Goal: Task Accomplishment & Management: Use online tool/utility

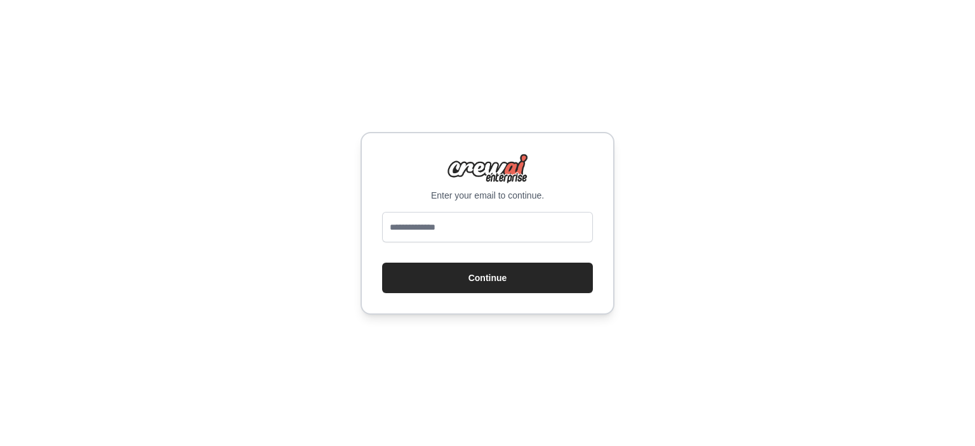
click at [793, 276] on div "Enter your email to continue. Continue" at bounding box center [487, 223] width 975 height 446
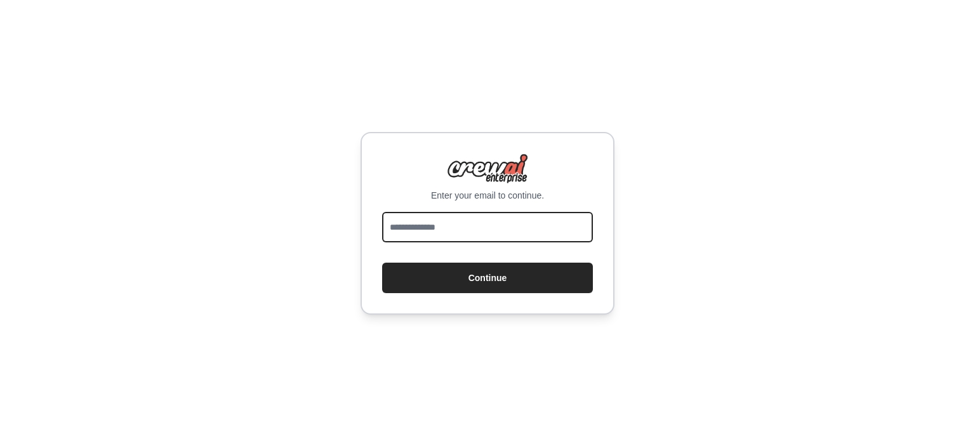
click at [588, 224] on input "email" at bounding box center [487, 227] width 211 height 30
click at [541, 221] on input "email" at bounding box center [487, 227] width 211 height 30
type input "**********"
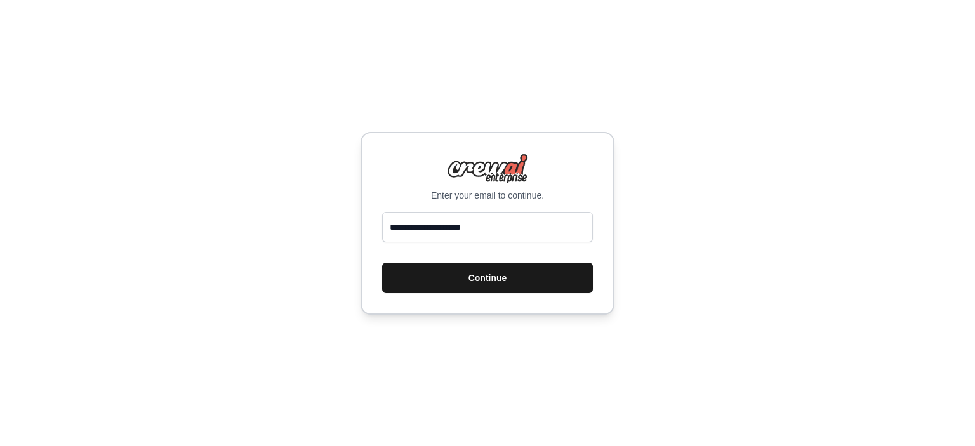
click at [502, 274] on button "Continue" at bounding box center [487, 278] width 211 height 30
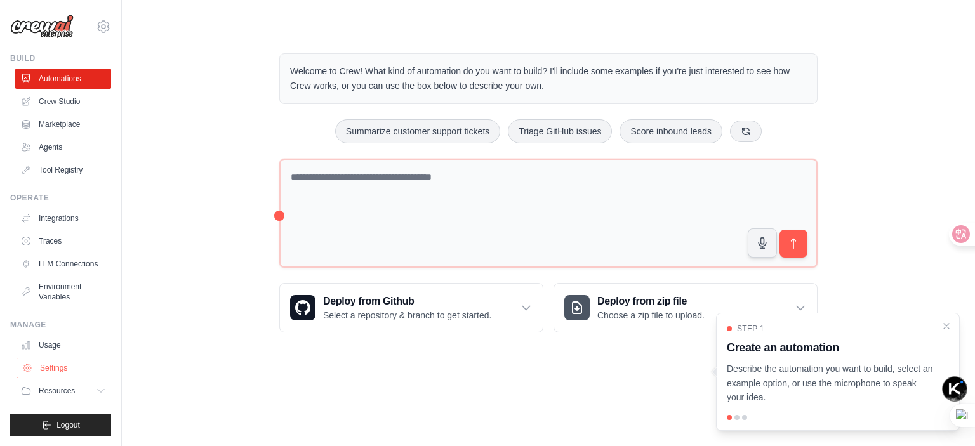
click at [62, 367] on link "Settings" at bounding box center [65, 368] width 96 height 20
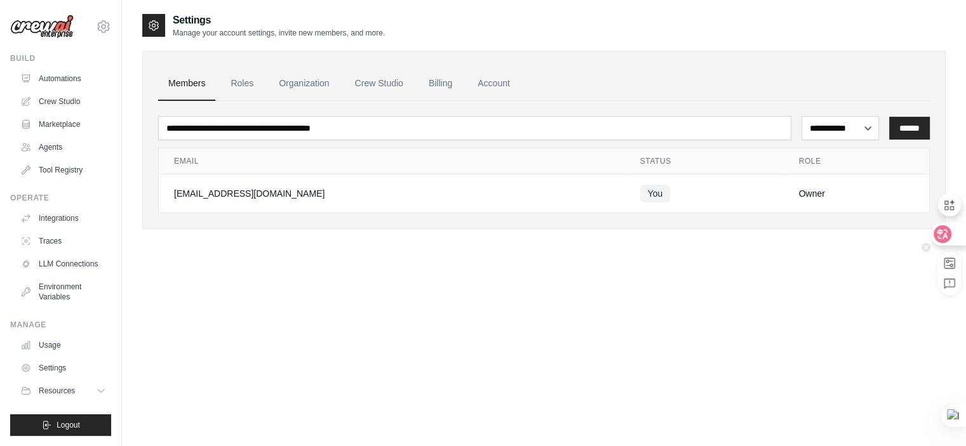
click at [952, 236] on div at bounding box center [947, 234] width 34 height 23
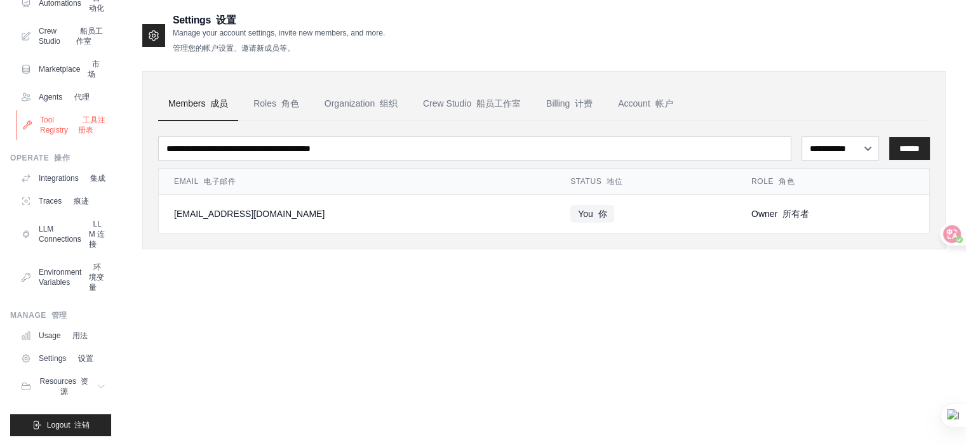
scroll to position [182, 0]
click at [69, 344] on link "Usage 用法" at bounding box center [65, 336] width 96 height 20
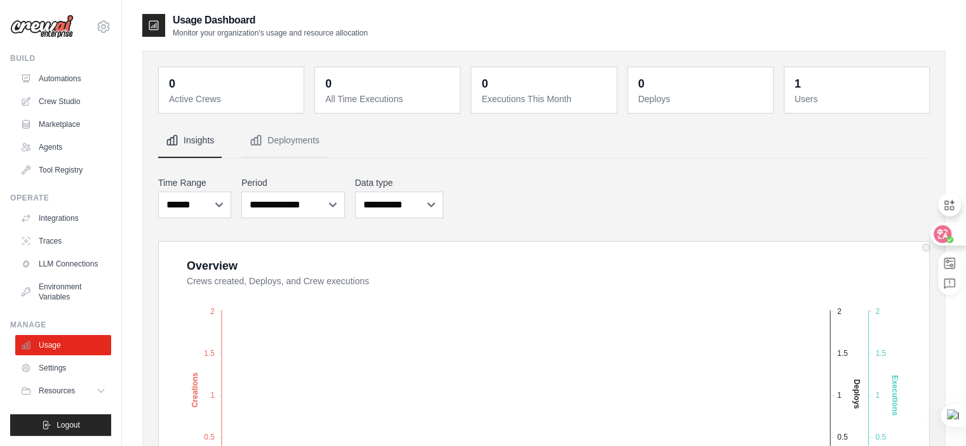
click at [937, 236] on icon at bounding box center [942, 234] width 11 height 10
click at [937, 236] on icon at bounding box center [942, 234] width 13 height 13
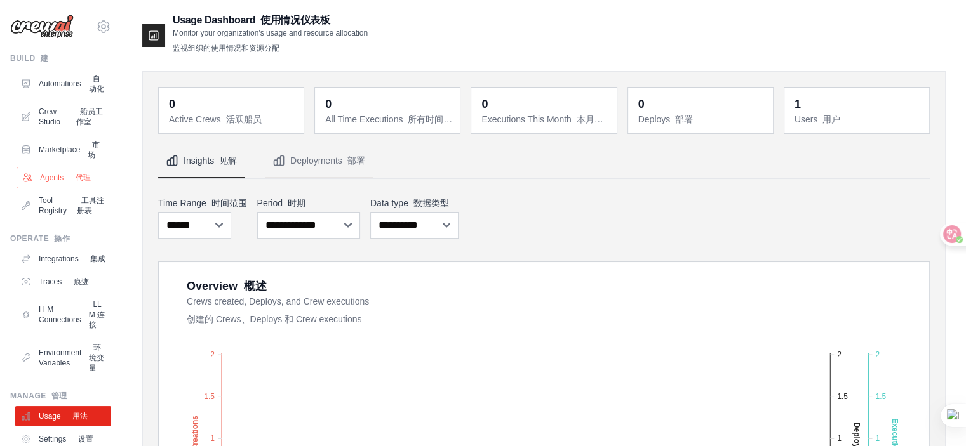
click at [88, 182] on font "代理" at bounding box center [83, 177] width 15 height 9
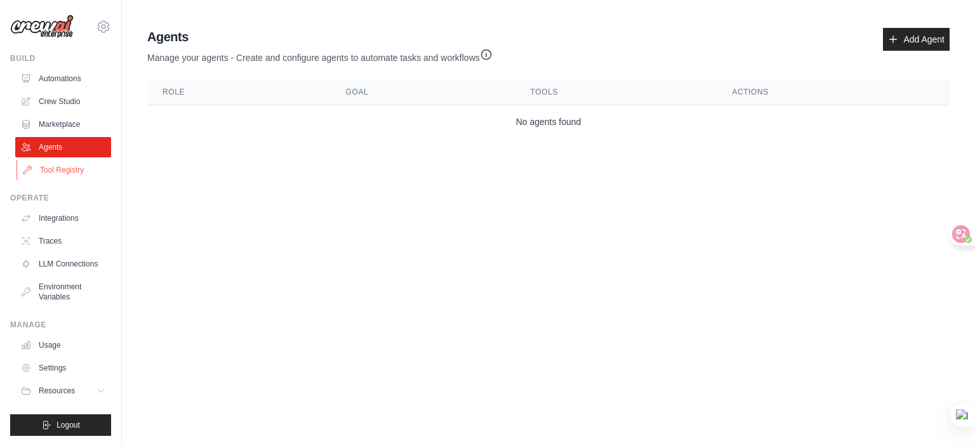
click at [67, 169] on link "Tool Registry" at bounding box center [65, 170] width 96 height 20
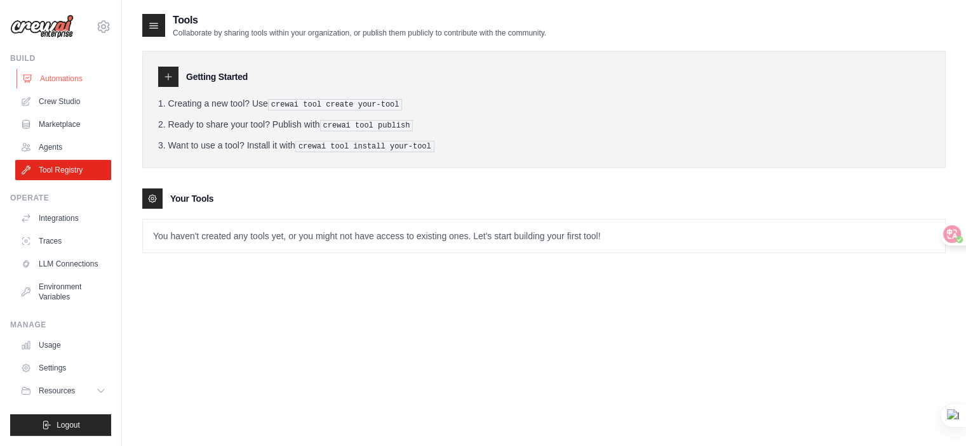
click at [65, 79] on link "Automations" at bounding box center [65, 79] width 96 height 20
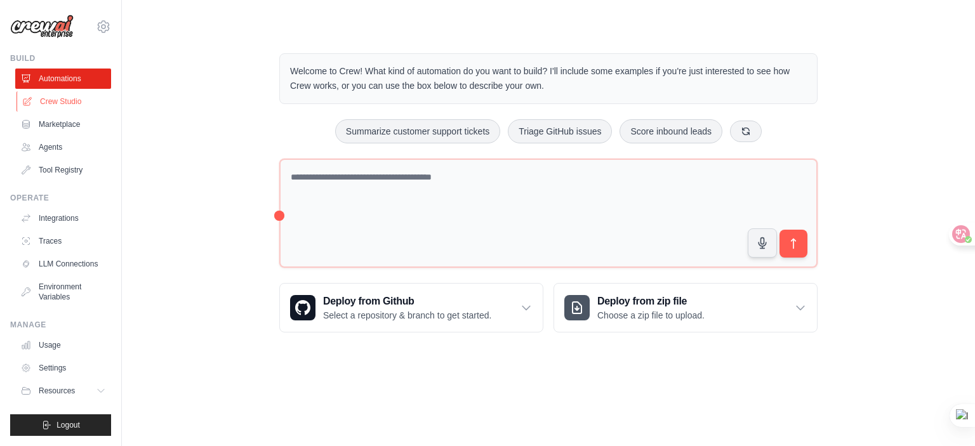
click at [65, 99] on link "Crew Studio" at bounding box center [65, 101] width 96 height 20
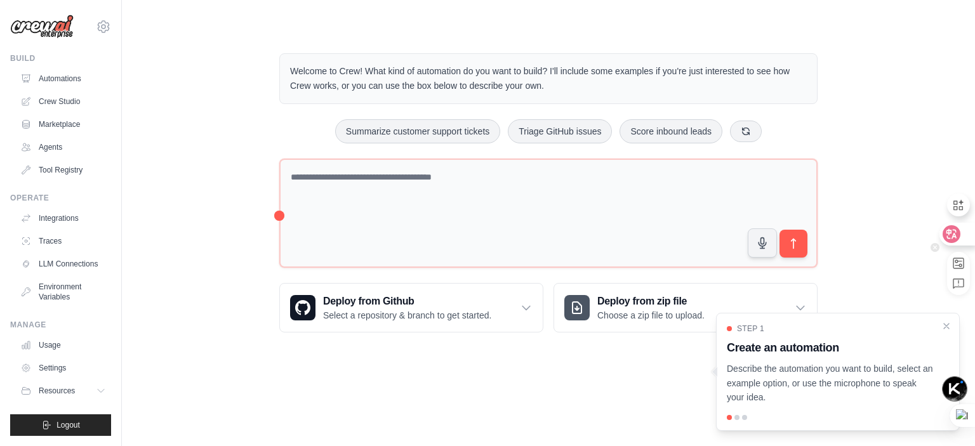
click at [960, 234] on icon at bounding box center [952, 234] width 18 height 18
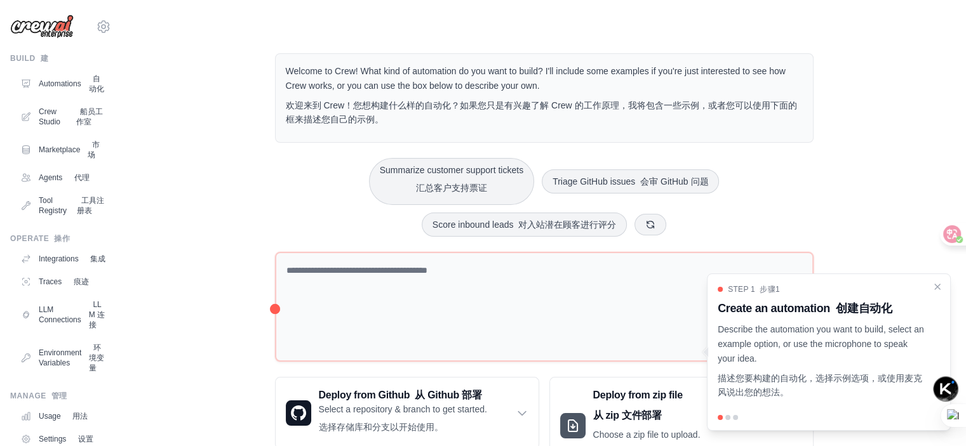
click at [861, 334] on p "Describe the automation you want to build, select an example option, or use the…" at bounding box center [820, 363] width 207 height 83
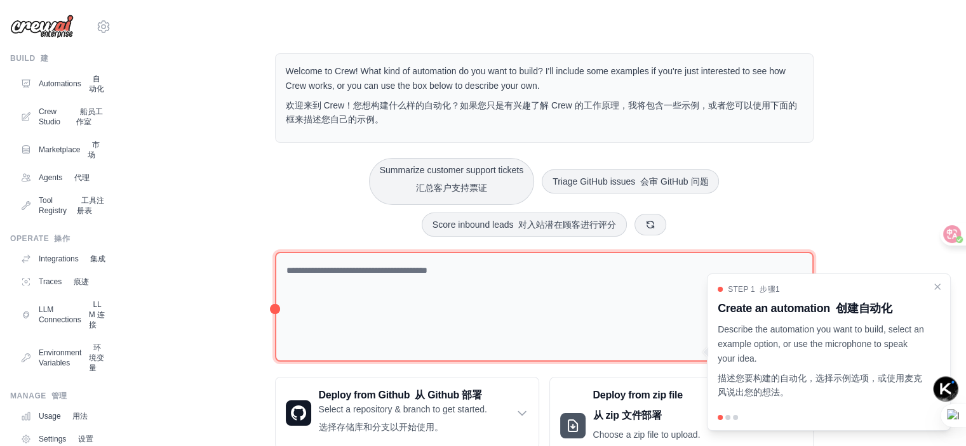
click at [411, 282] on textarea at bounding box center [544, 307] width 538 height 110
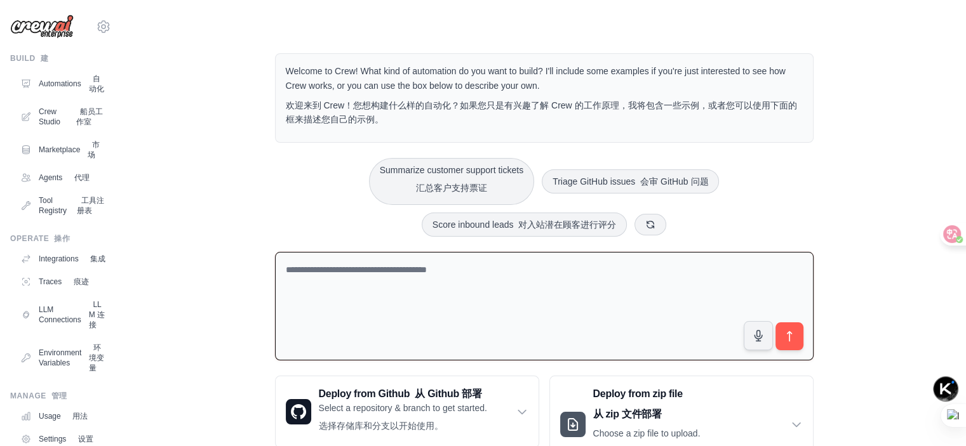
click at [357, 292] on textarea at bounding box center [544, 306] width 538 height 109
type textarea "*"
click at [321, 269] on textarea "**********" at bounding box center [544, 306] width 538 height 109
click at [372, 267] on textarea "**********" at bounding box center [544, 306] width 538 height 109
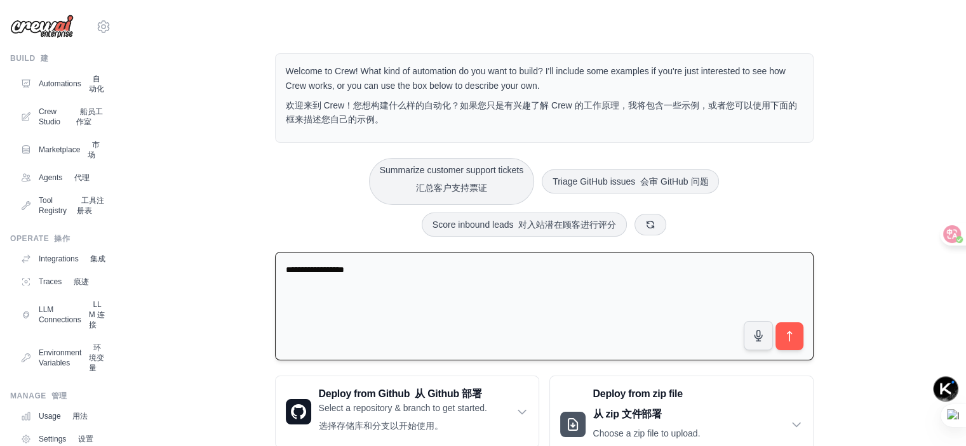
click at [317, 264] on textarea "**********" at bounding box center [544, 306] width 538 height 109
type textarea "**********"
click at [782, 333] on icon "submit" at bounding box center [788, 335] width 13 height 13
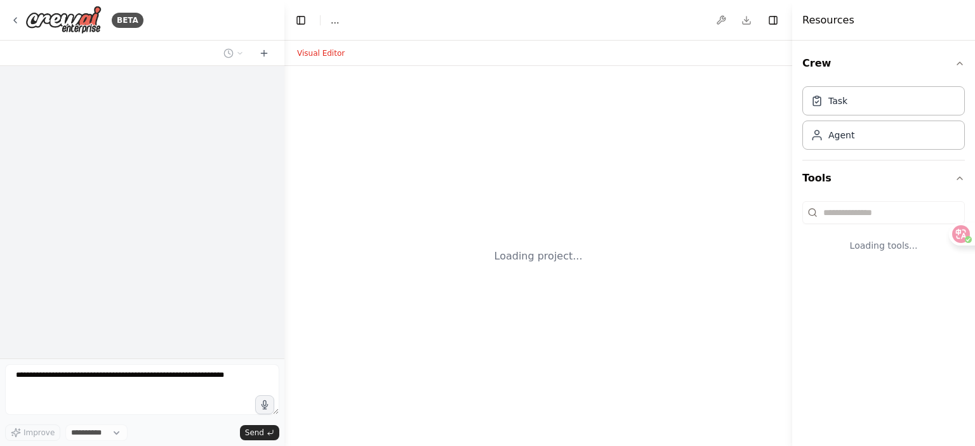
select select "****"
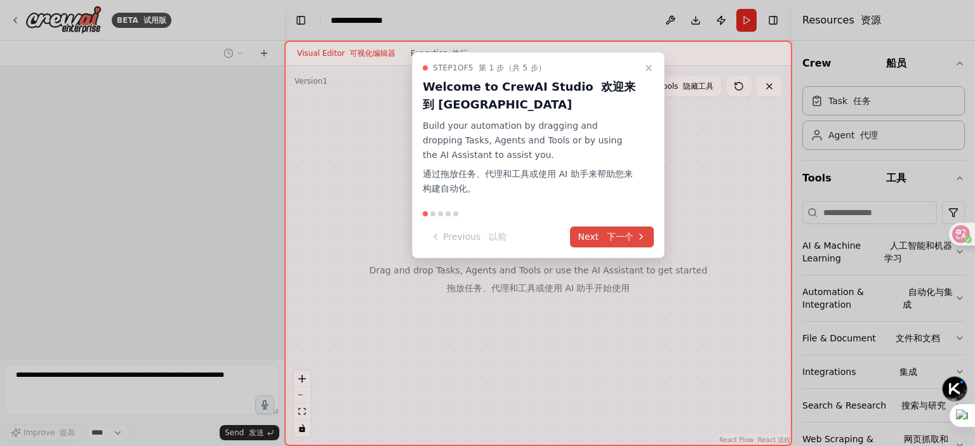
click at [605, 232] on font at bounding box center [604, 237] width 6 height 10
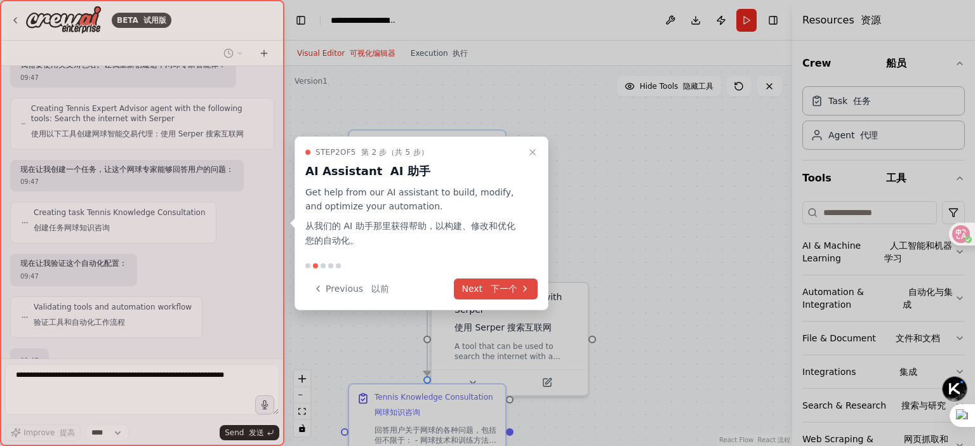
scroll to position [441, 0]
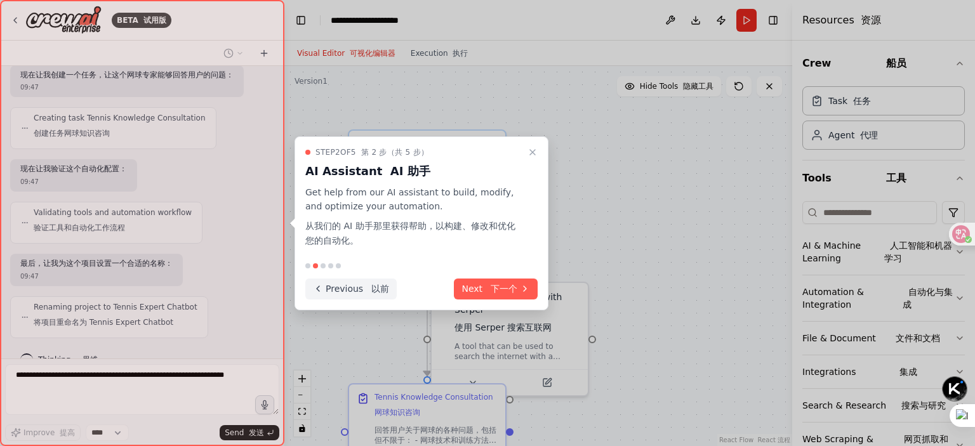
click at [325, 289] on button "Previous 以前" at bounding box center [350, 289] width 91 height 21
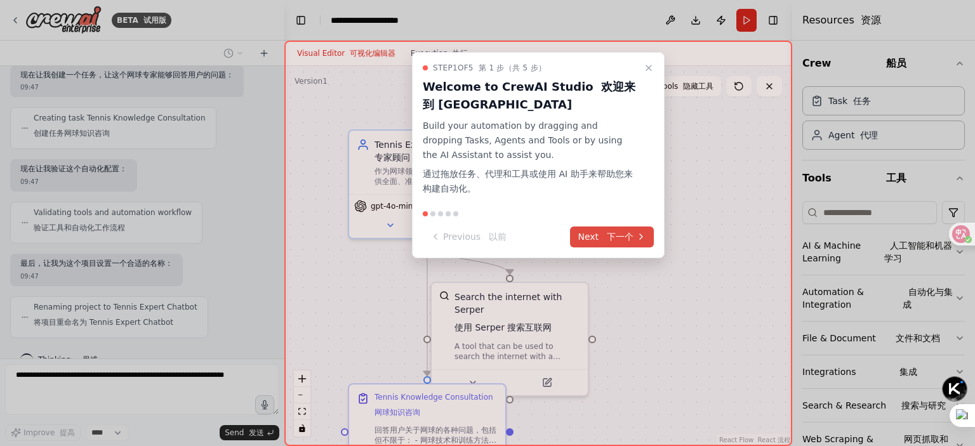
click at [622, 232] on font "下一个" at bounding box center [620, 237] width 27 height 10
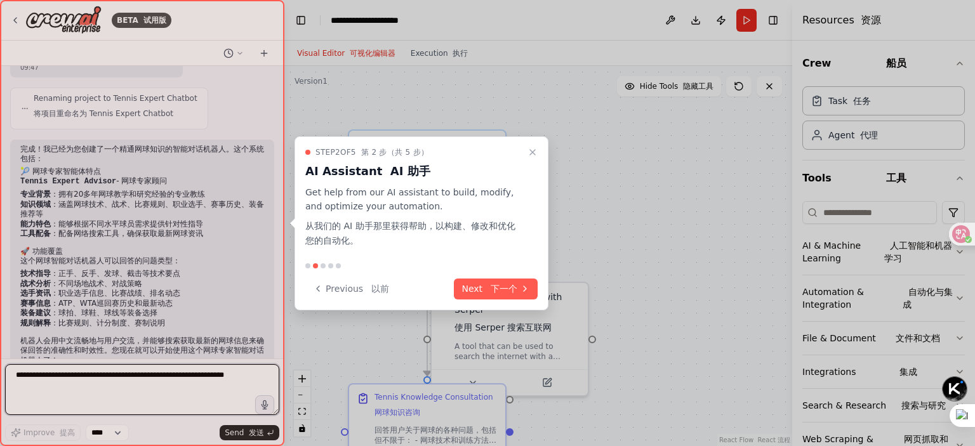
scroll to position [682, 0]
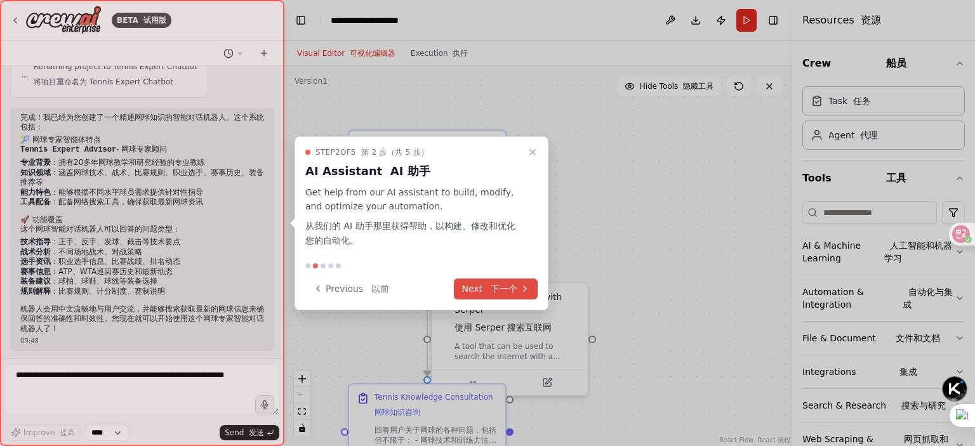
click at [517, 283] on button "Next 下一个" at bounding box center [496, 289] width 84 height 21
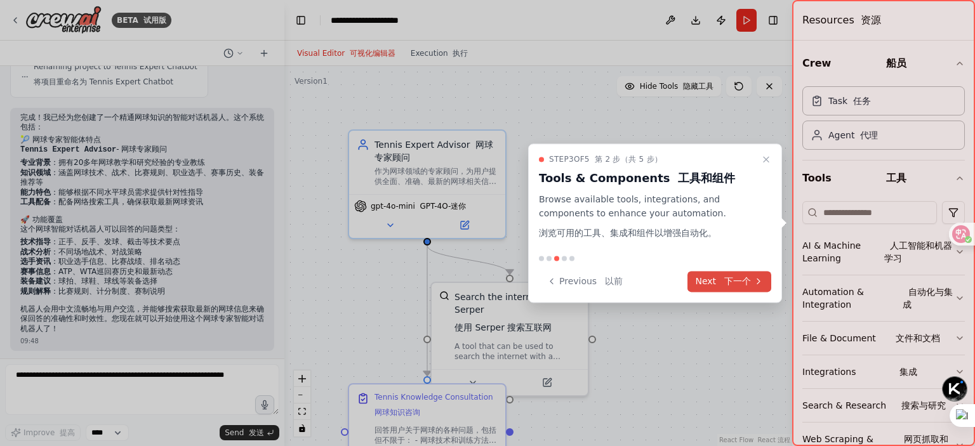
click at [707, 279] on button "Next 下一个" at bounding box center [729, 281] width 84 height 21
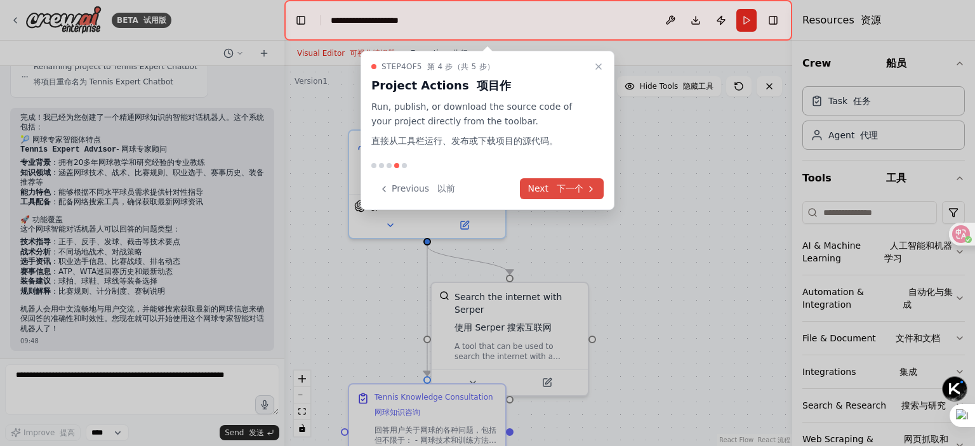
click at [579, 187] on font "下一个" at bounding box center [570, 188] width 27 height 10
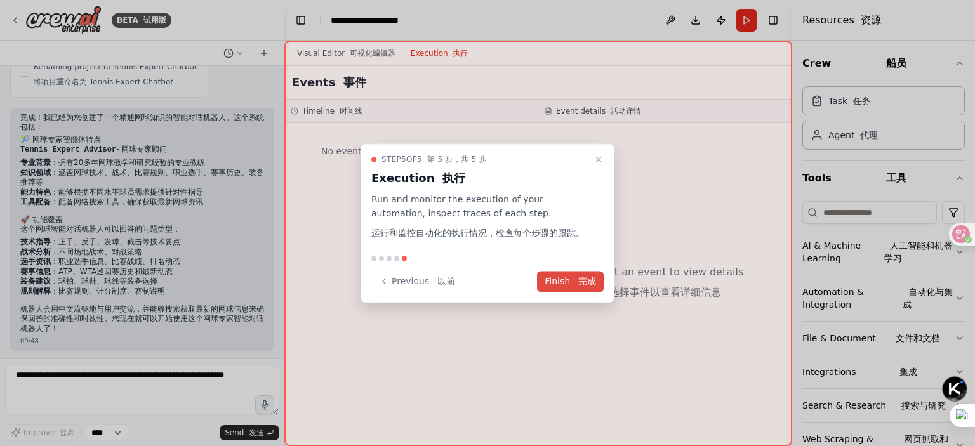
click at [579, 276] on font "完成" at bounding box center [587, 281] width 18 height 10
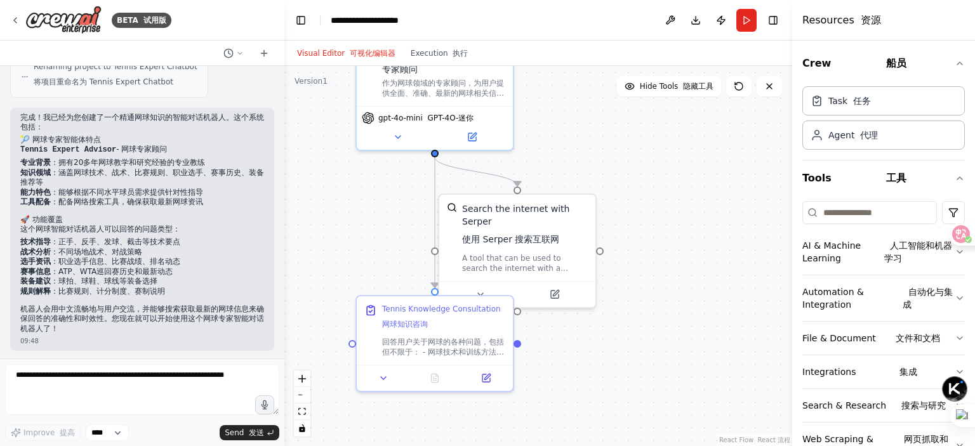
drag, startPoint x: 609, startPoint y: 245, endPoint x: 621, endPoint y: 145, distance: 100.4
click at [621, 145] on div ".deletable-edge-delete-btn { width: 20px; height: 20px; border: 0px solid #ffff…" at bounding box center [538, 256] width 508 height 380
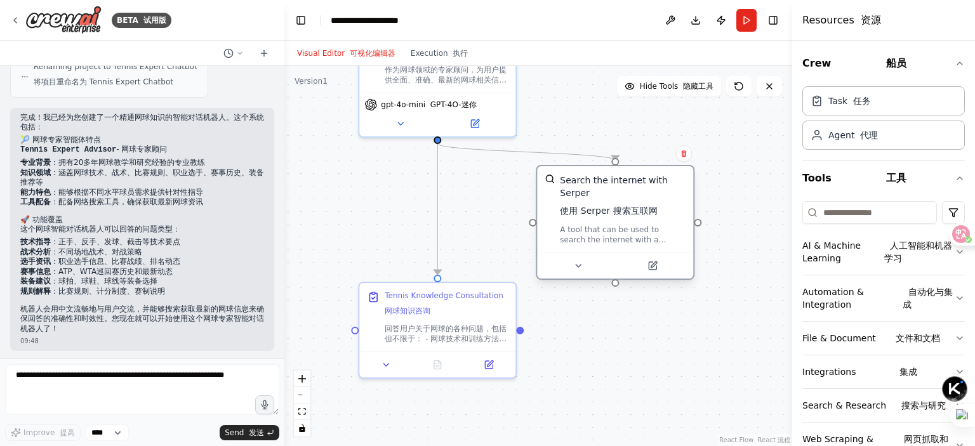
drag, startPoint x: 525, startPoint y: 244, endPoint x: 617, endPoint y: 234, distance: 92.5
click at [617, 234] on div "A tool that can be used to search the internet with a search_query. Supports di…" at bounding box center [623, 235] width 126 height 20
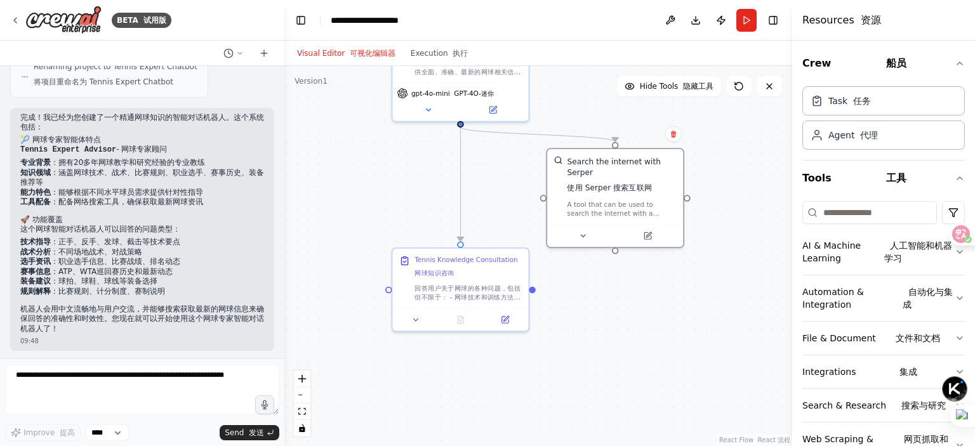
drag, startPoint x: 619, startPoint y: 369, endPoint x: 605, endPoint y: 295, distance: 74.9
click at [605, 295] on div ".deletable-edge-delete-btn { width: 20px; height: 20px; border: 0px solid #ffff…" at bounding box center [538, 256] width 508 height 380
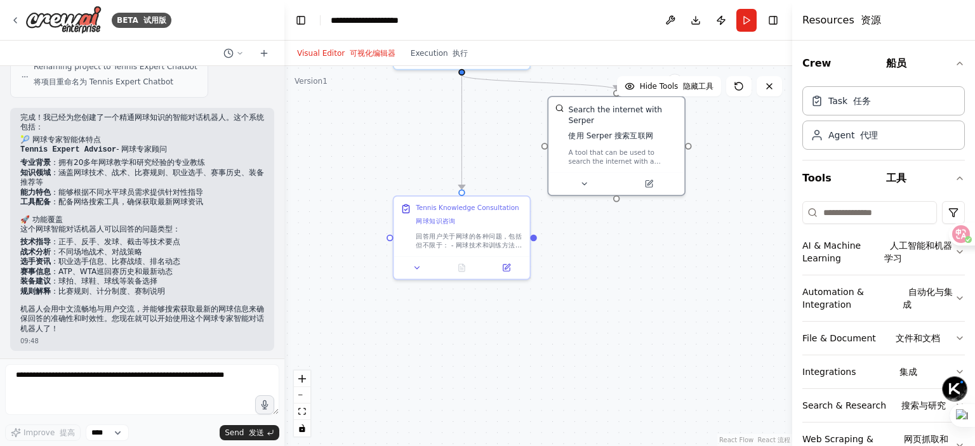
drag, startPoint x: 635, startPoint y: 347, endPoint x: 636, endPoint y: 315, distance: 32.4
click at [636, 315] on div ".deletable-edge-delete-btn { width: 20px; height: 20px; border: 0px solid #ffff…" at bounding box center [538, 256] width 508 height 380
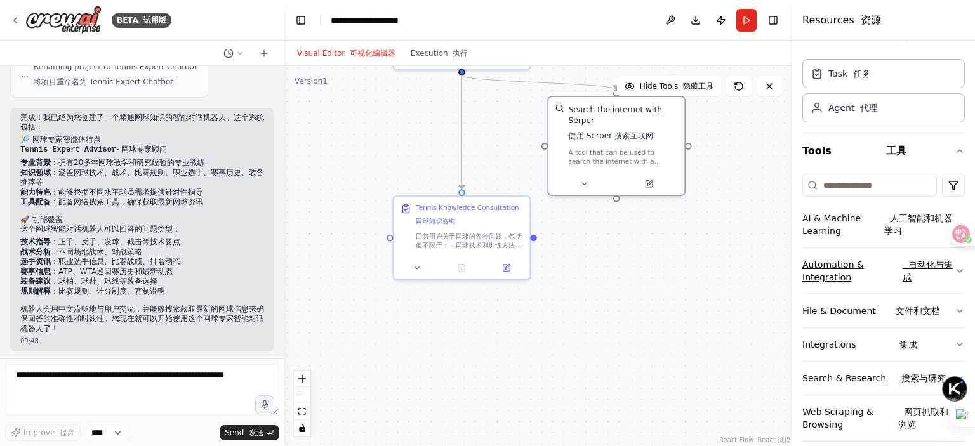
scroll to position [41, 0]
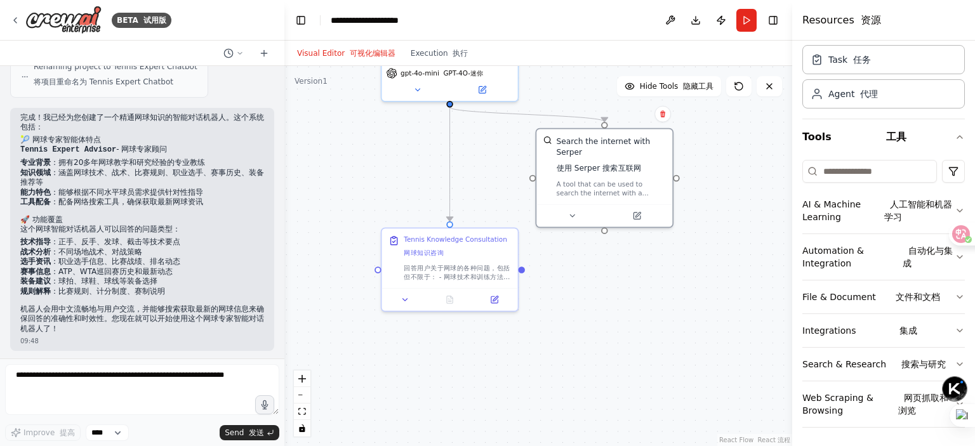
drag, startPoint x: 691, startPoint y: 306, endPoint x: 686, endPoint y: 342, distance: 36.5
click at [686, 342] on div ".deletable-edge-delete-btn { width: 20px; height: 20px; border: 0px solid #ffff…" at bounding box center [538, 256] width 508 height 380
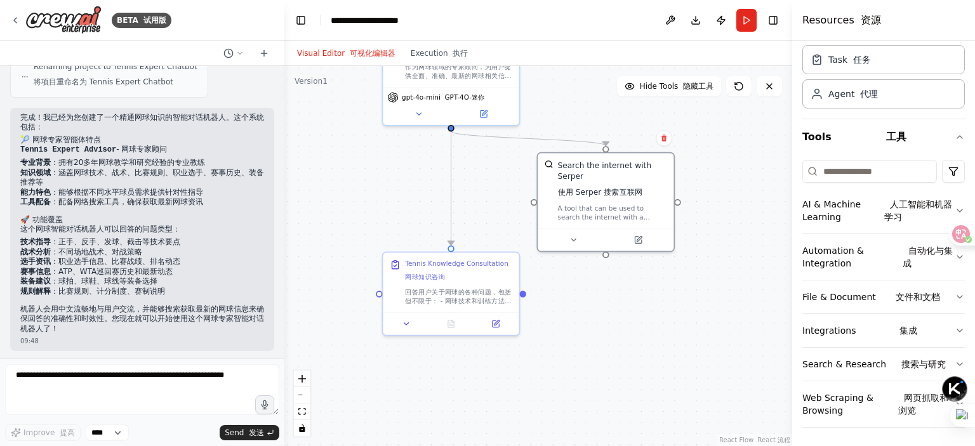
drag, startPoint x: 684, startPoint y: 301, endPoint x: 686, endPoint y: 325, distance: 24.2
click at [686, 325] on div ".deletable-edge-delete-btn { width: 20px; height: 20px; border: 0px solid #ffff…" at bounding box center [538, 256] width 508 height 380
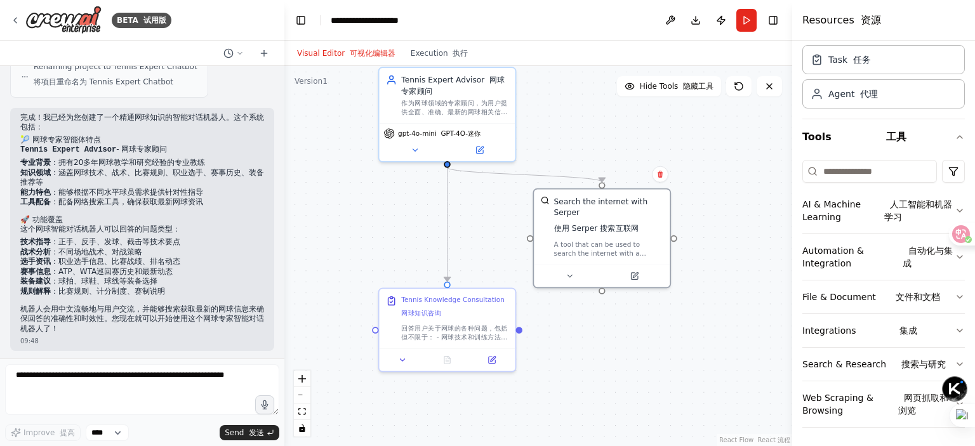
drag, startPoint x: 691, startPoint y: 307, endPoint x: 691, endPoint y: 322, distance: 15.2
click at [687, 344] on div ".deletable-edge-delete-btn { width: 20px; height: 20px; border: 0px solid #ffff…" at bounding box center [538, 256] width 508 height 380
click at [713, 297] on div ".deletable-edge-delete-btn { width: 20px; height: 20px; border: 0px solid #ffff…" at bounding box center [538, 256] width 508 height 380
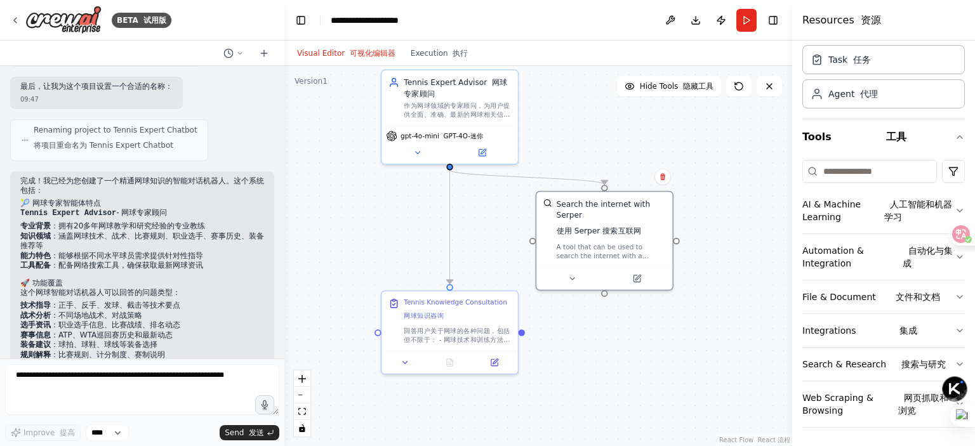
scroll to position [682, 0]
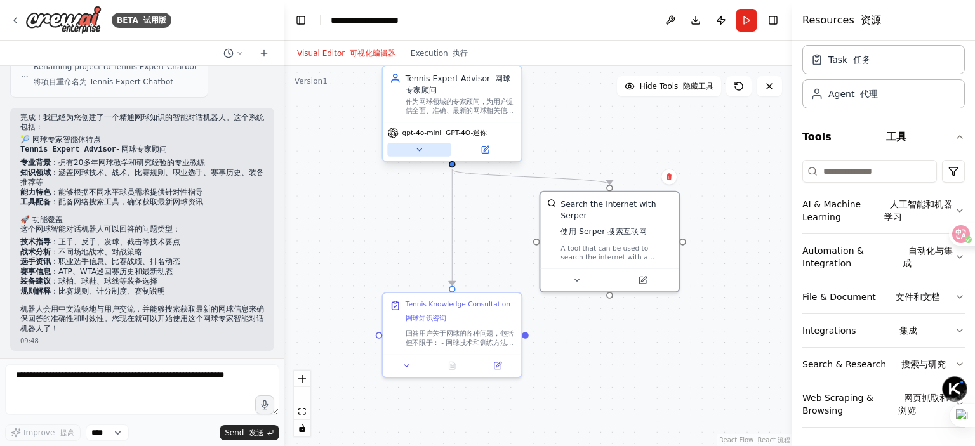
click at [422, 153] on icon at bounding box center [419, 149] width 9 height 9
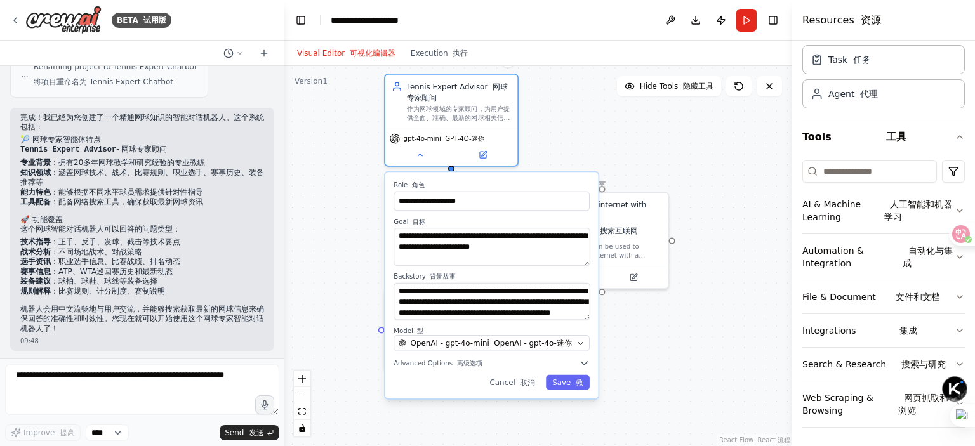
click at [580, 123] on div ".deletable-edge-delete-btn { width: 20px; height: 20px; border: 0px solid #ffff…" at bounding box center [538, 256] width 508 height 380
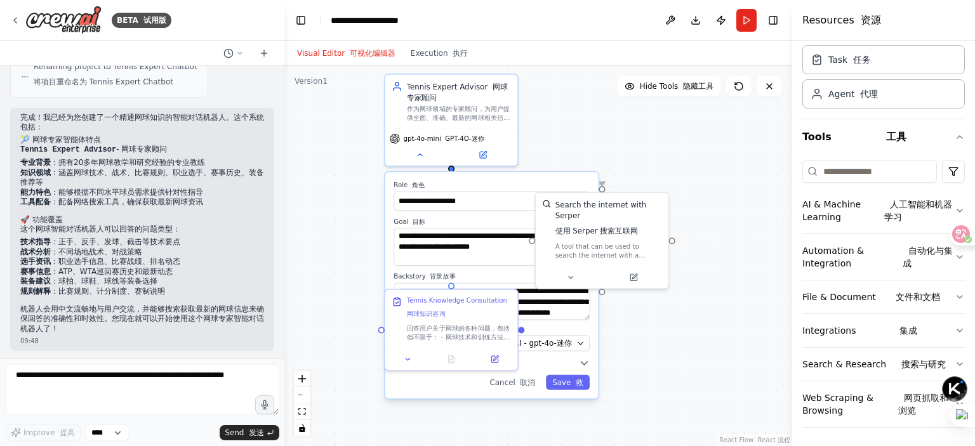
click at [752, 320] on div ".deletable-edge-delete-btn { width: 20px; height: 20px; border: 0px solid #ffff…" at bounding box center [538, 256] width 508 height 380
click at [511, 387] on button "Cancel 取消" at bounding box center [512, 382] width 58 height 15
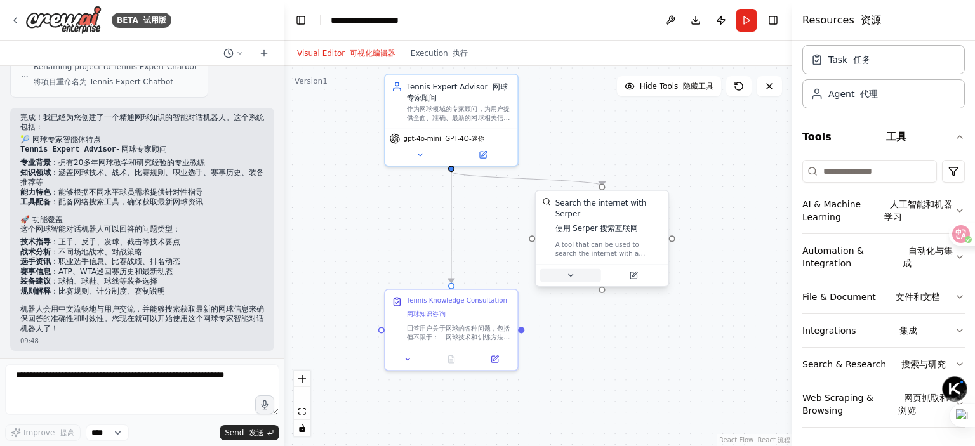
click at [570, 278] on icon at bounding box center [570, 275] width 9 height 9
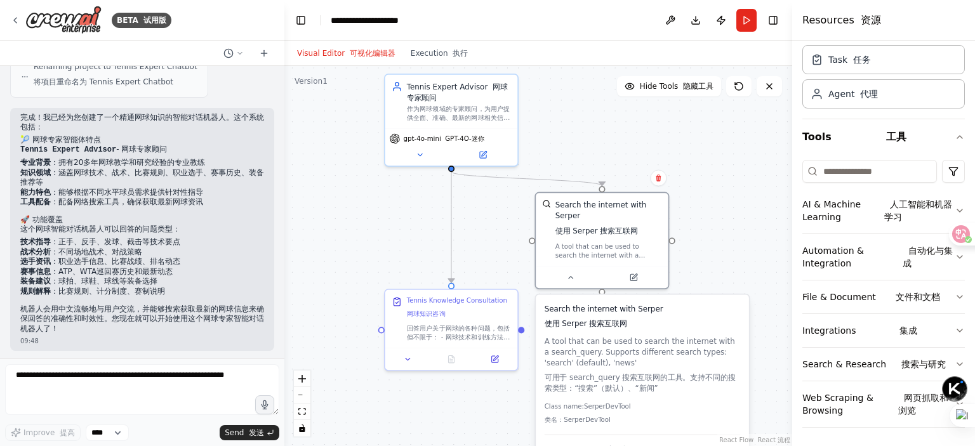
click at [738, 271] on div ".deletable-edge-delete-btn { width: 20px; height: 20px; border: 0px solid #ffff…" at bounding box center [538, 256] width 508 height 380
click at [573, 278] on icon at bounding box center [570, 275] width 9 height 9
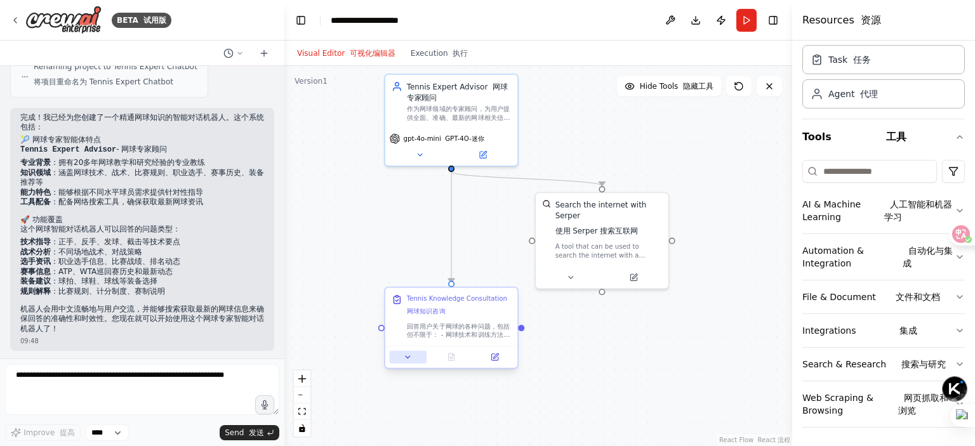
click at [406, 362] on button at bounding box center [408, 357] width 37 height 13
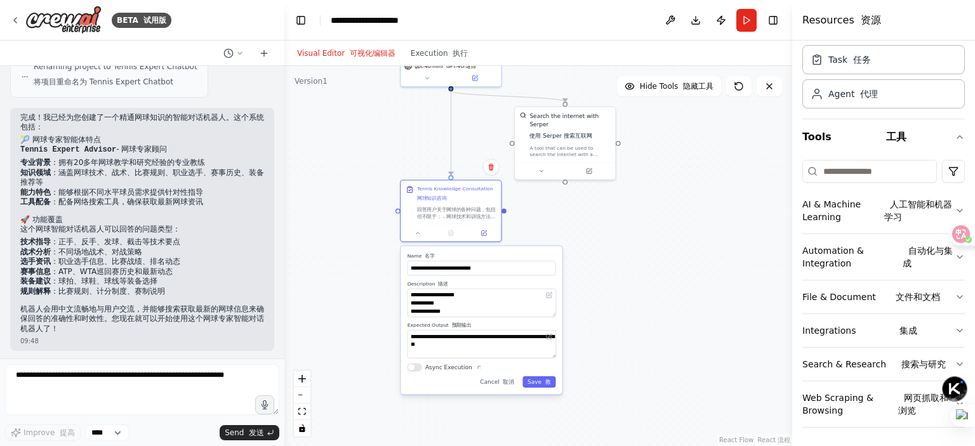
drag, startPoint x: 647, startPoint y: 353, endPoint x: 601, endPoint y: 232, distance: 129.4
click at [601, 232] on div ".deletable-edge-delete-btn { width: 20px; height: 20px; border: 0px solid #ffff…" at bounding box center [538, 256] width 508 height 380
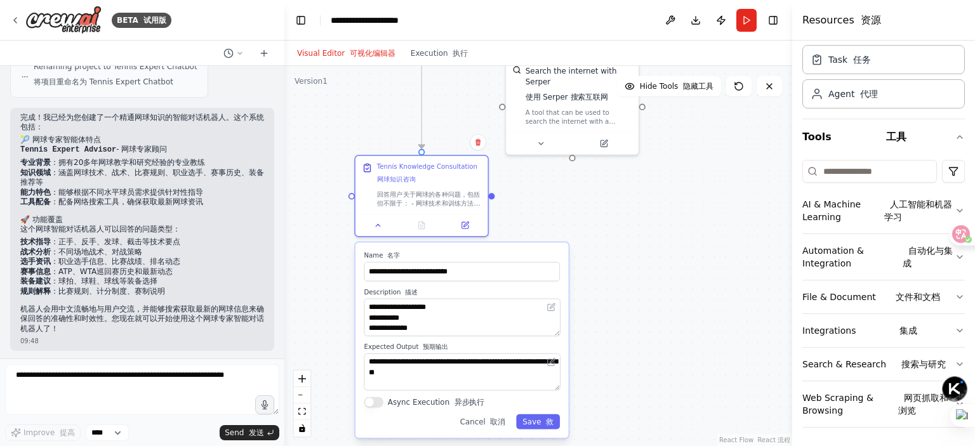
drag, startPoint x: 677, startPoint y: 221, endPoint x: 686, endPoint y: 230, distance: 12.6
click at [686, 230] on div ".deletable-edge-delete-btn { width: 20px; height: 20px; border: 0px solid #ffff…" at bounding box center [538, 256] width 508 height 380
click at [618, 378] on div ".deletable-edge-delete-btn { width: 20px; height: 20px; border: 0px solid #ffff…" at bounding box center [538, 256] width 508 height 380
click at [494, 423] on font "取消" at bounding box center [497, 422] width 15 height 9
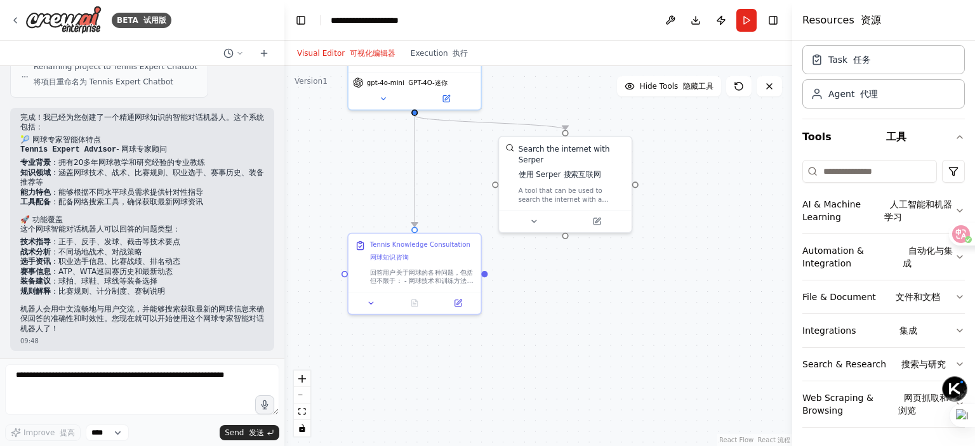
drag, startPoint x: 616, startPoint y: 327, endPoint x: 608, endPoint y: 413, distance: 86.7
click at [608, 413] on div ".deletable-edge-delete-btn { width: 20px; height: 20px; border: 0px solid #ffff…" at bounding box center [538, 256] width 508 height 380
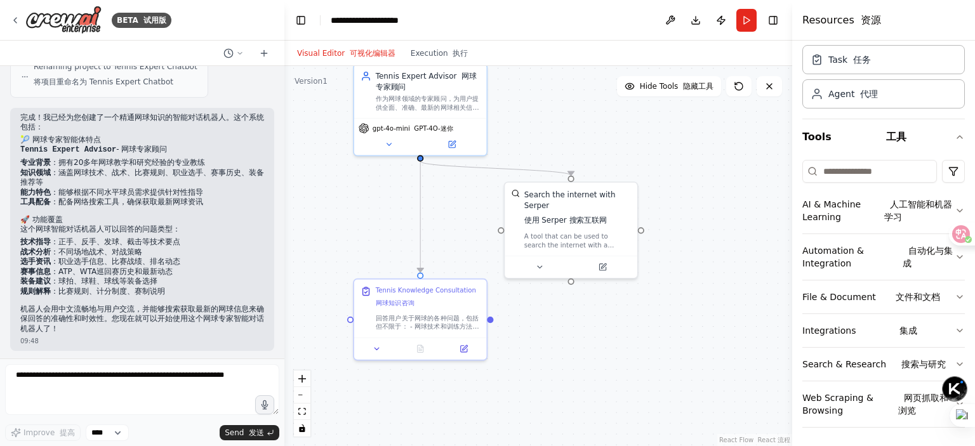
click at [655, 362] on div ".deletable-edge-delete-btn { width: 20px; height: 20px; border: 0px solid #ffff…" at bounding box center [538, 256] width 508 height 380
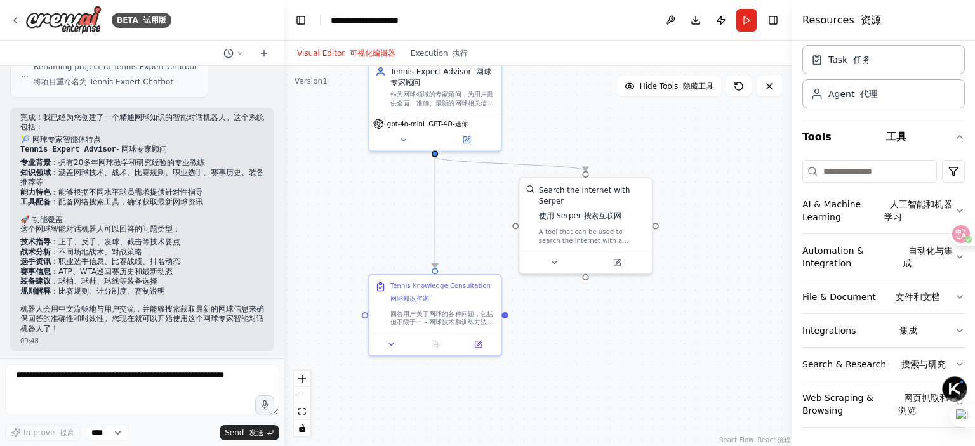
drag, startPoint x: 654, startPoint y: 350, endPoint x: 668, endPoint y: 345, distance: 14.9
click at [668, 345] on div ".deletable-edge-delete-btn { width: 20px; height: 20px; border: 0px solid #ffff…" at bounding box center [538, 256] width 508 height 380
click at [453, 62] on div "Visual Editor 可视化编辑器 Execution 执行" at bounding box center [382, 53] width 186 height 25
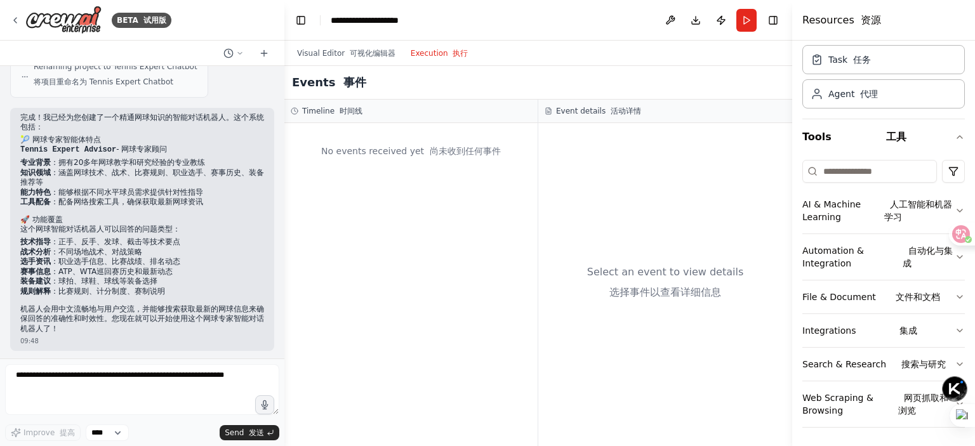
click at [429, 55] on button "Execution 执行" at bounding box center [439, 53] width 73 height 15
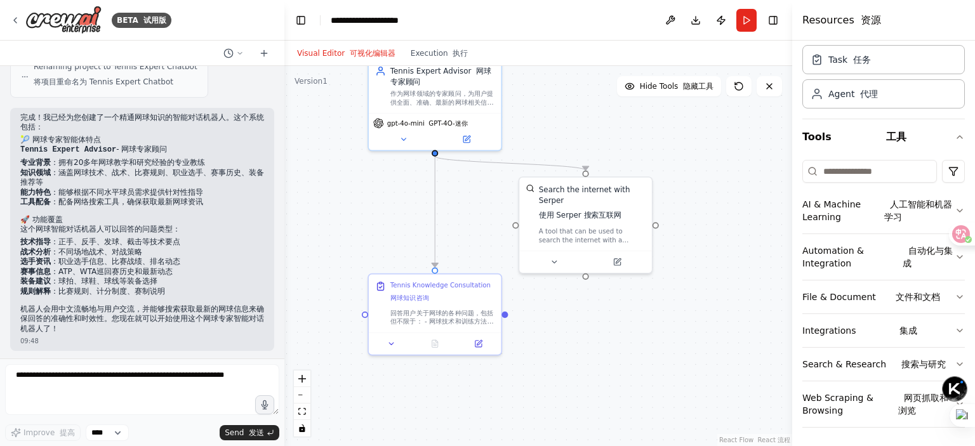
click at [345, 55] on font "button" at bounding box center [347, 53] width 5 height 9
click at [743, 20] on button "Run" at bounding box center [746, 20] width 20 height 23
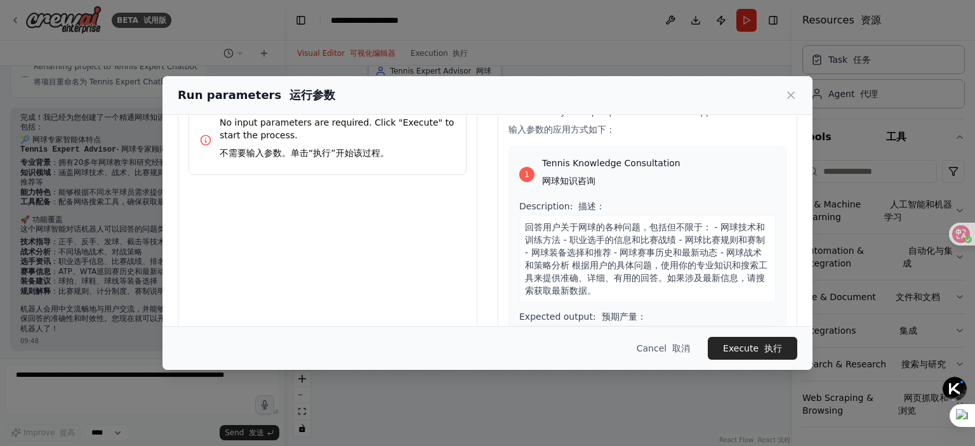
scroll to position [0, 0]
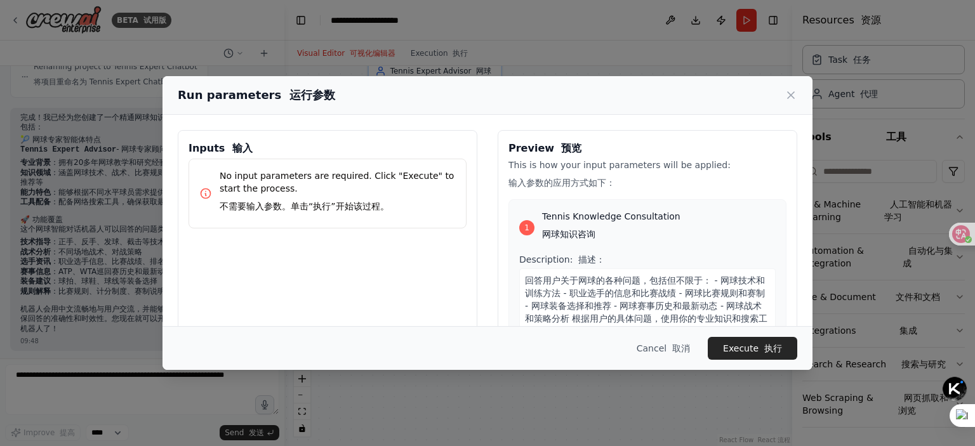
click at [259, 193] on p "No input parameters are required. Click "Execute" to start the process. 不需要输入参数…" at bounding box center [338, 193] width 236 height 48
click at [279, 151] on h3 "Inputs 输入" at bounding box center [328, 148] width 278 height 15
click at [225, 147] on font at bounding box center [228, 148] width 7 height 12
drag, startPoint x: 282, startPoint y: 208, endPoint x: 282, endPoint y: 225, distance: 17.1
click at [282, 208] on font "不需要输入参数。单击“执行”开始该过程。" at bounding box center [304, 206] width 169 height 10
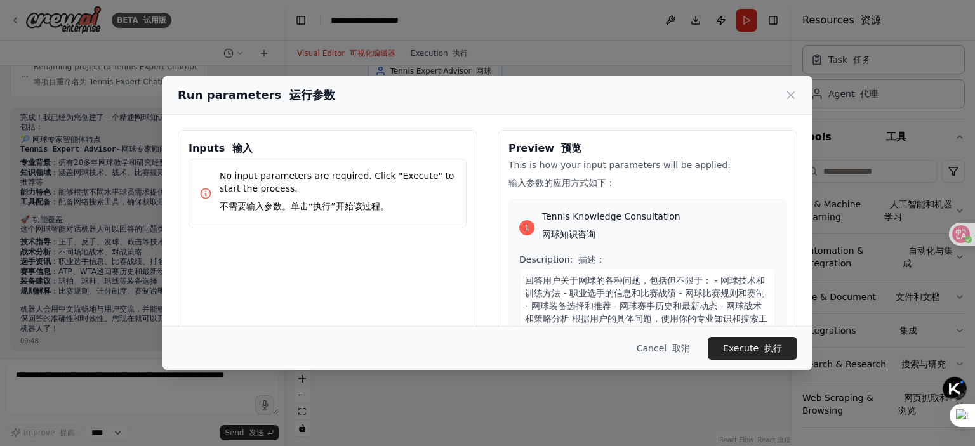
click at [285, 254] on div "Inputs 输入 No input parameters are required. Click "Execute" to start the proces…" at bounding box center [328, 290] width 300 height 320
click at [722, 350] on button "Execute 执行" at bounding box center [753, 348] width 90 height 23
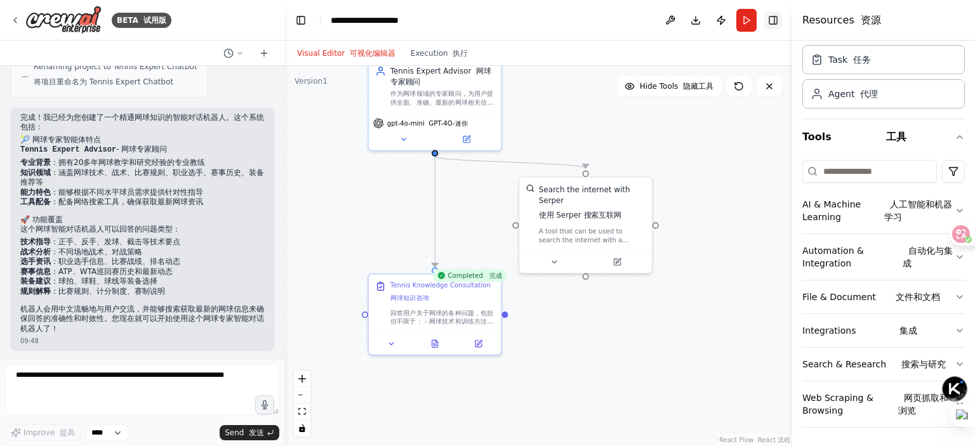
click at [772, 22] on button "Toggle Right Sidebar" at bounding box center [773, 20] width 18 height 18
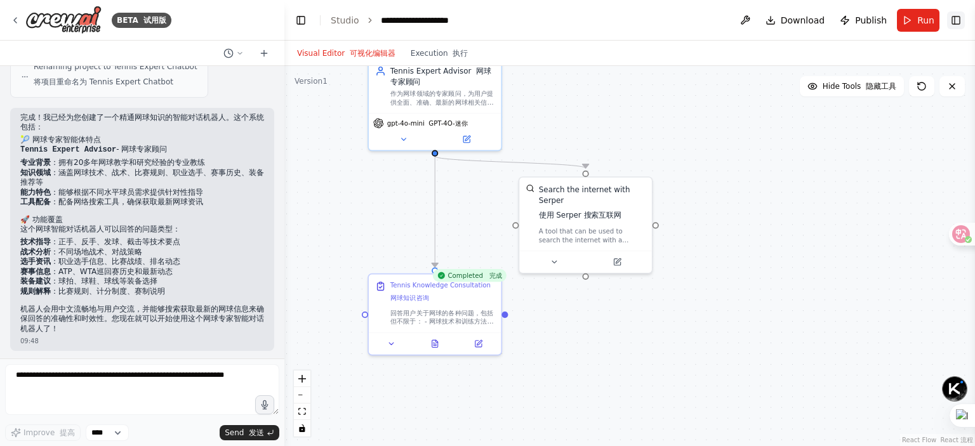
click at [953, 21] on button "Toggle Right Sidebar" at bounding box center [956, 20] width 18 height 18
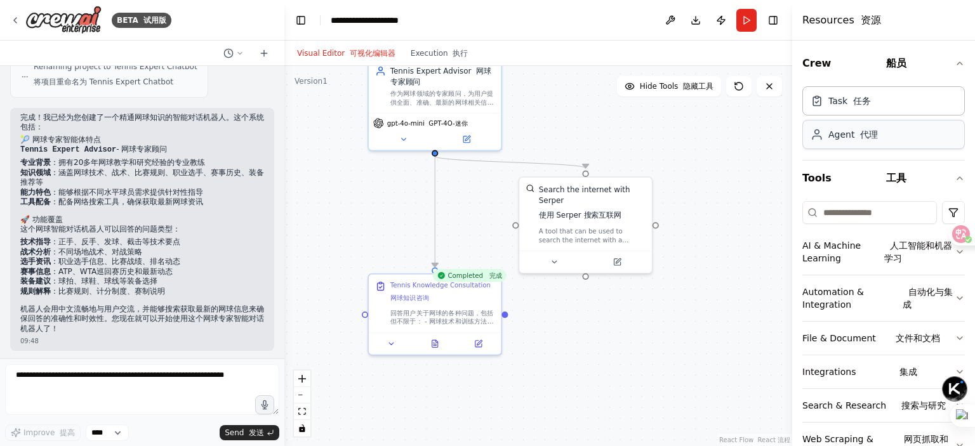
click at [884, 129] on div "Agent 代理" at bounding box center [883, 134] width 163 height 29
click at [885, 137] on div "Agent 代理" at bounding box center [883, 134] width 163 height 29
click at [848, 140] on div "Agent 代理" at bounding box center [883, 134] width 163 height 29
click at [862, 111] on div "Task 任务" at bounding box center [883, 100] width 163 height 29
click at [867, 136] on font "代理" at bounding box center [869, 134] width 18 height 10
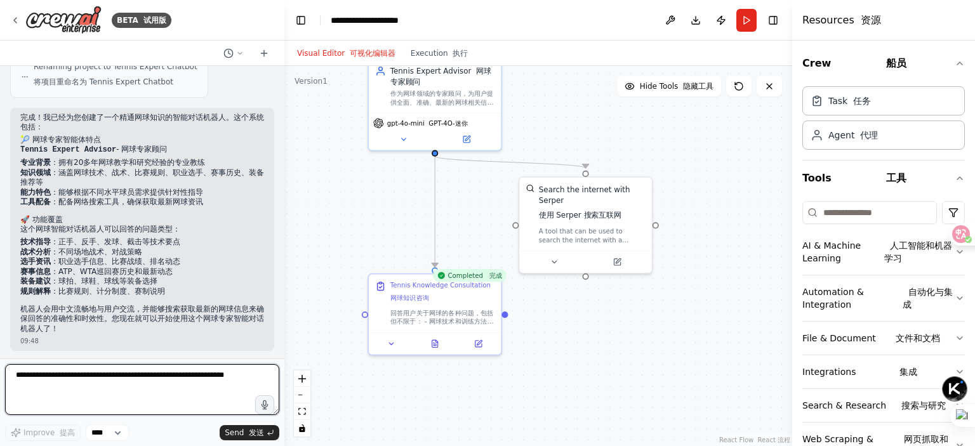
click at [107, 391] on textarea at bounding box center [142, 389] width 274 height 51
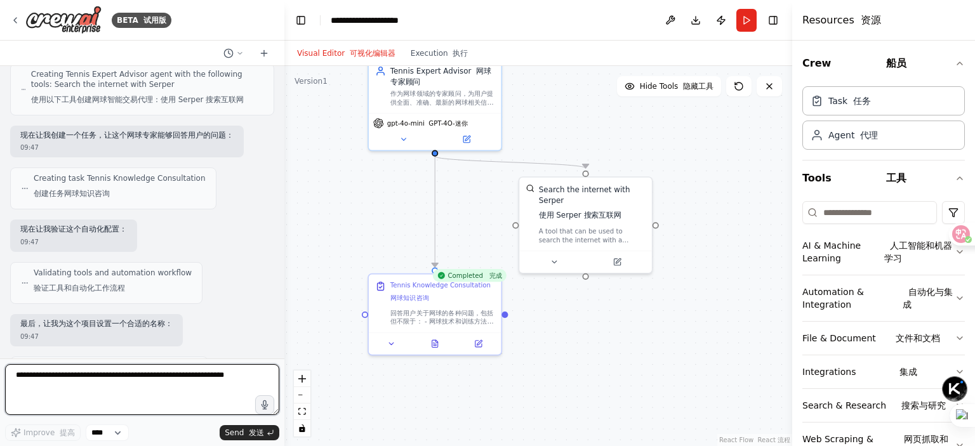
scroll to position [682, 0]
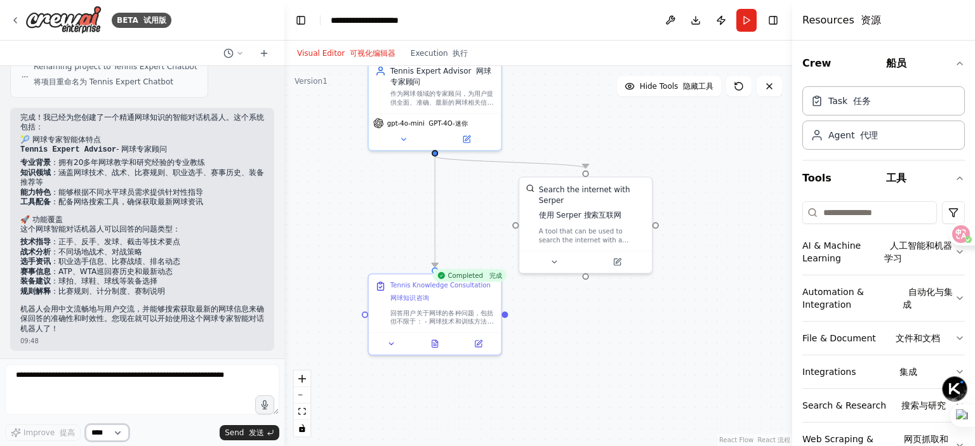
click at [112, 432] on select "****" at bounding box center [107, 433] width 43 height 17
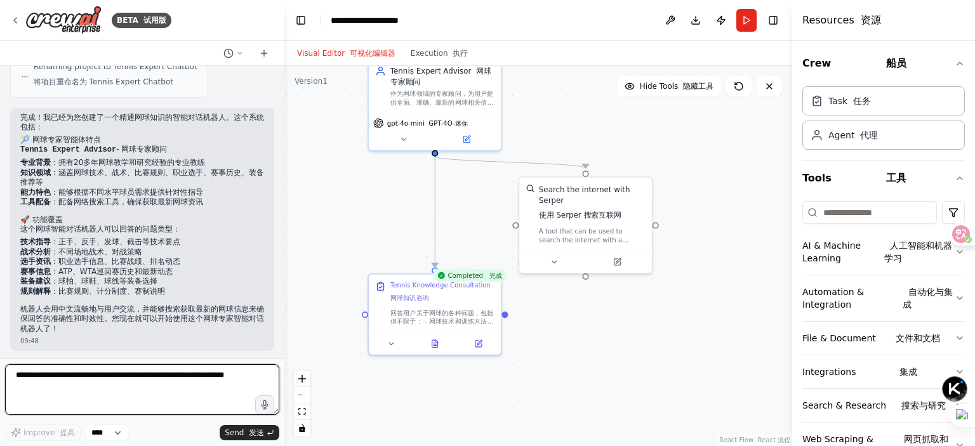
click at [99, 371] on textarea at bounding box center [142, 389] width 274 height 51
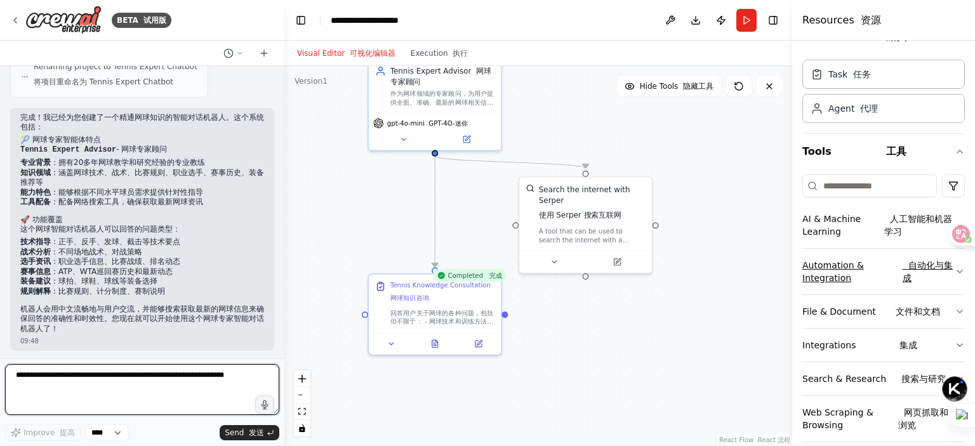
scroll to position [41, 0]
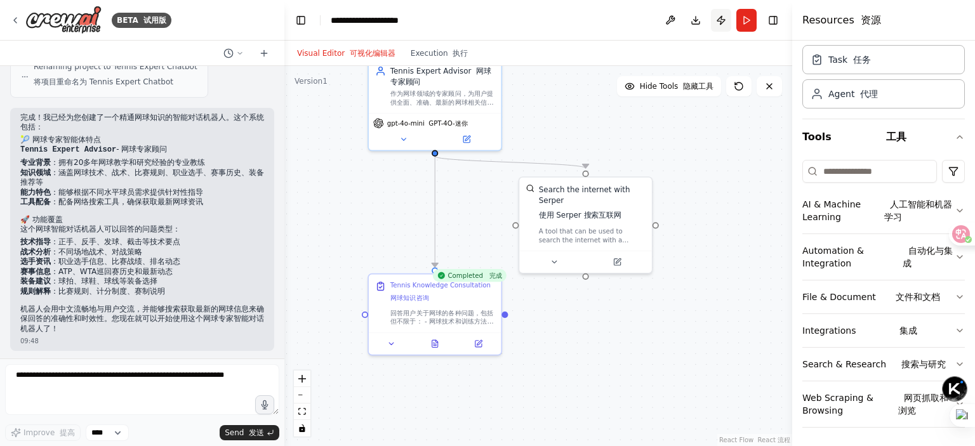
click at [720, 22] on button "Publish" at bounding box center [721, 20] width 20 height 23
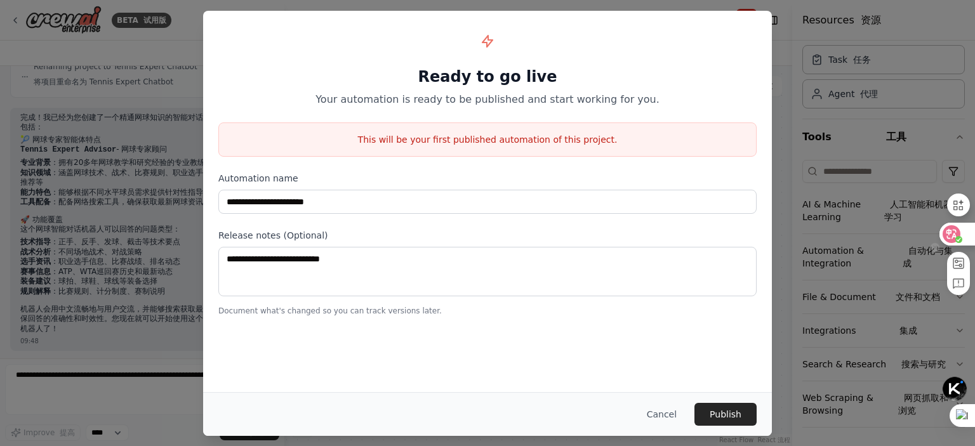
click at [957, 230] on icon at bounding box center [952, 234] width 18 height 18
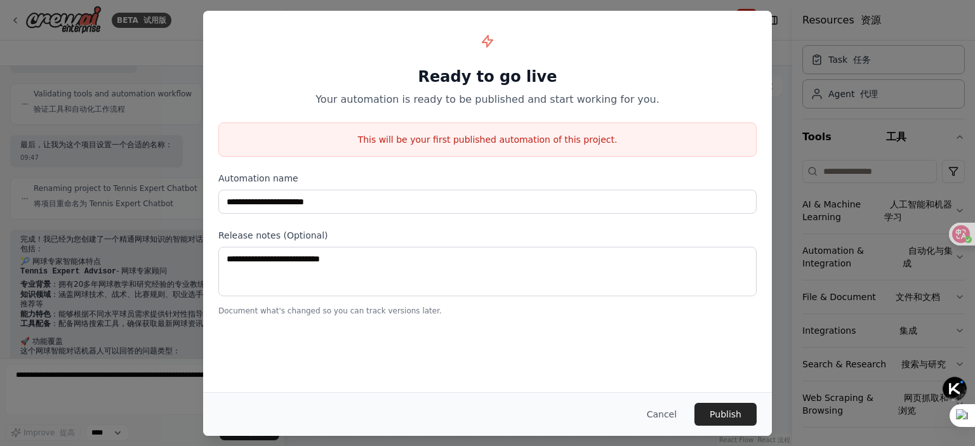
scroll to position [3, 0]
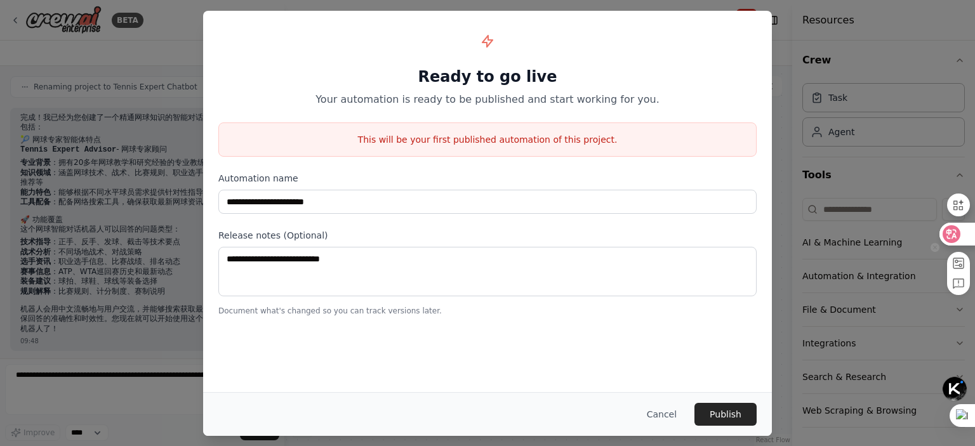
click at [957, 231] on icon at bounding box center [951, 234] width 13 height 13
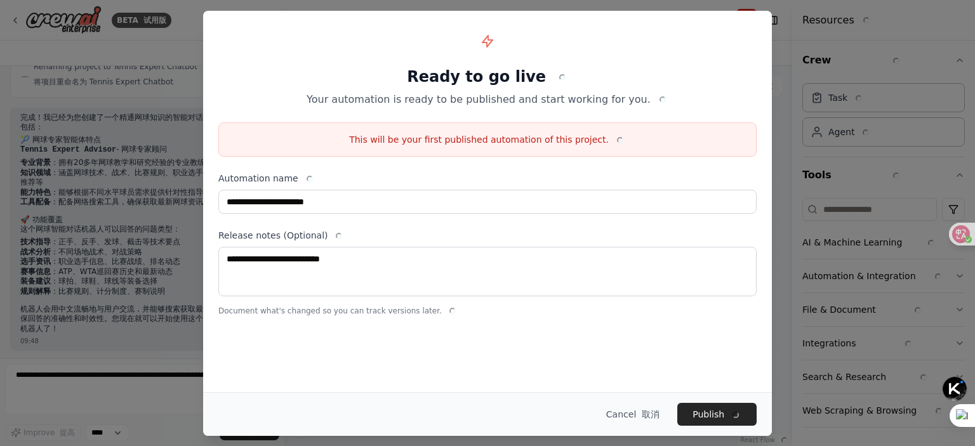
scroll to position [41, 0]
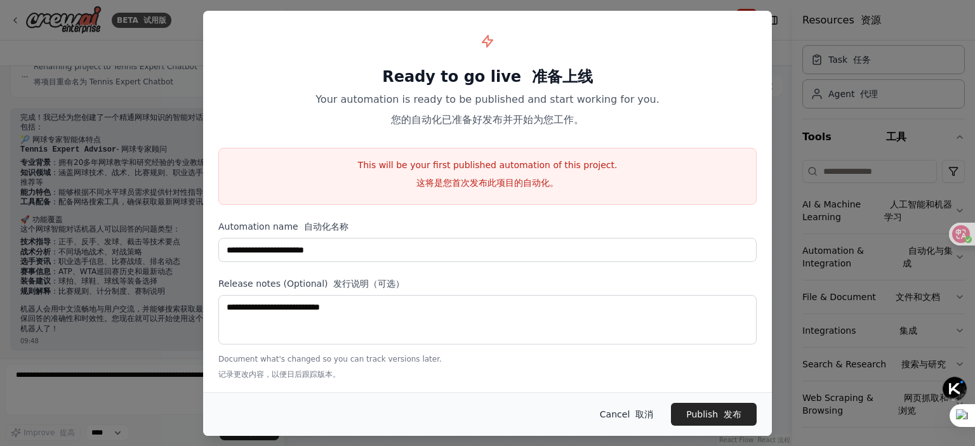
click at [625, 412] on button "Cancel 取消" at bounding box center [627, 414] width 74 height 23
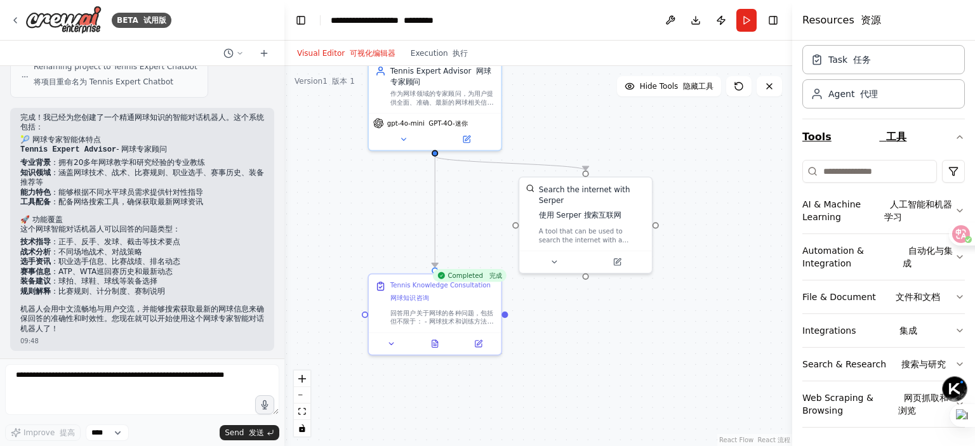
click at [955, 133] on icon "button" at bounding box center [960, 137] width 10 height 10
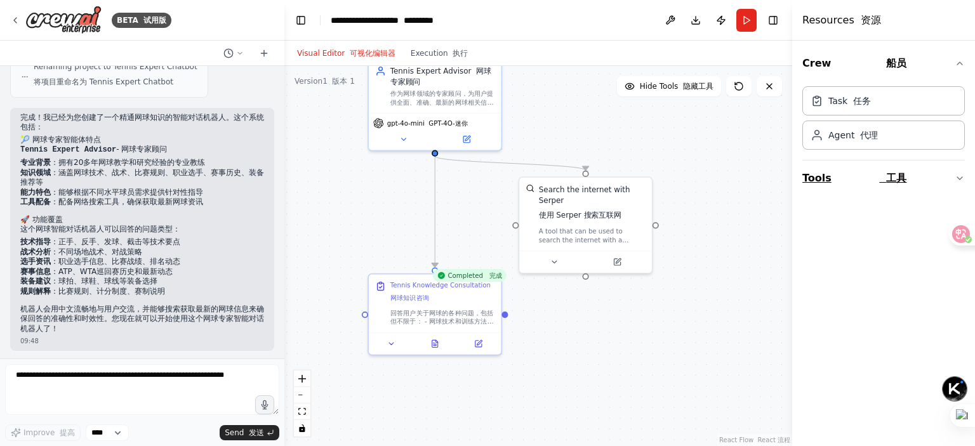
click at [955, 182] on icon "button" at bounding box center [960, 178] width 10 height 10
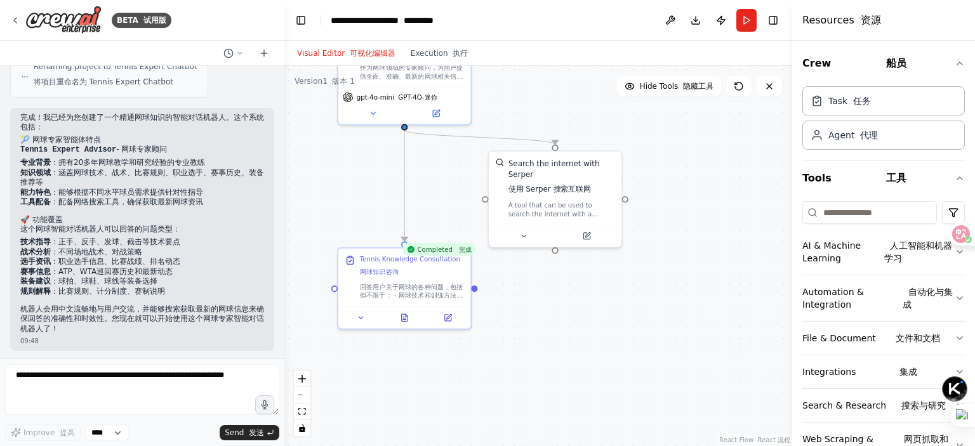
drag, startPoint x: 784, startPoint y: 196, endPoint x: 746, endPoint y: 116, distance: 88.0
click at [746, 116] on div ".deletable-edge-delete-btn { width: 20px; height: 20px; border: 0px solid #ffff…" at bounding box center [538, 256] width 508 height 380
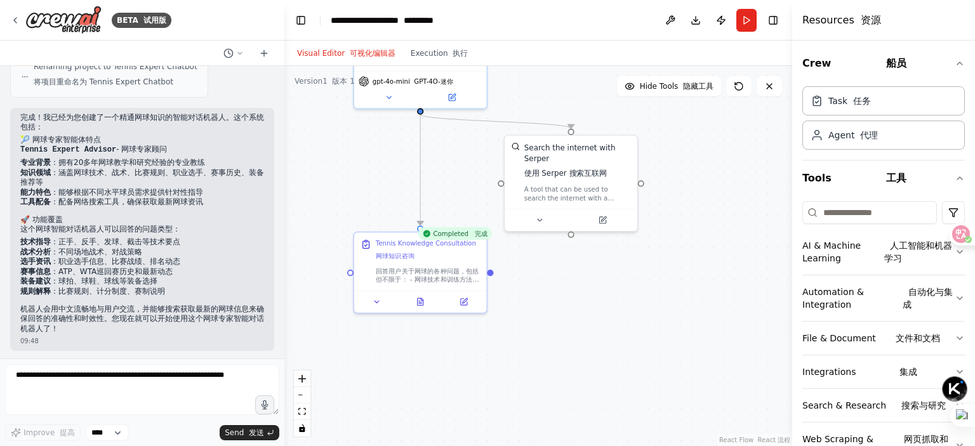
drag, startPoint x: 764, startPoint y: 269, endPoint x: 780, endPoint y: 270, distance: 15.4
click at [780, 270] on div ".deletable-edge-delete-btn { width: 20px; height: 20px; border: 0px solid #ffff…" at bounding box center [538, 256] width 508 height 380
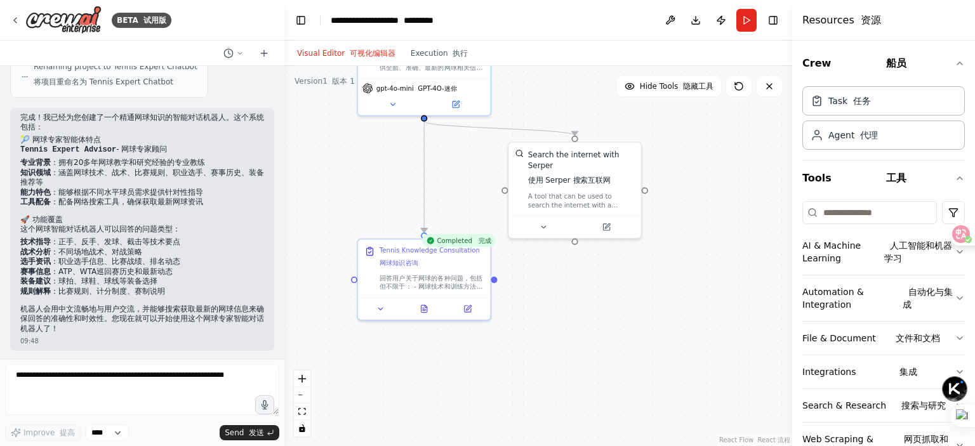
drag, startPoint x: 778, startPoint y: 270, endPoint x: 782, endPoint y: 277, distance: 8.0
click at [782, 277] on div ".deletable-edge-delete-btn { width: 20px; height: 20px; border: 0px solid #ffff…" at bounding box center [538, 256] width 508 height 380
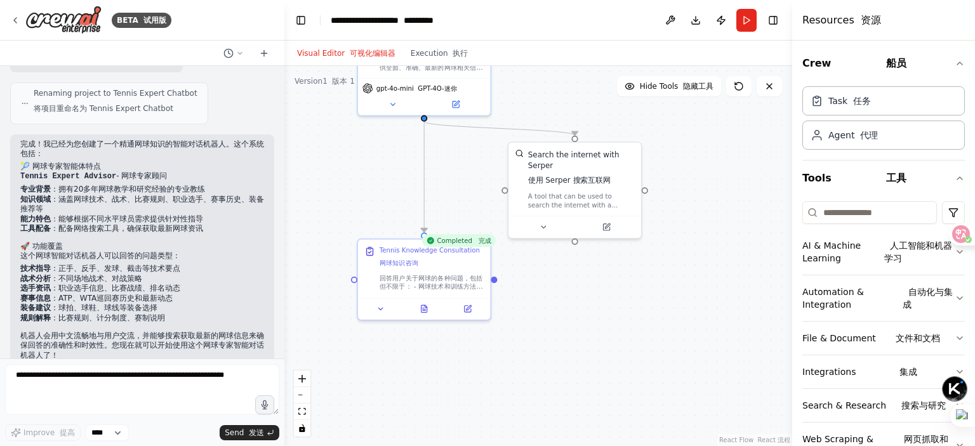
scroll to position [682, 0]
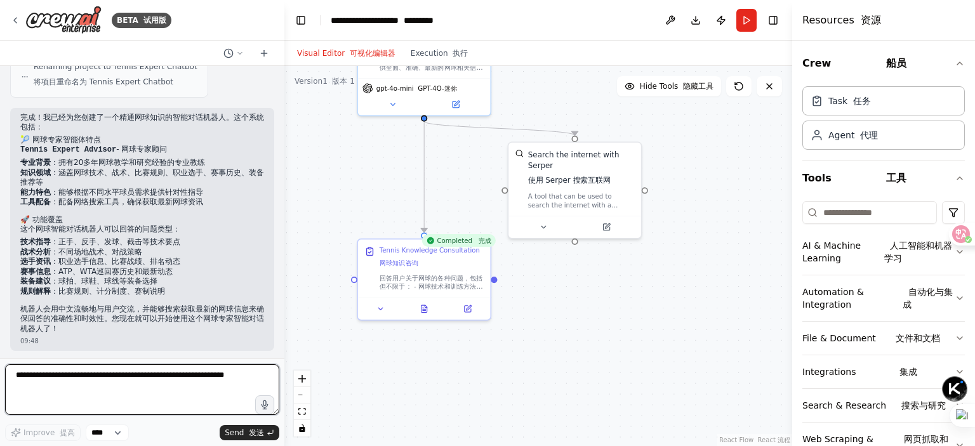
click at [63, 392] on textarea at bounding box center [142, 389] width 274 height 51
type textarea "**********"
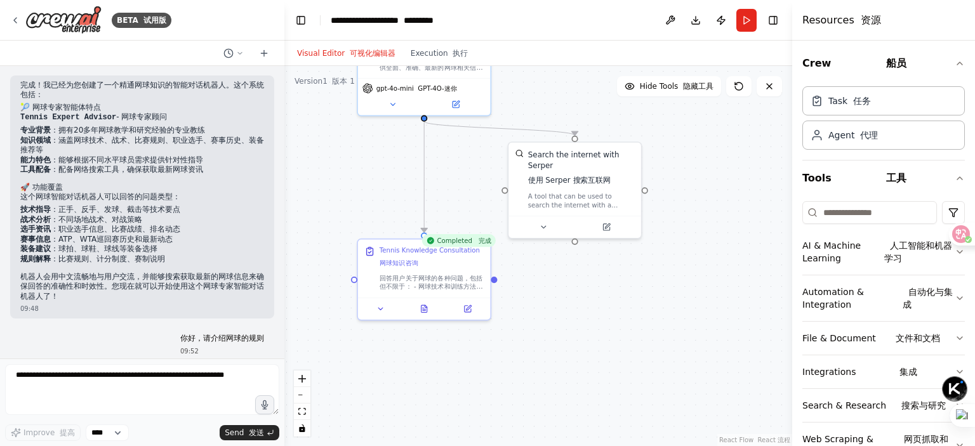
scroll to position [757, 0]
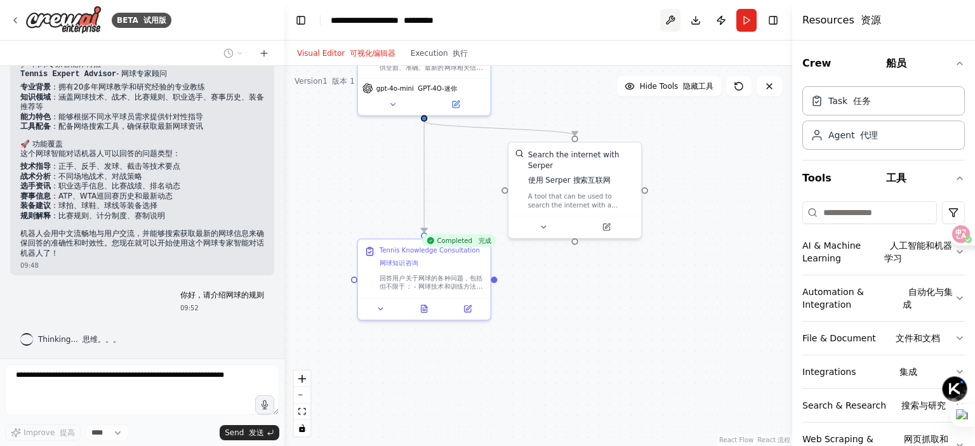
click at [676, 17] on button at bounding box center [670, 20] width 20 height 23
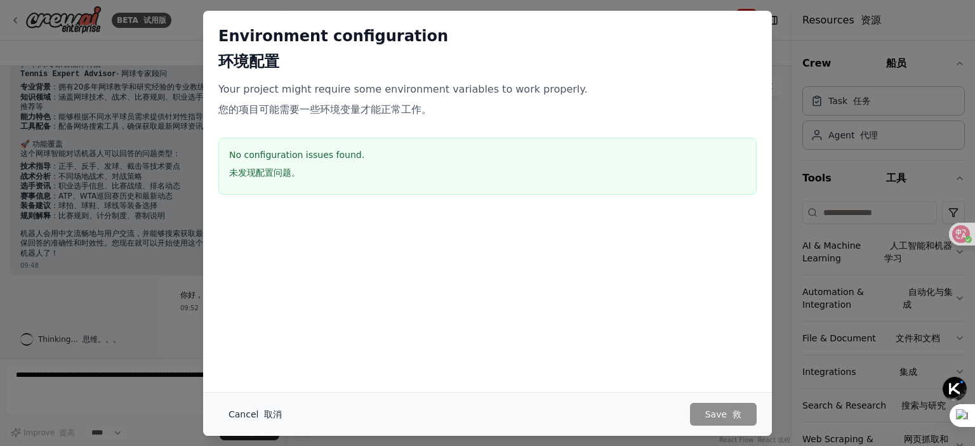
click at [256, 410] on button "Cancel 取消" at bounding box center [255, 414] width 74 height 23
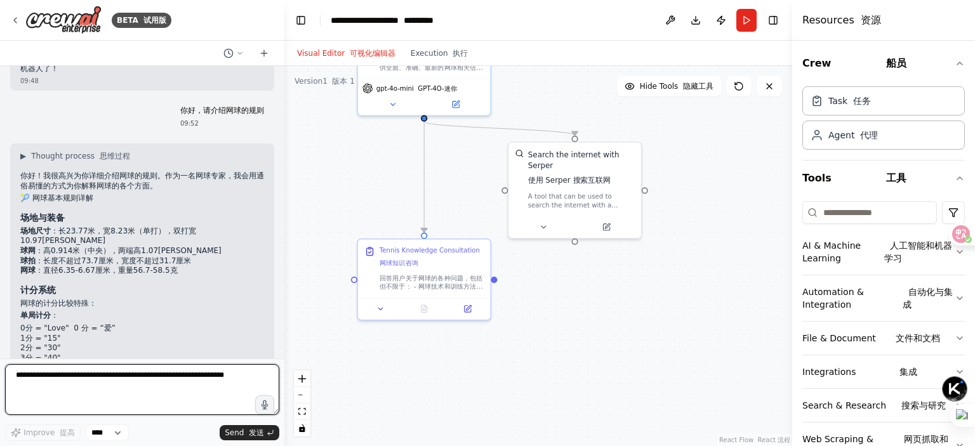
scroll to position [924, 0]
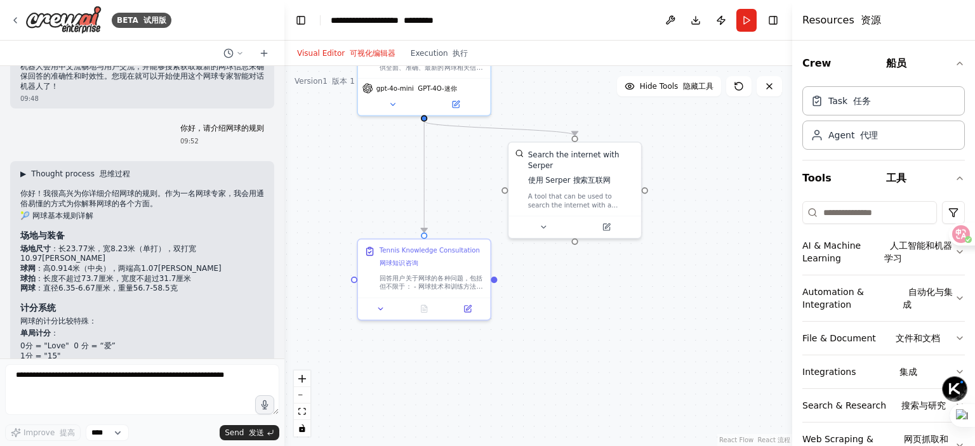
click at [24, 169] on span "▶" at bounding box center [23, 174] width 6 height 10
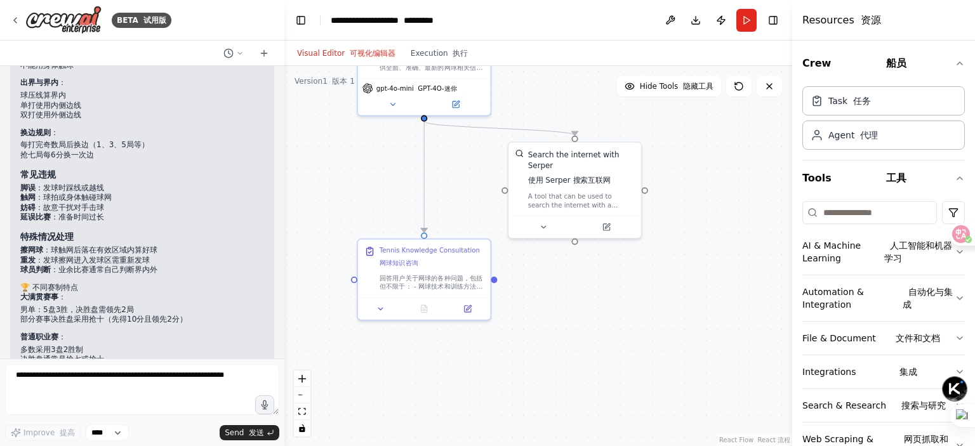
scroll to position [1678, 0]
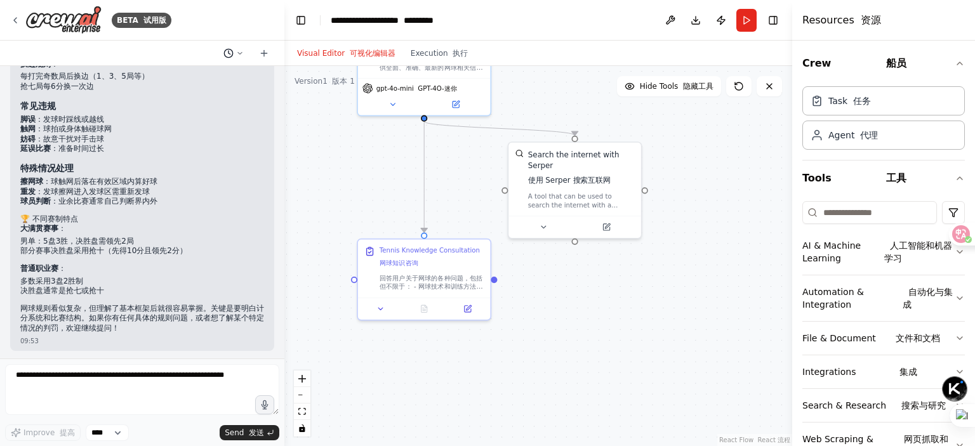
click at [239, 50] on icon at bounding box center [240, 54] width 8 height 8
click at [165, 48] on div at bounding box center [142, 223] width 284 height 446
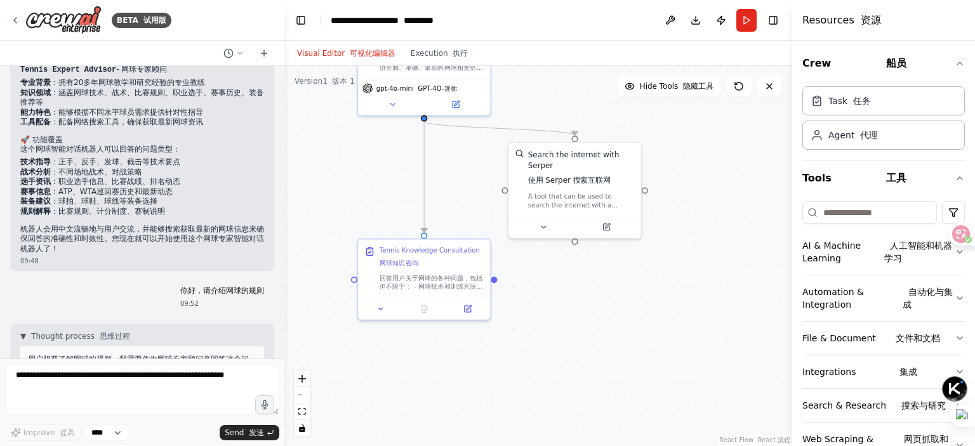
scroll to position [889, 0]
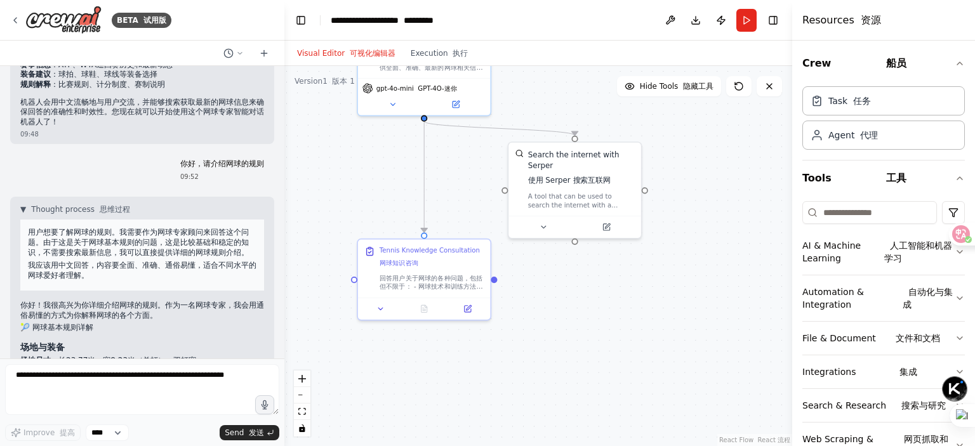
click at [694, 296] on div ".deletable-edge-delete-btn { width: 20px; height: 20px; border: 0px solid #ffff…" at bounding box center [538, 256] width 508 height 380
click at [739, 90] on icon at bounding box center [739, 87] width 8 height 8
click at [736, 85] on icon at bounding box center [739, 86] width 10 height 10
click at [744, 24] on button "Run" at bounding box center [746, 20] width 20 height 23
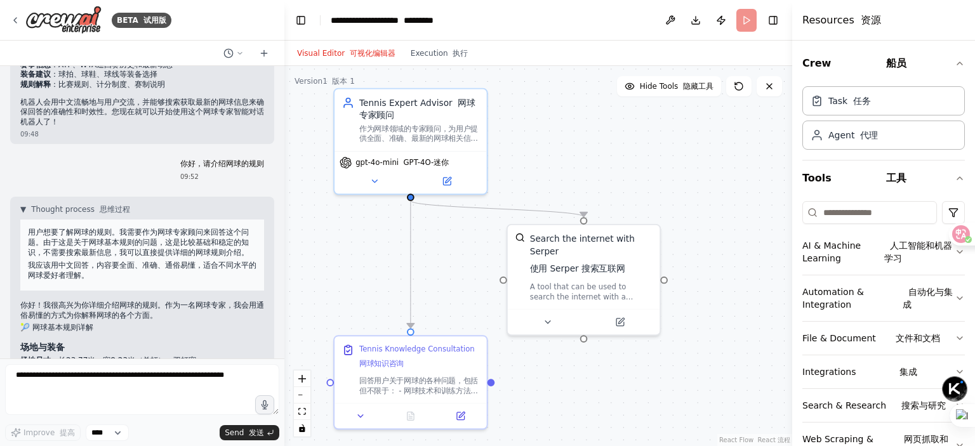
drag, startPoint x: 706, startPoint y: 190, endPoint x: 739, endPoint y: 249, distance: 68.2
click at [739, 249] on div ".deletable-edge-delete-btn { width: 20px; height: 20px; border: 0px solid #ffff…" at bounding box center [538, 256] width 508 height 380
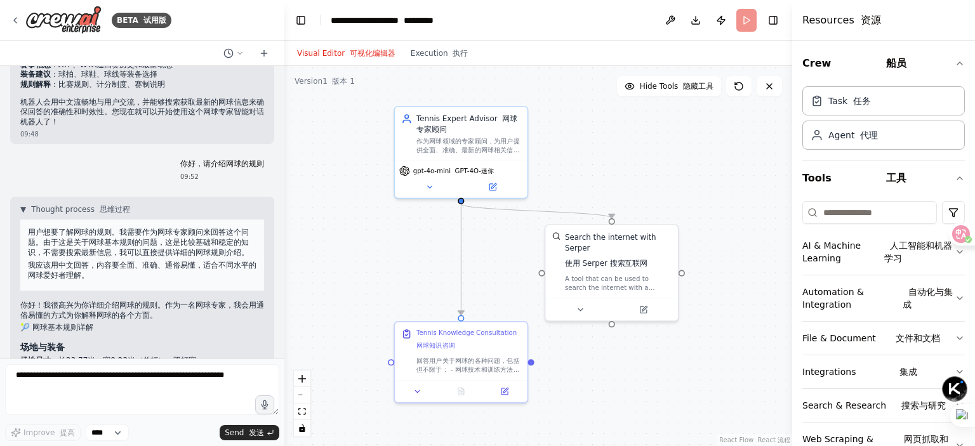
drag, startPoint x: 719, startPoint y: 196, endPoint x: 724, endPoint y: 203, distance: 8.3
click at [724, 203] on div ".deletable-edge-delete-btn { width: 20px; height: 20px; border: 0px solid #ffff…" at bounding box center [538, 256] width 508 height 380
click at [896, 212] on input at bounding box center [869, 212] width 135 height 23
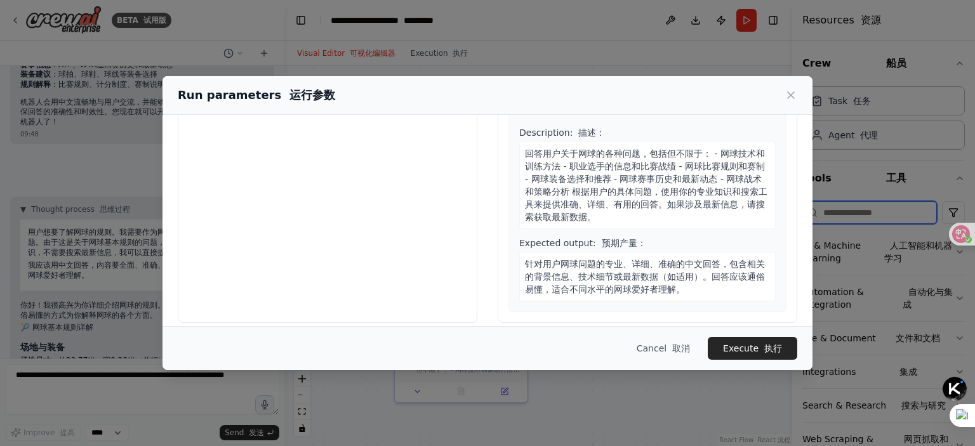
scroll to position [0, 0]
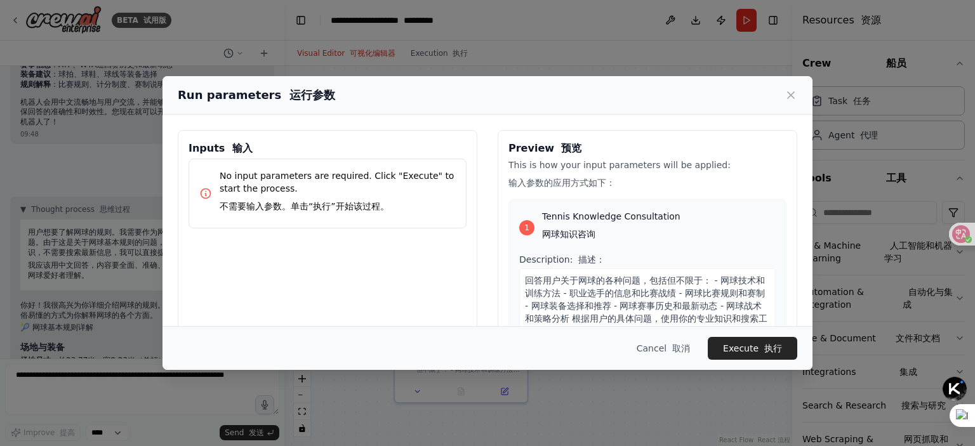
click at [357, 197] on p "No input parameters are required. Click "Execute" to start the process. 不需要输入参数…" at bounding box center [338, 193] width 236 height 48
click at [266, 183] on p "No input parameters are required. Click "Execute" to start the process. 不需要输入参数…" at bounding box center [338, 193] width 236 height 48
click at [392, 197] on p "No input parameters are required. Click "Execute" to start the process. 不需要输入参数…" at bounding box center [338, 193] width 236 height 48
click at [288, 148] on h3 "Inputs 输入" at bounding box center [328, 148] width 278 height 15
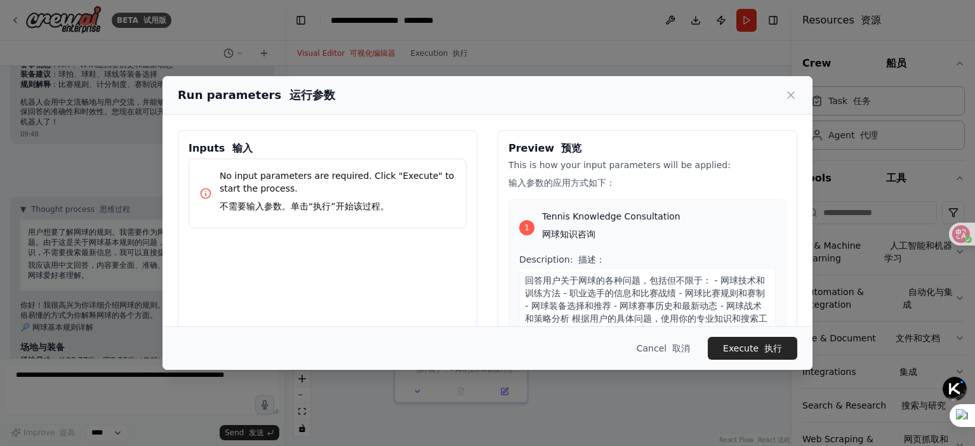
click at [288, 147] on h3 "Inputs 输入" at bounding box center [328, 148] width 278 height 15
click at [225, 147] on font at bounding box center [228, 148] width 7 height 12
click at [204, 187] on icon at bounding box center [205, 193] width 13 height 13
click at [206, 192] on icon at bounding box center [205, 193] width 13 height 13
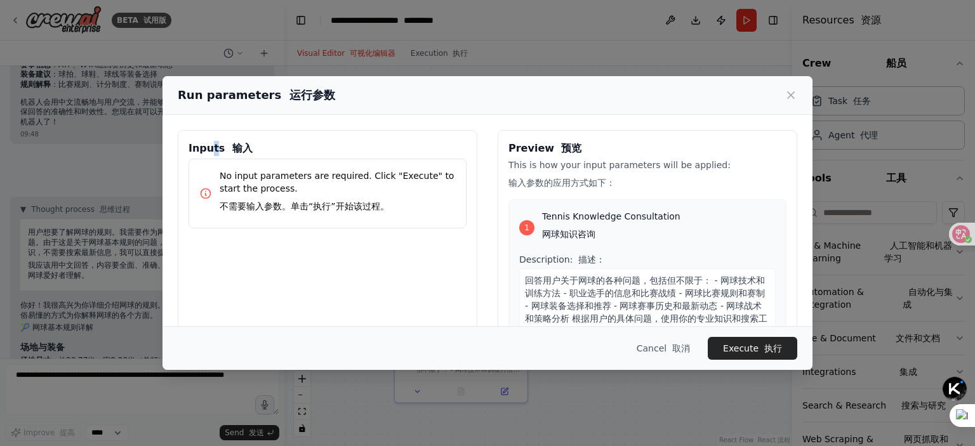
click at [214, 150] on h3 "Inputs 输入" at bounding box center [328, 148] width 278 height 15
click at [232, 147] on font "输入" at bounding box center [242, 148] width 20 height 12
click at [269, 145] on h3 "Inputs 输入" at bounding box center [328, 148] width 278 height 15
click at [338, 147] on h3 "Inputs 输入" at bounding box center [328, 148] width 278 height 15
click at [687, 187] on p "This is how your input parameters will be applied: 输入参数的应用方式如下：" at bounding box center [647, 177] width 278 height 36
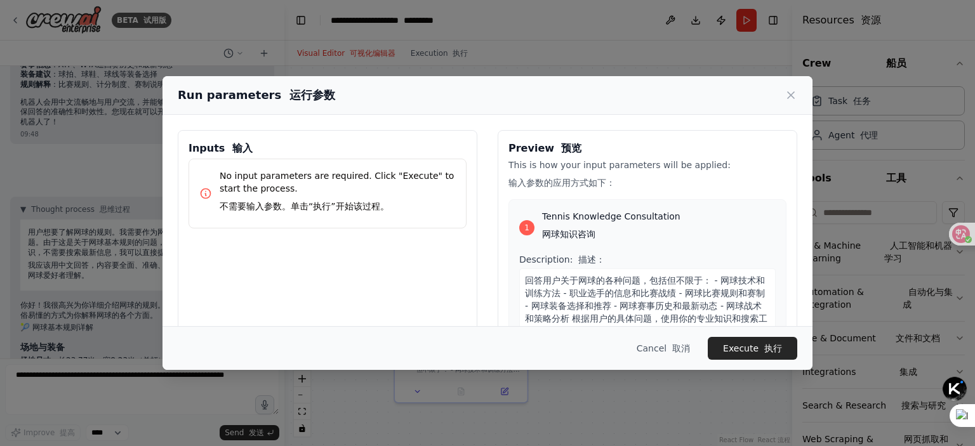
click at [617, 217] on span "Tennis Knowledge Consultation 网球知识咨询" at bounding box center [611, 228] width 138 height 36
click at [797, 94] on icon at bounding box center [791, 95] width 13 height 13
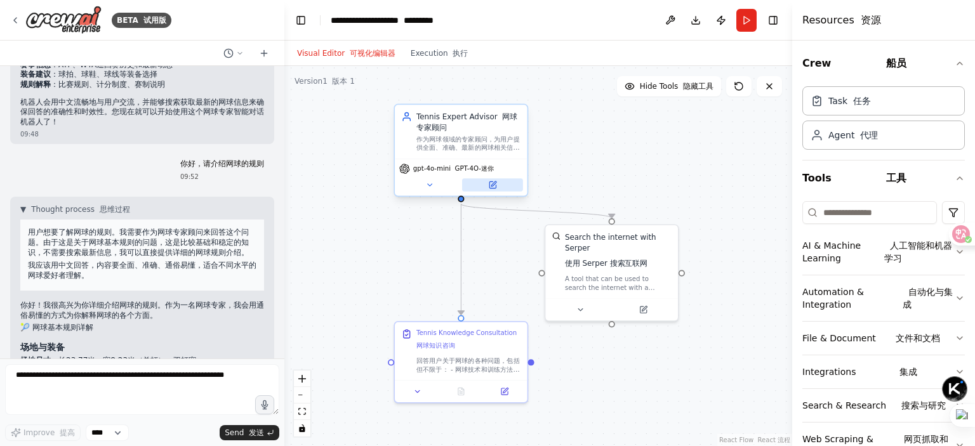
click at [491, 189] on button at bounding box center [492, 184] width 61 height 13
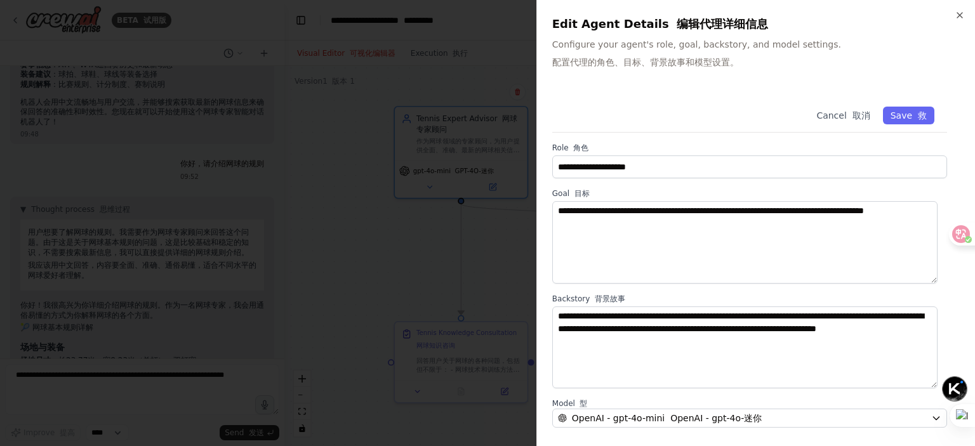
click at [954, 13] on div "**********" at bounding box center [755, 223] width 439 height 446
click at [955, 15] on icon "button" at bounding box center [960, 15] width 10 height 10
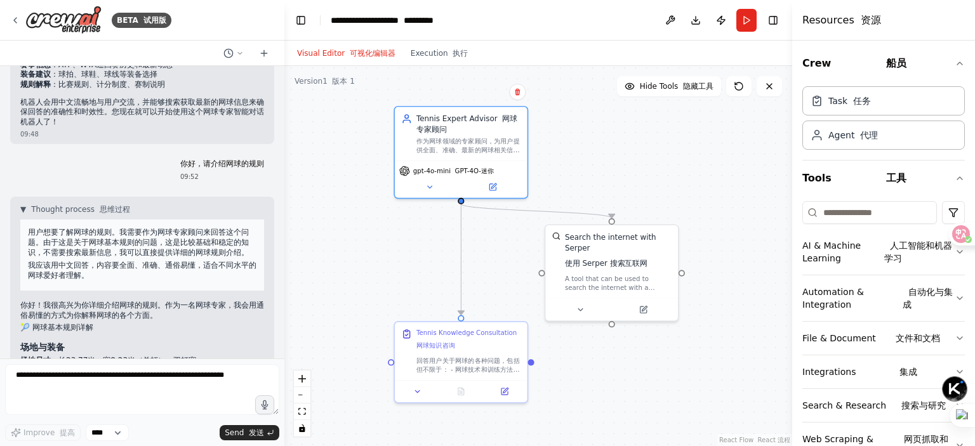
click at [708, 176] on div ".deletable-edge-delete-btn { width: 20px; height: 20px; border: 0px solid #ffff…" at bounding box center [538, 256] width 508 height 380
click at [442, 48] on button "Execution 执行" at bounding box center [439, 53] width 73 height 15
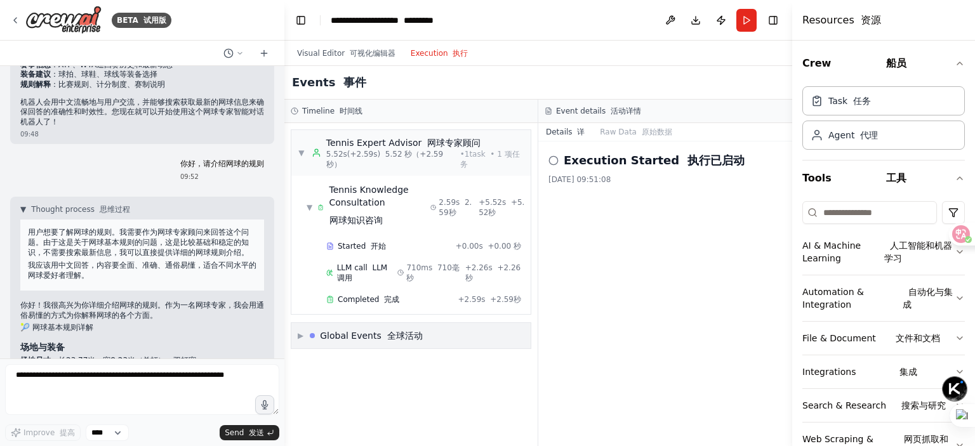
click at [302, 336] on span "▶" at bounding box center [301, 336] width 6 height 10
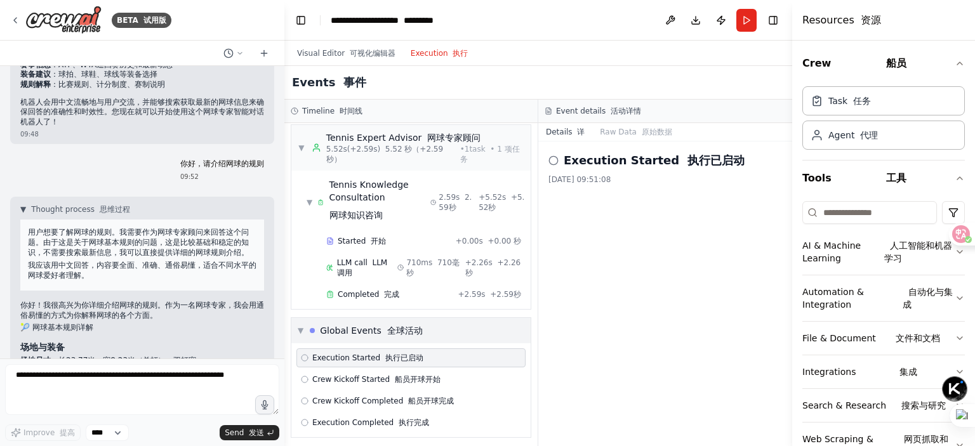
scroll to position [8, 0]
click at [554, 163] on icon at bounding box center [553, 161] width 10 height 10
click at [554, 159] on icon at bounding box center [553, 161] width 10 height 10
click at [645, 159] on h2 "Execution Started 执行已启动" at bounding box center [654, 161] width 181 height 18
click at [728, 159] on font "执行已启动" at bounding box center [715, 160] width 57 height 13
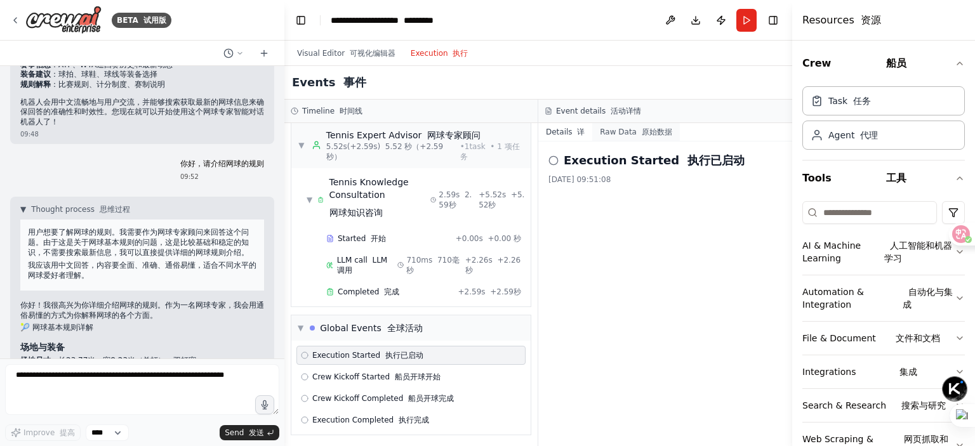
click at [647, 128] on font "原始数据" at bounding box center [657, 132] width 30 height 9
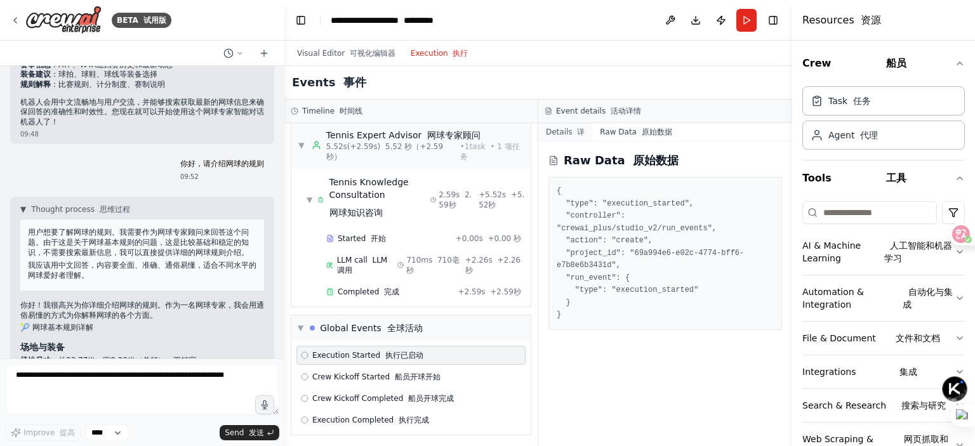
click at [573, 129] on font at bounding box center [575, 132] width 5 height 9
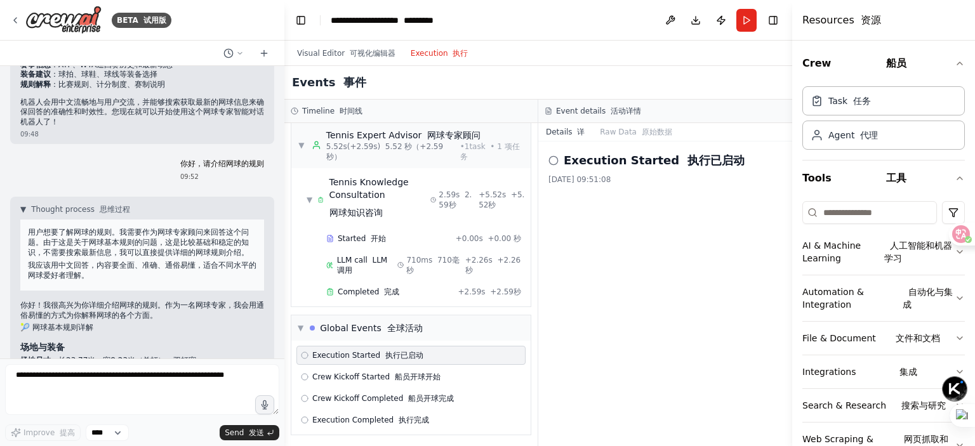
click at [614, 112] on font "活动详情" at bounding box center [626, 111] width 30 height 9
click at [17, 22] on icon at bounding box center [15, 20] width 10 height 10
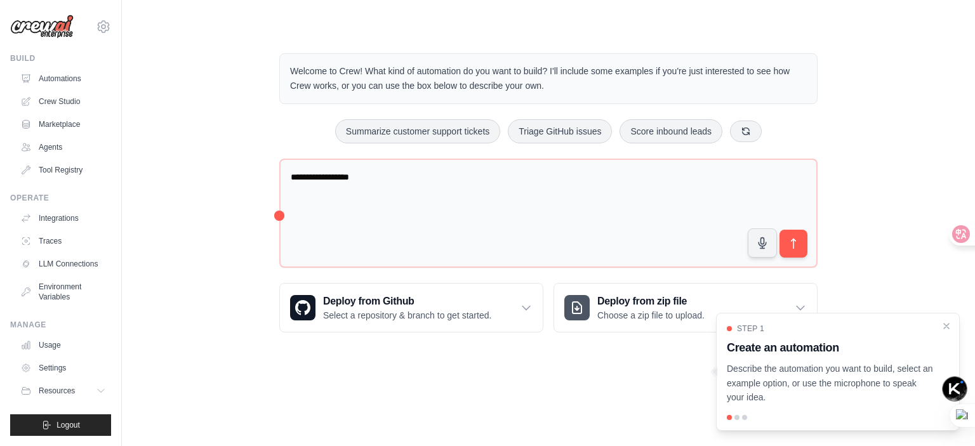
click at [953, 238] on div at bounding box center [953, 234] width 44 height 23
click at [952, 232] on icon at bounding box center [951, 234] width 13 height 13
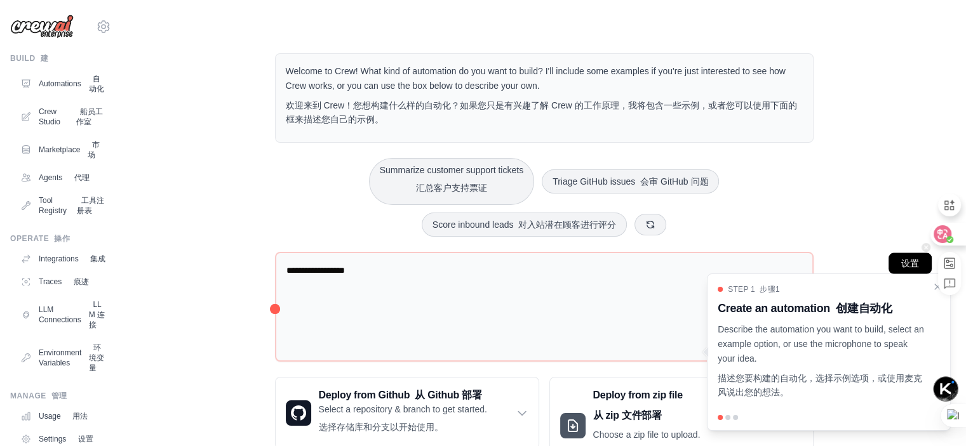
click at [948, 258] on rect at bounding box center [949, 263] width 10 height 10
select select "****"
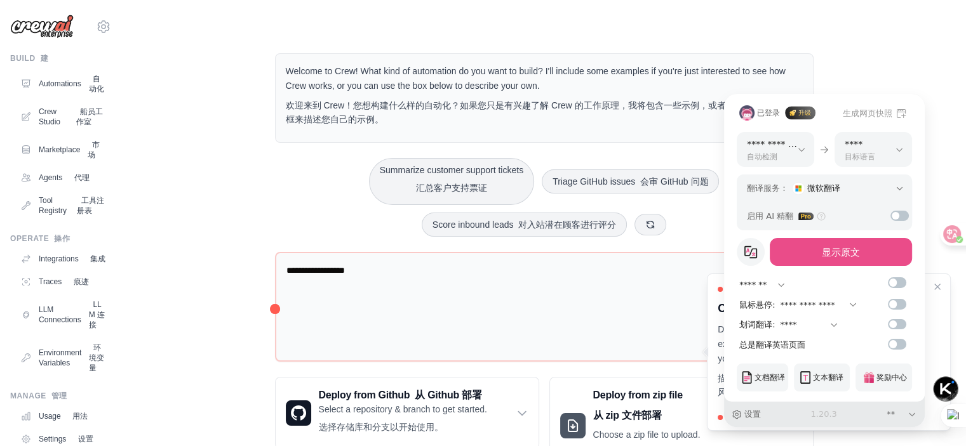
click at [201, 325] on div "**********" at bounding box center [483, 223] width 966 height 446
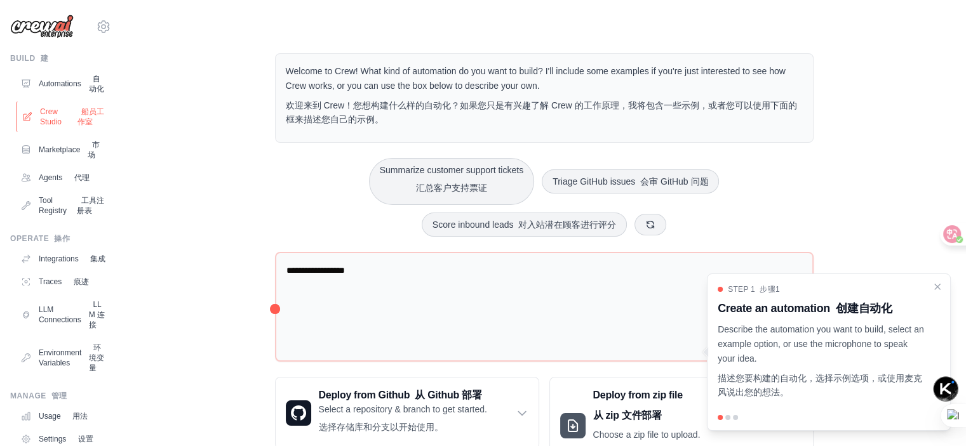
click at [69, 132] on link "Crew Studio 船员工作室" at bounding box center [65, 117] width 96 height 30
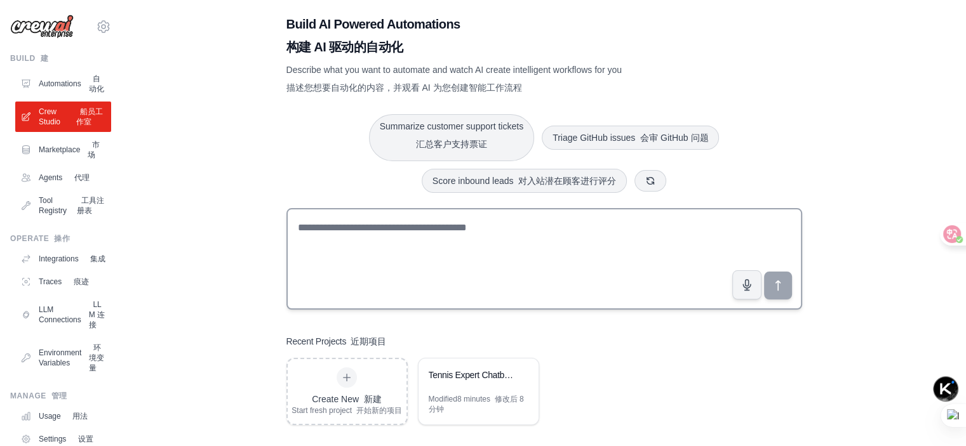
scroll to position [28, 0]
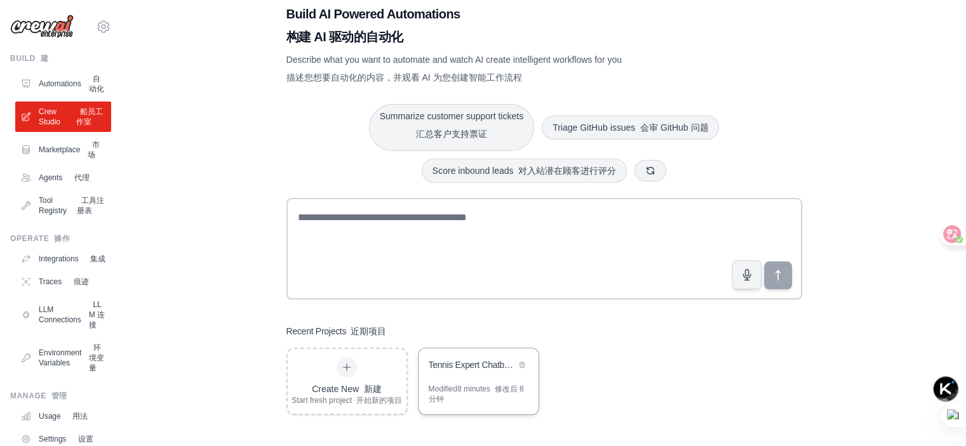
click at [466, 362] on div "Tennis Expert Chatbot 网球专家聊天机器人" at bounding box center [471, 365] width 87 height 13
click at [463, 368] on div "Tennis Expert Chatbot 网球专家聊天机器人" at bounding box center [471, 365] width 87 height 13
click at [632, 379] on div "Create New 新建 Start fresh project 开始新的项目 Tennis Expert Chatbot 网球专家聊天机器人 Modifi…" at bounding box center [543, 381] width 515 height 67
click at [464, 359] on div "Tennis Expert Chatbot 网球专家聊天机器人" at bounding box center [471, 365] width 87 height 13
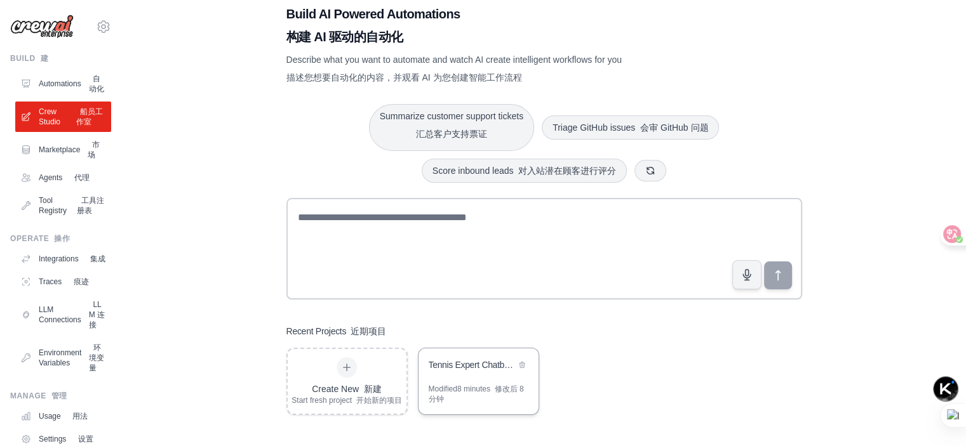
click at [508, 363] on div "Tennis Expert Chatbot 网球专家聊天机器人" at bounding box center [471, 365] width 87 height 13
click at [461, 390] on div "Modified 8 minutes 修改后 8 分钟" at bounding box center [478, 394] width 100 height 20
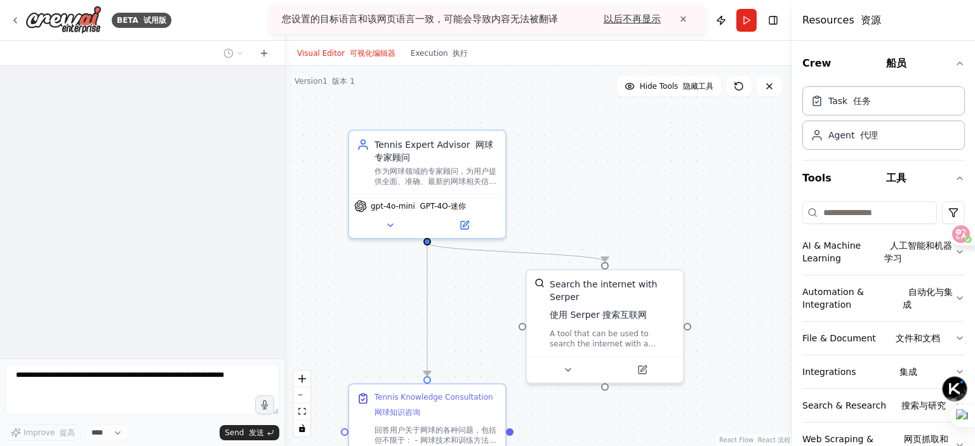
click at [683, 19] on span "×" at bounding box center [684, 19] width 20 height 15
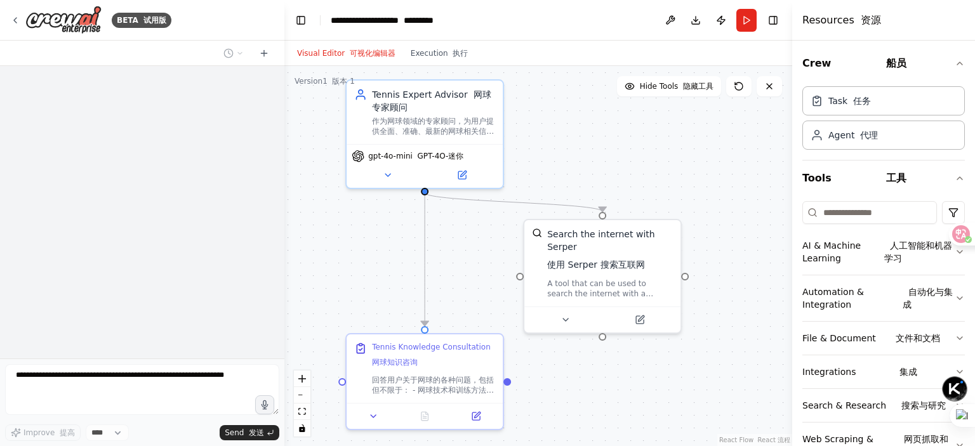
drag, startPoint x: 658, startPoint y: 208, endPoint x: 650, endPoint y: 155, distance: 54.0
click at [650, 155] on div ".deletable-edge-delete-btn { width: 20px; height: 20px; border: 0px solid #ffff…" at bounding box center [538, 256] width 508 height 380
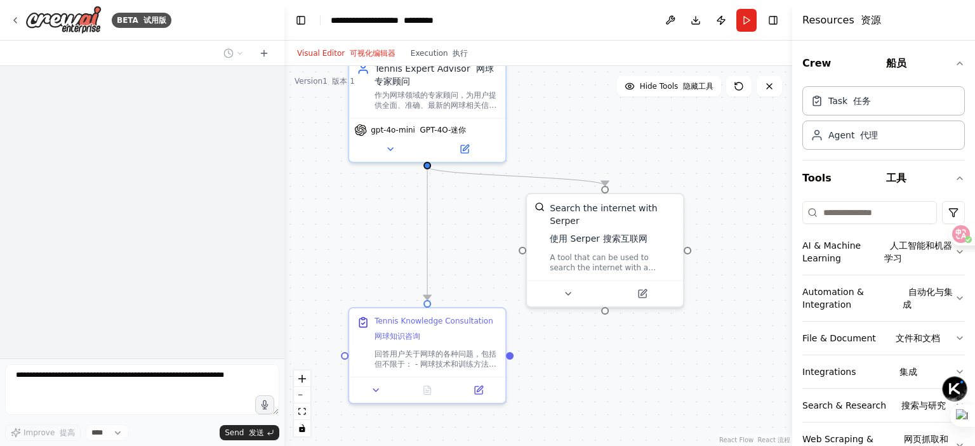
drag, startPoint x: 716, startPoint y: 387, endPoint x: 719, endPoint y: 361, distance: 26.2
click at [719, 361] on div ".deletable-edge-delete-btn { width: 20px; height: 20px; border: 0px solid #ffff…" at bounding box center [538, 256] width 508 height 380
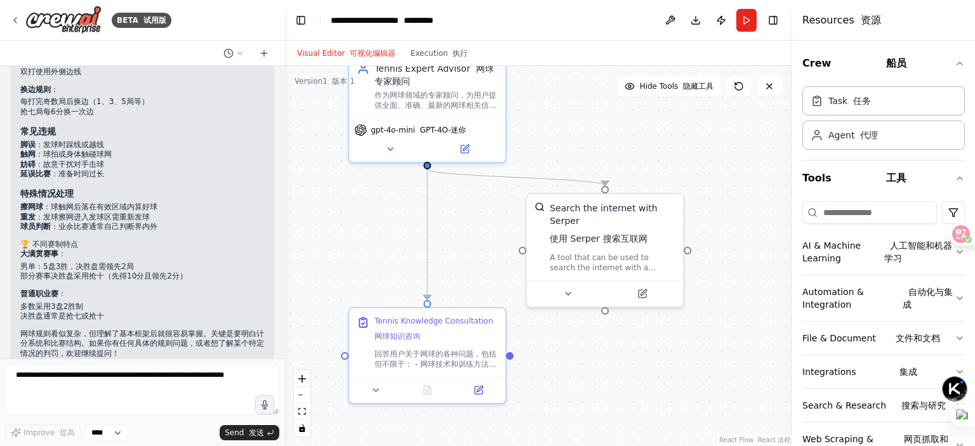
scroll to position [1551, 0]
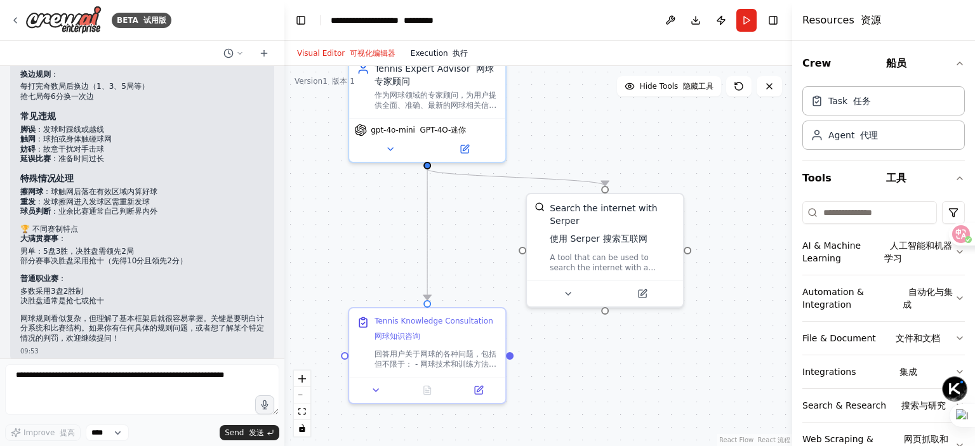
click at [434, 48] on button "Execution 执行" at bounding box center [439, 53] width 73 height 15
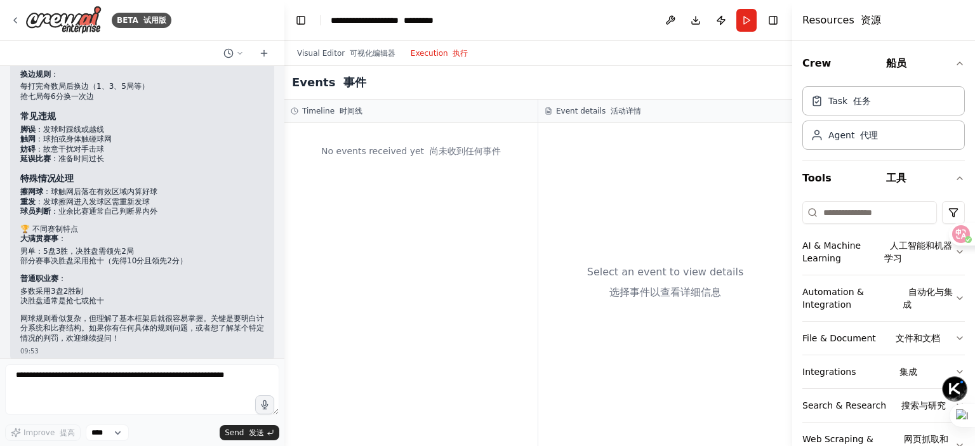
click at [440, 119] on div "Timeline 时间线" at bounding box center [410, 111] width 253 height 23
click at [598, 110] on h3 "Event details 活动详情" at bounding box center [598, 111] width 85 height 10
click at [550, 109] on icon at bounding box center [548, 111] width 5 height 6
click at [420, 172] on div "No events received yet 尚未收到任何事件" at bounding box center [410, 284] width 253 height 323
click at [851, 106] on div "Task 任务" at bounding box center [849, 100] width 43 height 13
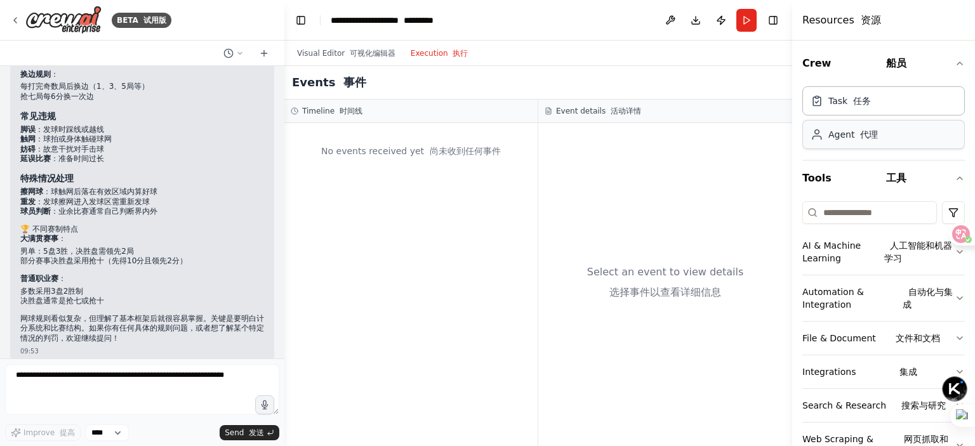
click at [840, 142] on div "Agent 代理" at bounding box center [883, 134] width 163 height 29
click at [672, 23] on button at bounding box center [670, 20] width 20 height 23
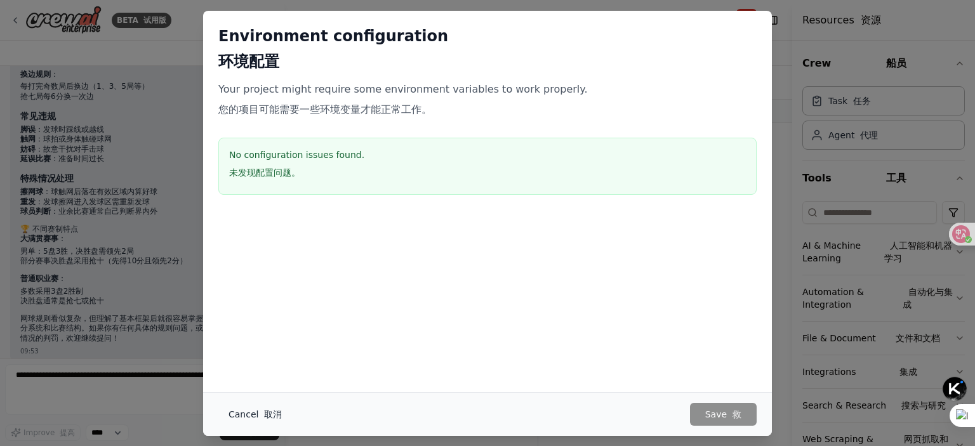
click at [267, 416] on font "取消" at bounding box center [273, 414] width 18 height 10
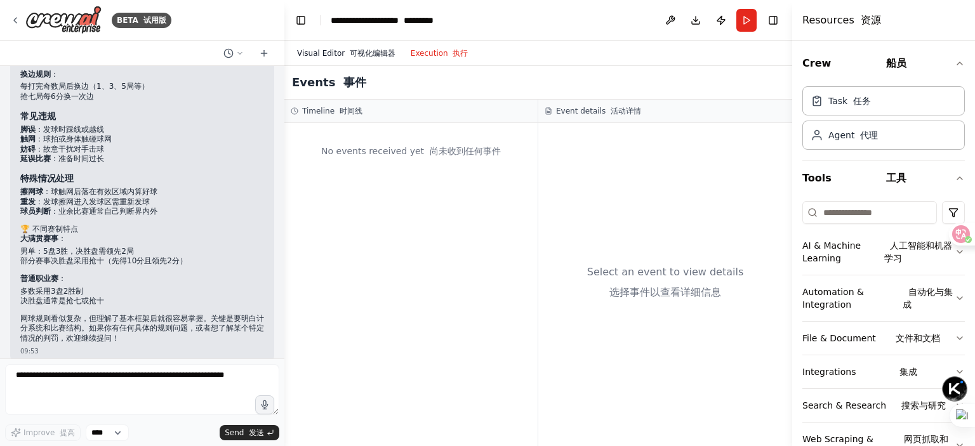
click at [350, 55] on font "可视化编辑器" at bounding box center [373, 53] width 46 height 9
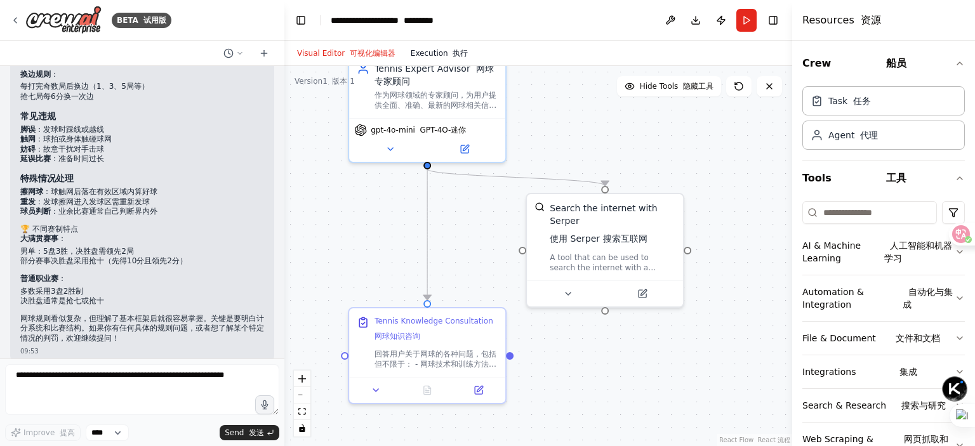
click at [436, 55] on button "Execution 执行" at bounding box center [439, 53] width 73 height 15
click at [361, 55] on font "可视化编辑器" at bounding box center [373, 53] width 46 height 9
click at [442, 53] on button "Execution 执行" at bounding box center [439, 53] width 73 height 15
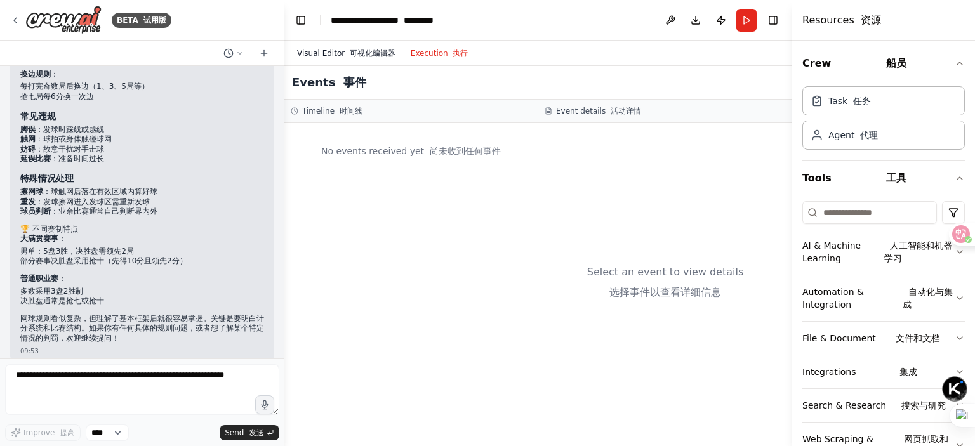
click at [352, 59] on button "Visual Editor 可视化编辑器" at bounding box center [346, 53] width 114 height 15
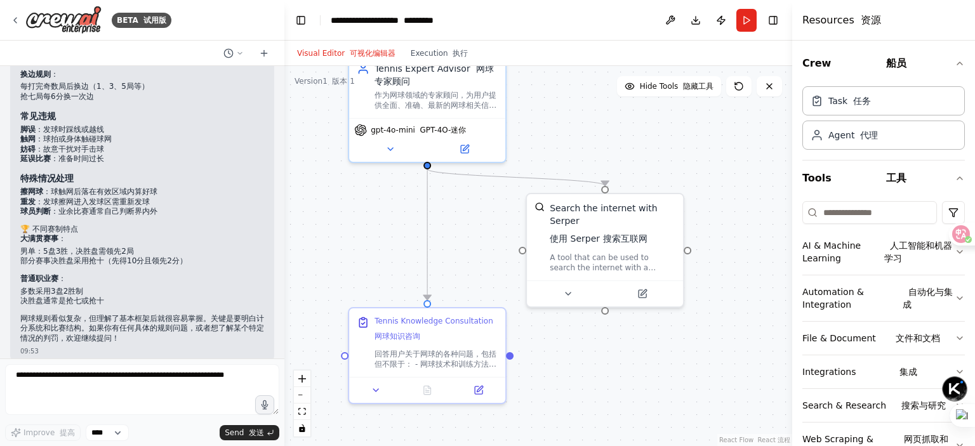
click at [483, 56] on div "Visual Editor 可视化编辑器 Execution 执行" at bounding box center [538, 53] width 508 height 25
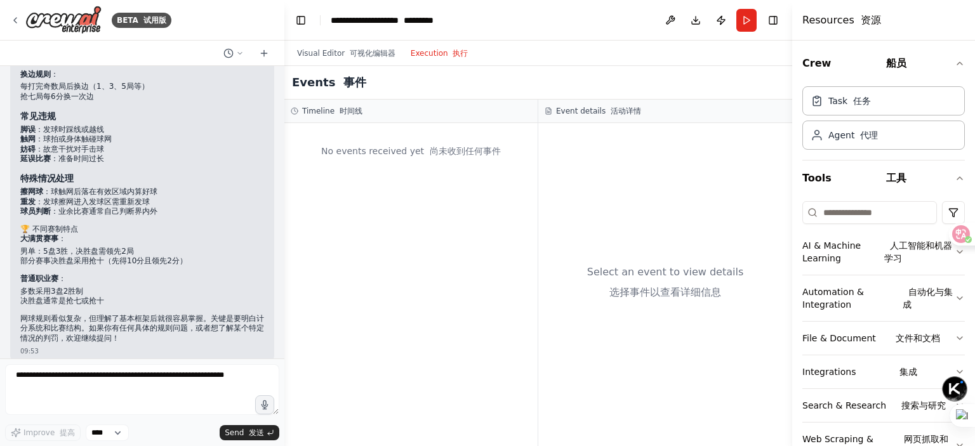
click at [455, 54] on font "执行" at bounding box center [460, 53] width 15 height 9
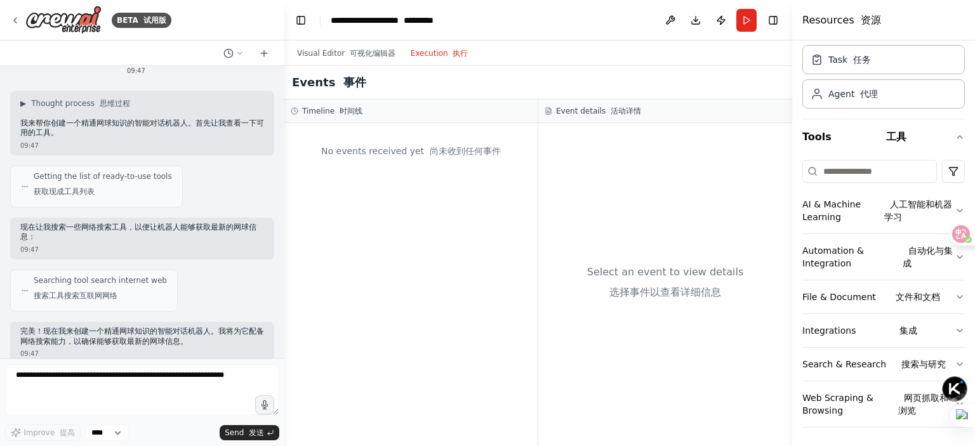
scroll to position [0, 0]
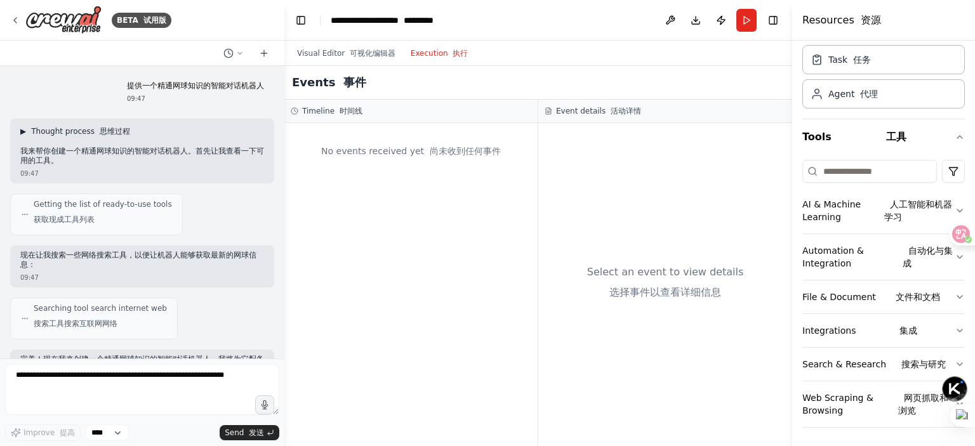
click at [23, 129] on span "▶" at bounding box center [23, 131] width 6 height 10
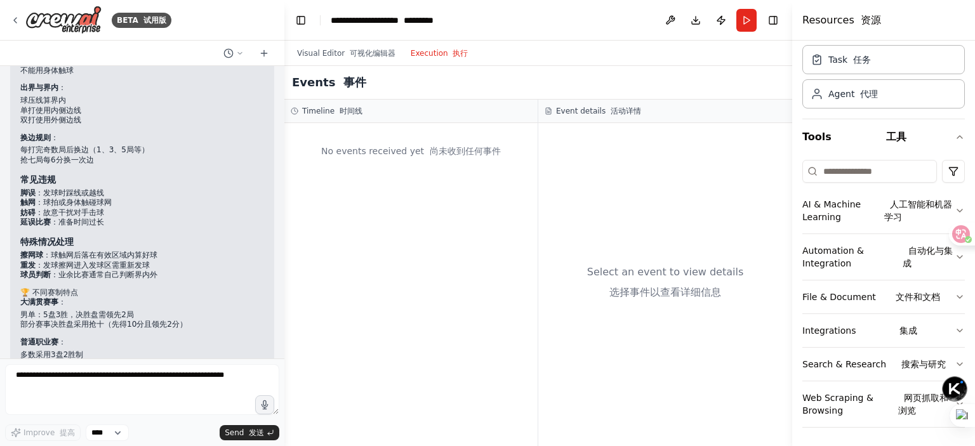
scroll to position [1841, 0]
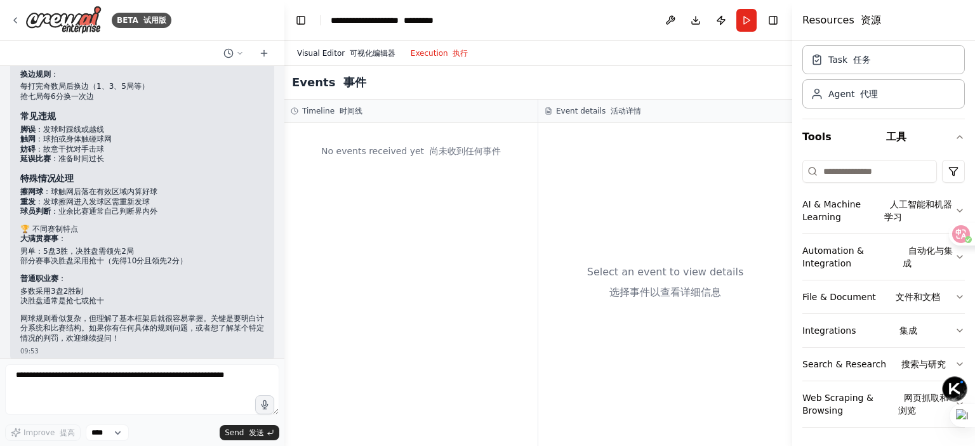
click at [350, 49] on font "可视化编辑器" at bounding box center [373, 53] width 46 height 9
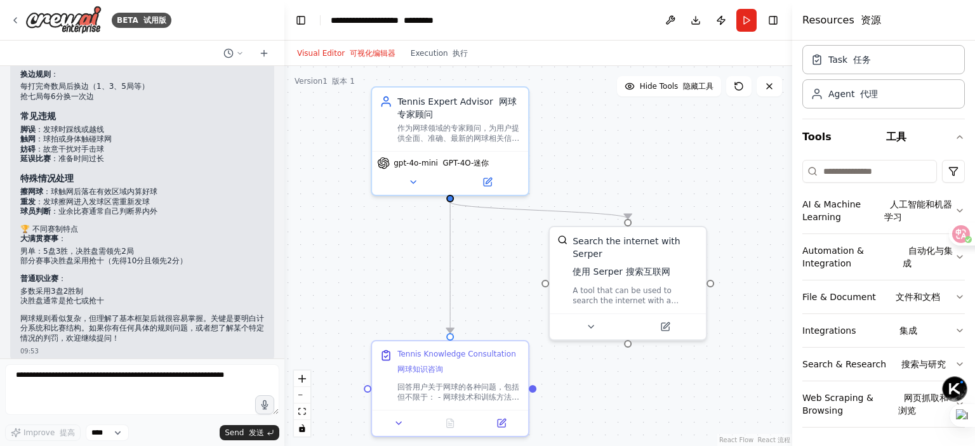
drag, startPoint x: 683, startPoint y: 172, endPoint x: 706, endPoint y: 205, distance: 40.1
click at [706, 205] on div ".deletable-edge-delete-btn { width: 20px; height: 20px; border: 0px solid #ffff…" at bounding box center [538, 256] width 508 height 380
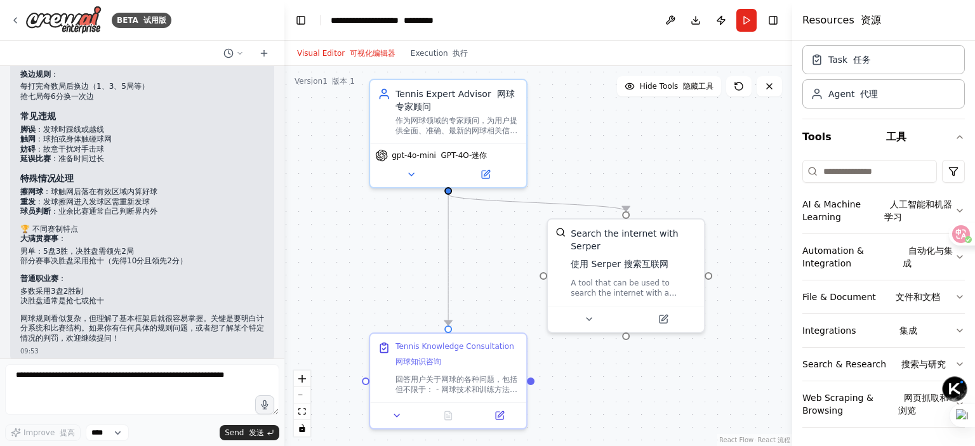
drag, startPoint x: 706, startPoint y: 205, endPoint x: 704, endPoint y: 197, distance: 7.9
click at [704, 197] on div ".deletable-edge-delete-btn { width: 20px; height: 20px; border: 0px solid #ffff…" at bounding box center [538, 256] width 508 height 380
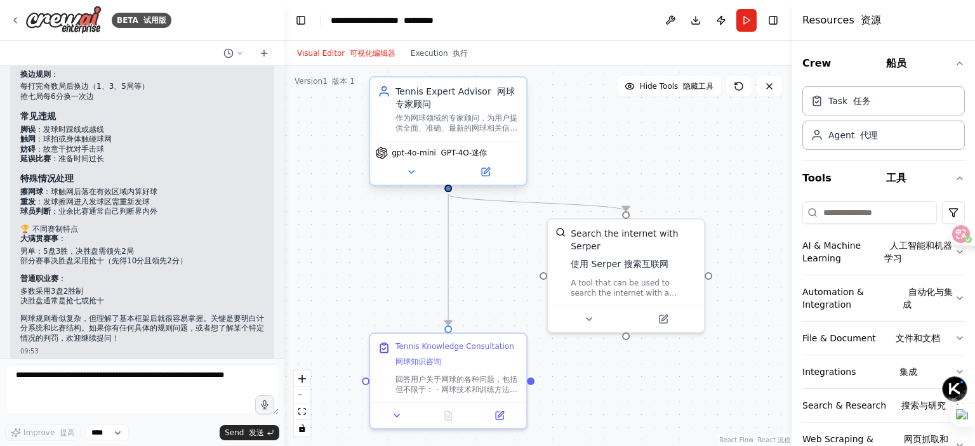
click at [446, 157] on font "GPT-4O-迷你" at bounding box center [464, 153] width 46 height 9
click at [418, 175] on button at bounding box center [411, 171] width 72 height 15
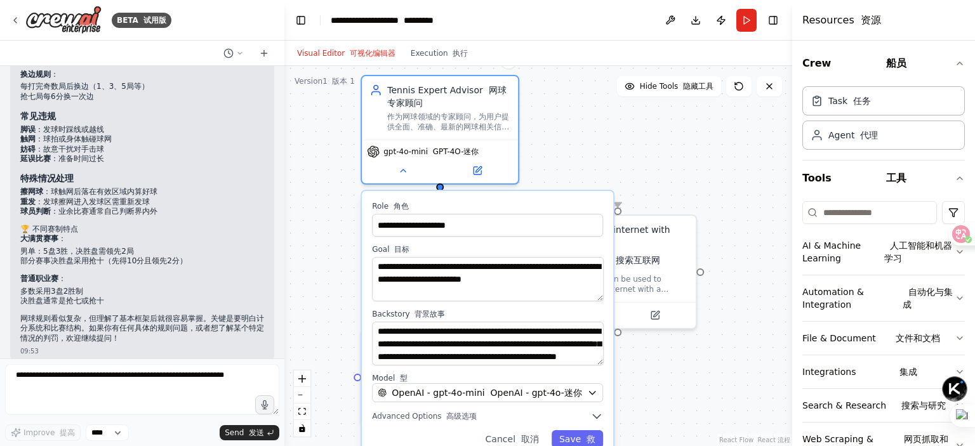
click at [507, 376] on label "Model 型" at bounding box center [487, 378] width 231 height 10
click at [594, 413] on icon "button" at bounding box center [596, 416] width 13 height 13
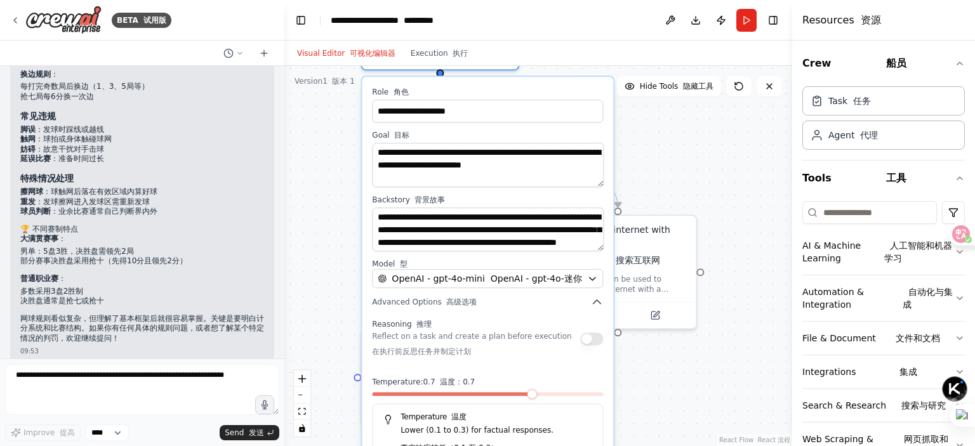
drag, startPoint x: 610, startPoint y: 372, endPoint x: 612, endPoint y: 259, distance: 113.0
click at [612, 259] on div "**********" at bounding box center [487, 296] width 251 height 439
click at [589, 279] on icon "button" at bounding box center [592, 279] width 10 height 10
click at [592, 281] on icon "button" at bounding box center [592, 279] width 10 height 10
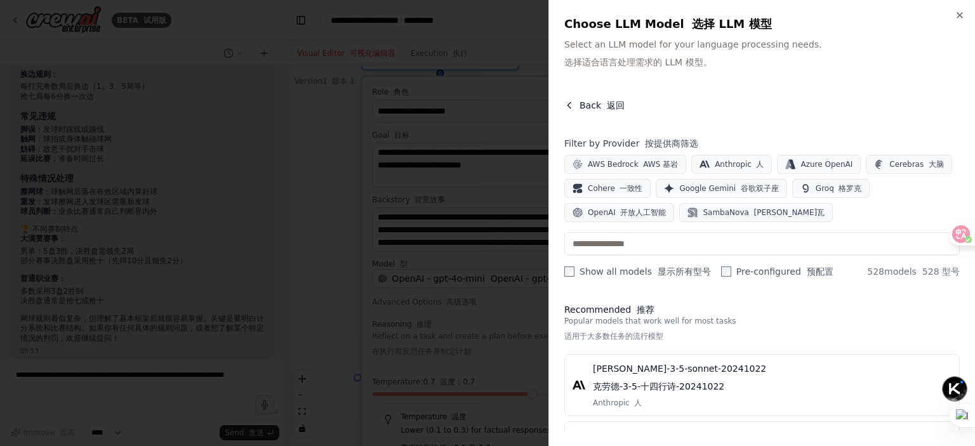
click at [571, 100] on icon "button" at bounding box center [569, 105] width 10 height 10
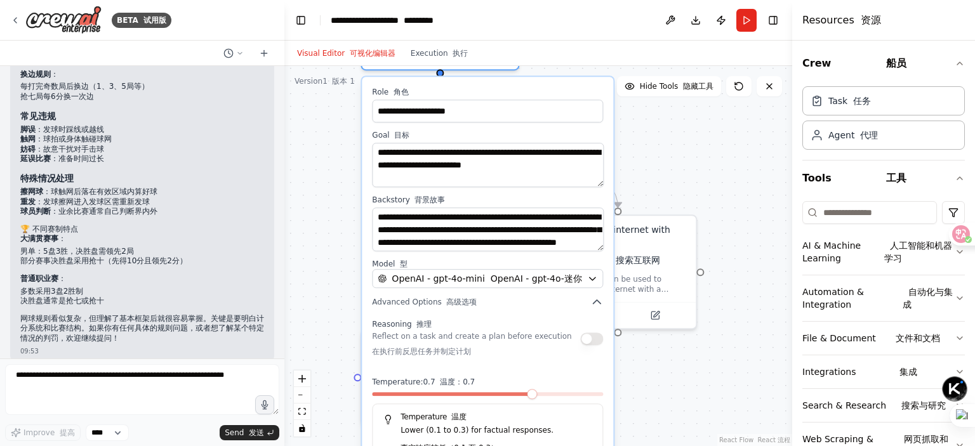
click at [674, 129] on div ".deletable-edge-delete-btn { width: 20px; height: 20px; border: 0px solid #ffff…" at bounding box center [538, 256] width 508 height 380
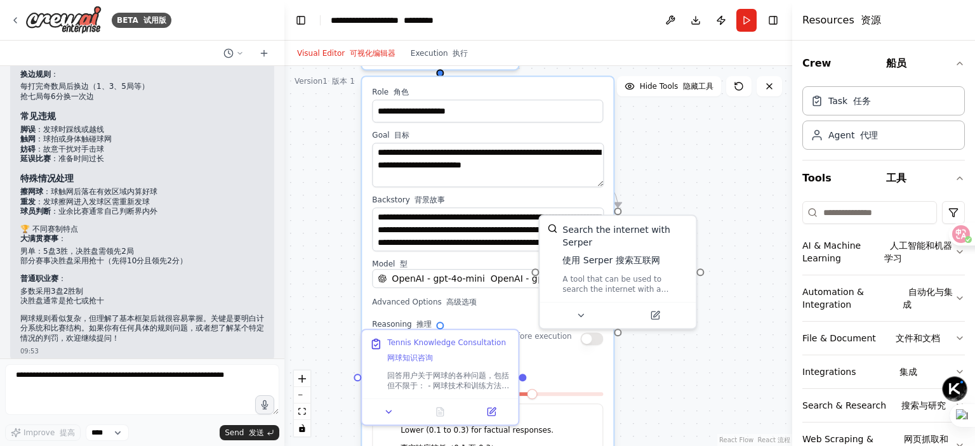
click at [674, 129] on div ".deletable-edge-delete-btn { width: 20px; height: 20px; border: 0px solid #ffff…" at bounding box center [538, 256] width 508 height 380
click at [734, 121] on div ".deletable-edge-delete-btn { width: 20px; height: 20px; border: 0px solid #ffff…" at bounding box center [538, 256] width 508 height 380
click at [772, 91] on icon at bounding box center [769, 86] width 10 height 10
click at [736, 163] on div ".deletable-edge-delete-btn { width: 20px; height: 20px; border: 0px solid #ffff…" at bounding box center [538, 256] width 508 height 380
click at [740, 325] on div ".deletable-edge-delete-btn { width: 20px; height: 20px; border: 0px solid #ffff…" at bounding box center [538, 256] width 508 height 380
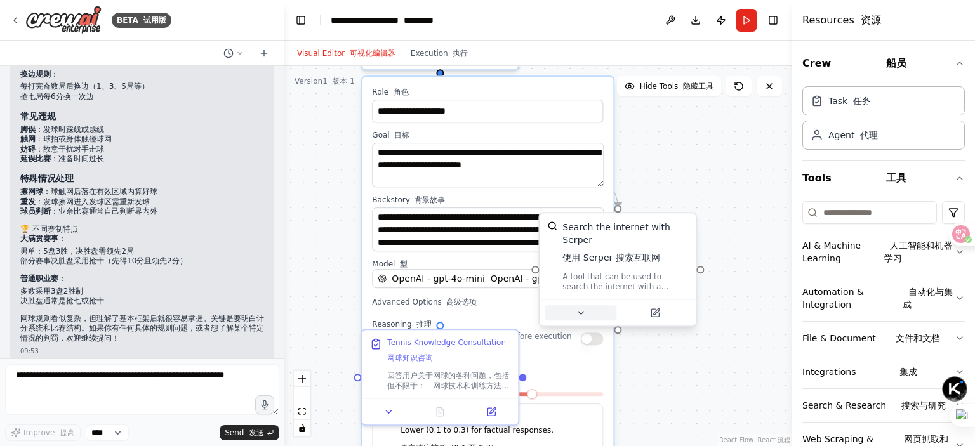
click at [579, 312] on icon at bounding box center [580, 313] width 5 height 3
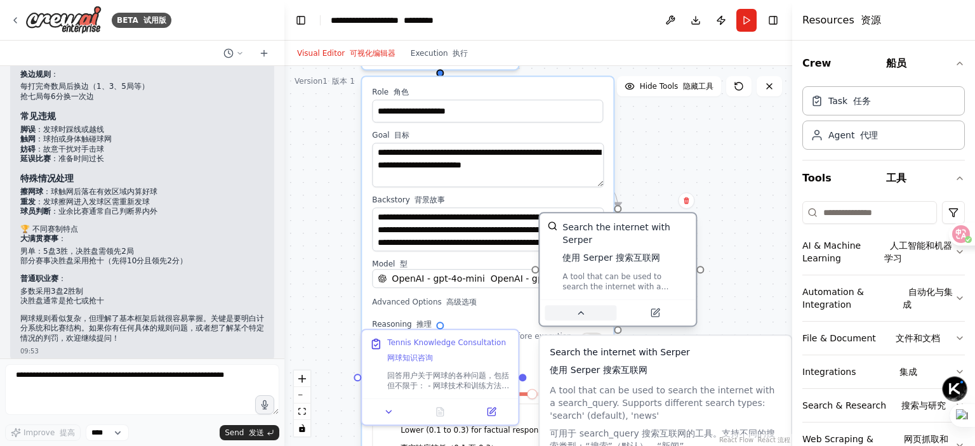
click at [576, 317] on icon at bounding box center [581, 313] width 10 height 10
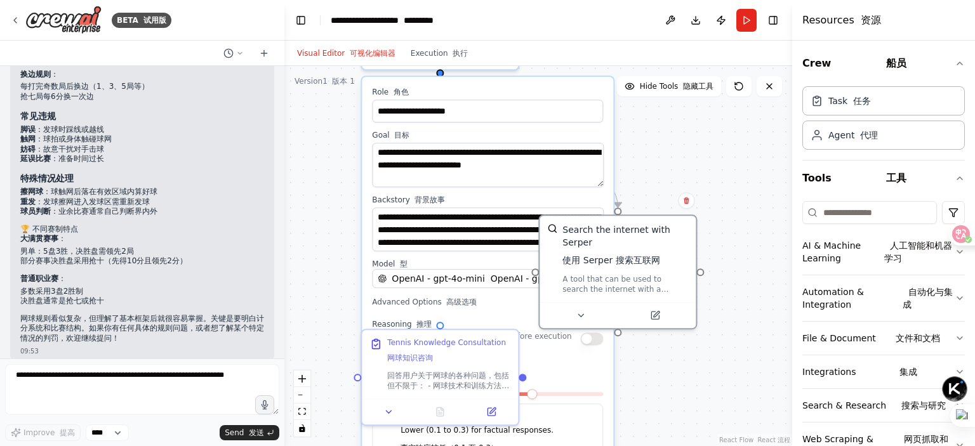
click at [711, 401] on div ".deletable-edge-delete-btn { width: 20px; height: 20px; border: 0px solid #ffff…" at bounding box center [538, 256] width 508 height 380
click at [387, 416] on button at bounding box center [389, 409] width 44 height 15
click at [388, 416] on button at bounding box center [389, 409] width 44 height 15
click at [701, 408] on div ".deletable-edge-delete-btn { width: 20px; height: 20px; border: 0px solid #ffff…" at bounding box center [538, 256] width 508 height 380
click at [320, 145] on div ".deletable-edge-delete-btn { width: 20px; height: 20px; border: 0px solid #ffff…" at bounding box center [538, 256] width 508 height 380
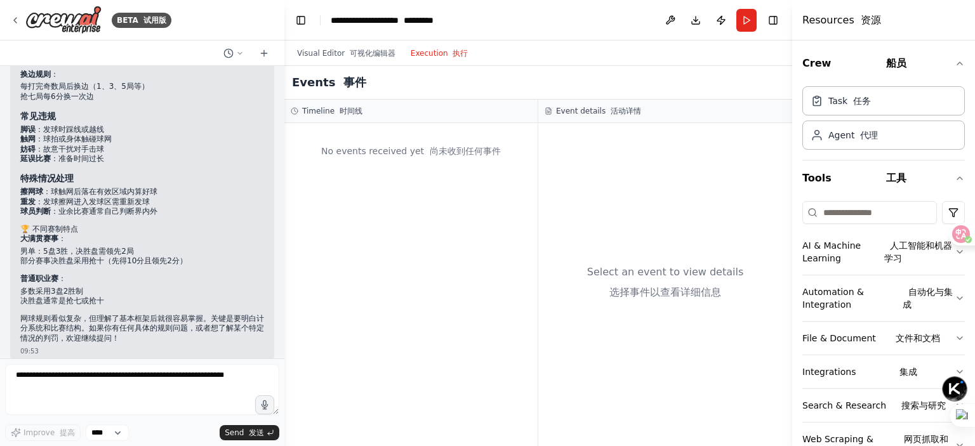
click at [419, 55] on button "Execution 执行" at bounding box center [439, 53] width 73 height 15
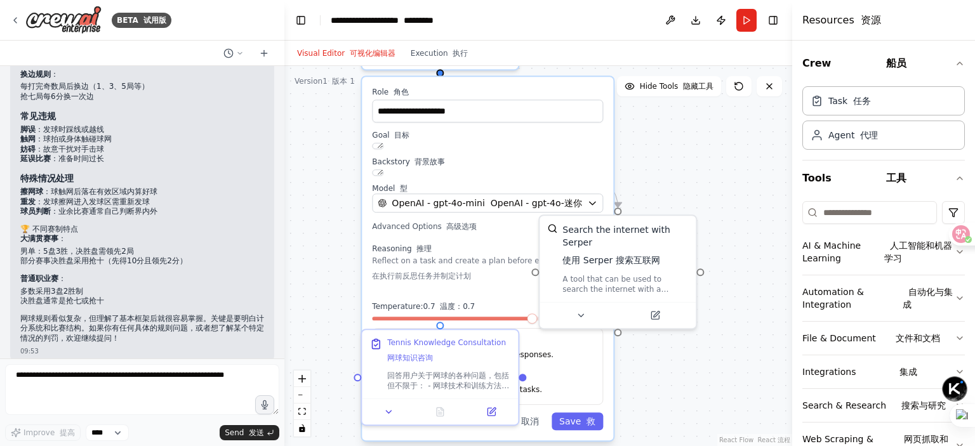
click at [345, 50] on font "button" at bounding box center [347, 53] width 5 height 9
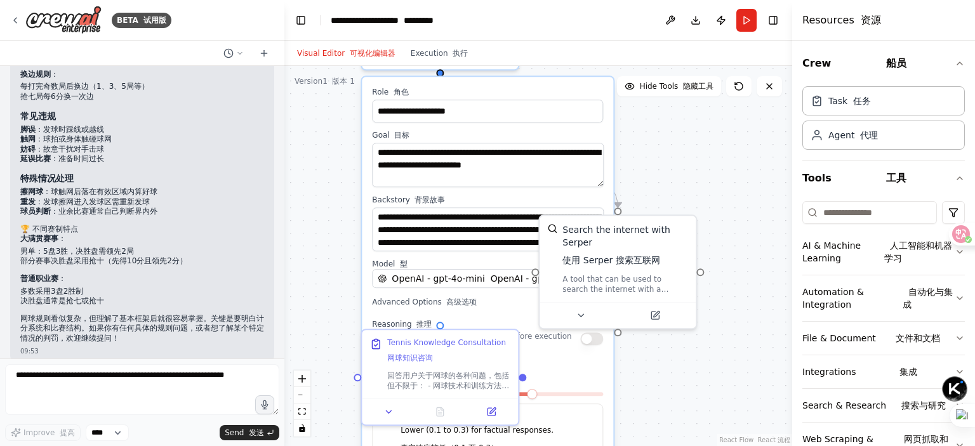
click at [710, 144] on div ".deletable-edge-delete-btn { width: 20px; height: 20px; border: 0px solid #ffff…" at bounding box center [538, 256] width 508 height 380
click at [566, 195] on label "Backstory 背景故事" at bounding box center [487, 200] width 231 height 10
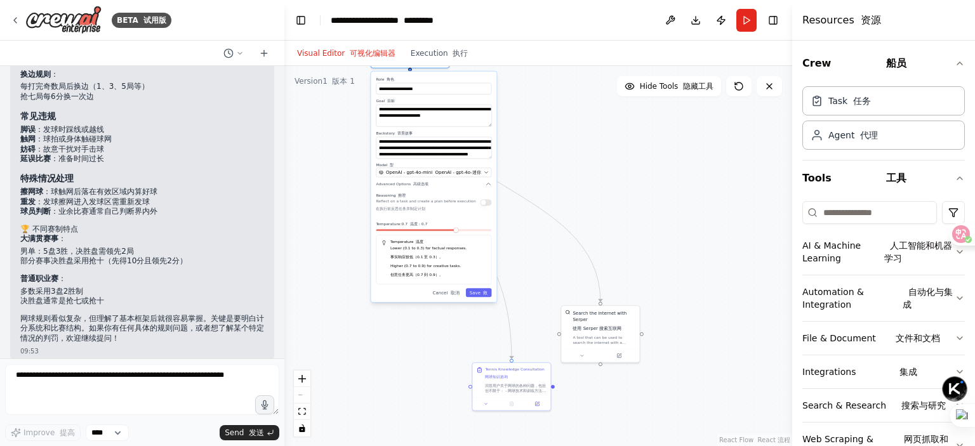
drag, startPoint x: 592, startPoint y: 402, endPoint x: 487, endPoint y: 236, distance: 197.4
click at [487, 236] on div "Temperature 温度 Lower (0.1 to 0.3) for factual responses. 事实响应较低（0.1 至 0.3）。 Hig…" at bounding box center [434, 260] width 116 height 50
click at [442, 296] on button "Cancel 取消" at bounding box center [446, 292] width 34 height 9
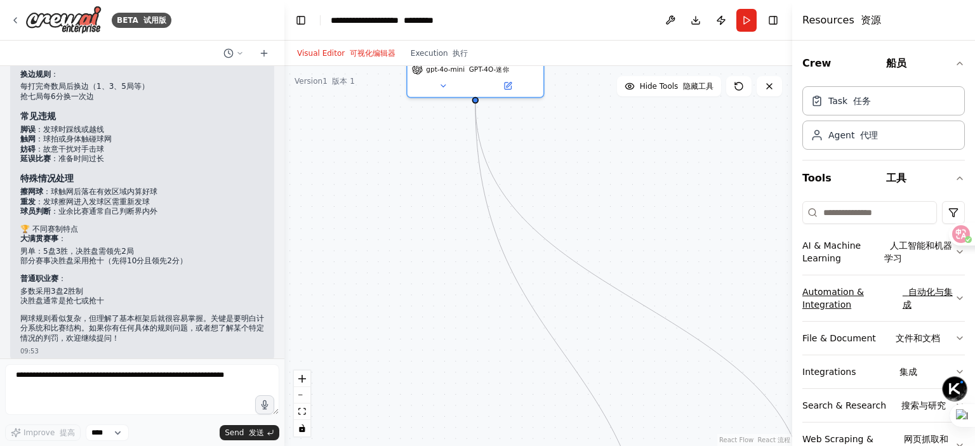
drag, startPoint x: 615, startPoint y: 180, endPoint x: 850, endPoint y: 312, distance: 269.4
click at [851, 312] on div "BETA 试用版 提供一个精通网球知识的智能对话机器人 09:47 ▼ Thought process 思维过程 The user wants to crea…" at bounding box center [487, 223] width 975 height 446
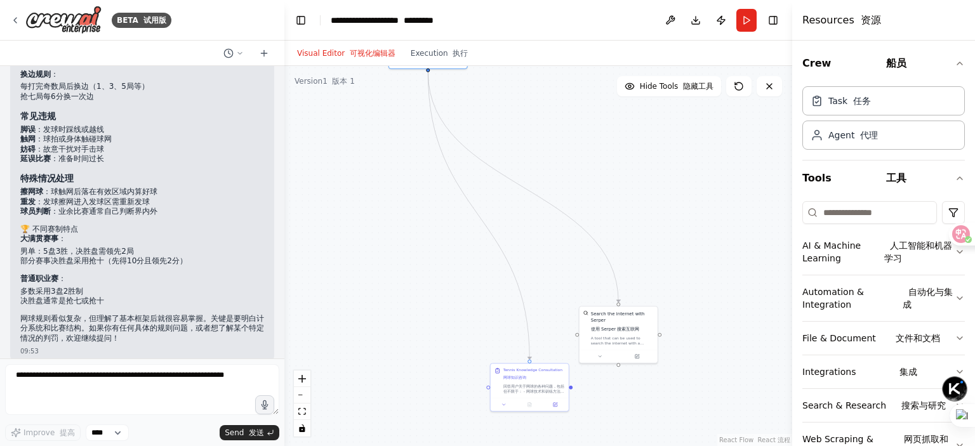
drag, startPoint x: 674, startPoint y: 193, endPoint x: 577, endPoint y: 136, distance: 111.8
click at [577, 136] on div ".deletable-edge-delete-btn { width: 20px; height: 20px; border: 0px solid #ffff…" at bounding box center [538, 256] width 508 height 380
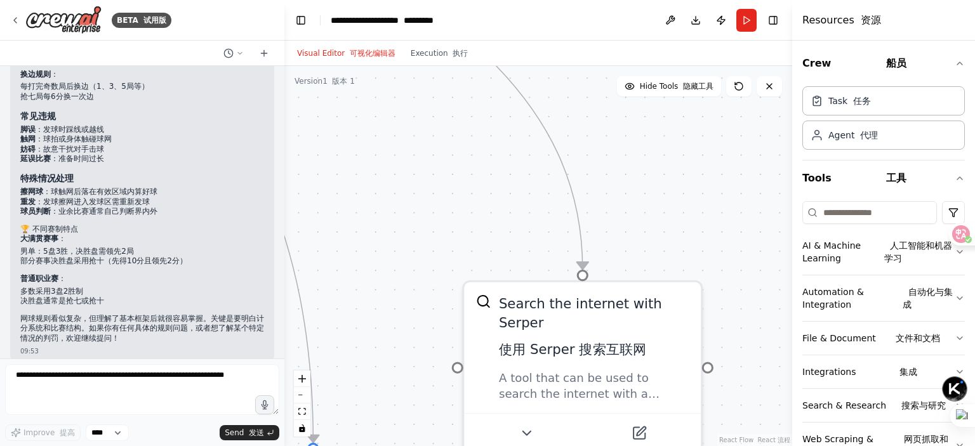
drag, startPoint x: 642, startPoint y: 225, endPoint x: 673, endPoint y: 134, distance: 96.4
click at [673, 134] on div ".deletable-edge-delete-btn { width: 20px; height: 20px; border: 0px solid #ffff…" at bounding box center [538, 256] width 508 height 380
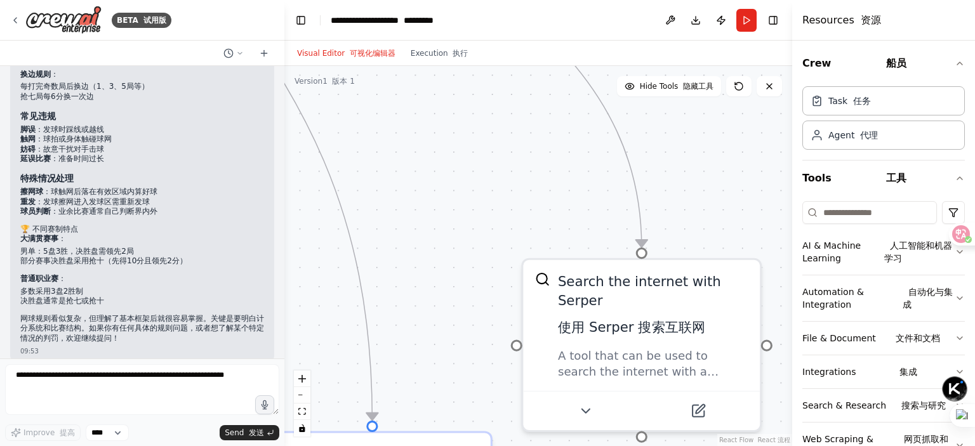
drag, startPoint x: 679, startPoint y: 144, endPoint x: 722, endPoint y: 168, distance: 49.4
click at [720, 170] on div ".deletable-edge-delete-btn { width: 20px; height: 20px; border: 0px solid #ffff…" at bounding box center [538, 256] width 508 height 380
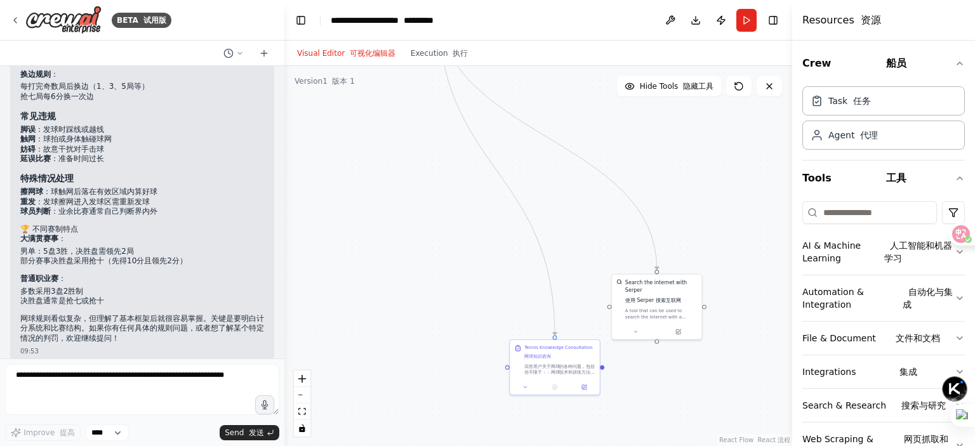
drag, startPoint x: 484, startPoint y: 248, endPoint x: 491, endPoint y: 277, distance: 30.8
click at [491, 277] on div ".deletable-edge-delete-btn { width: 20px; height: 20px; border: 0px solid #ffff…" at bounding box center [538, 256] width 508 height 380
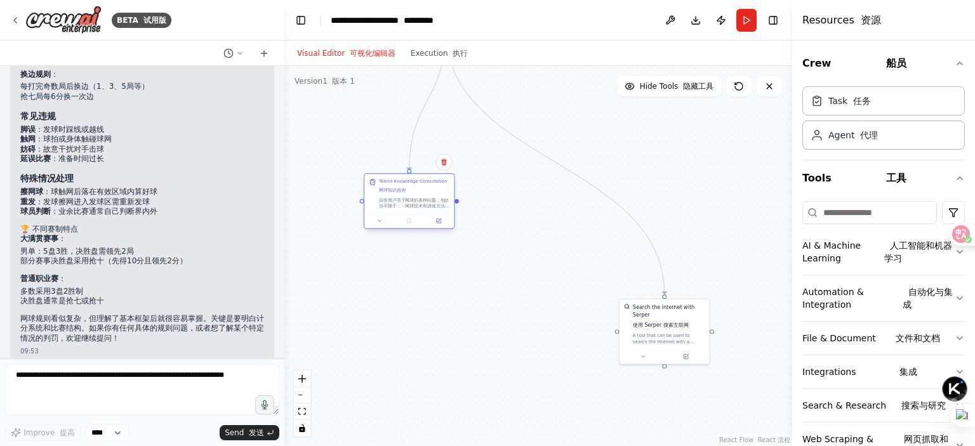
drag, startPoint x: 546, startPoint y: 377, endPoint x: 396, endPoint y: 199, distance: 232.9
click at [396, 199] on div "回答用户关于网球的各种问题，包括但不限于： - 网球技术和训练方法 - 职业选手的信息和比赛战绩 - 网球比赛规则和赛制 - 网球装备选择和推荐 - 网球赛事…" at bounding box center [414, 202] width 70 height 11
drag, startPoint x: 661, startPoint y: 319, endPoint x: 589, endPoint y: 176, distance: 159.8
click at [589, 176] on font "使用 Serper 搜索互联网" at bounding box center [588, 178] width 56 height 6
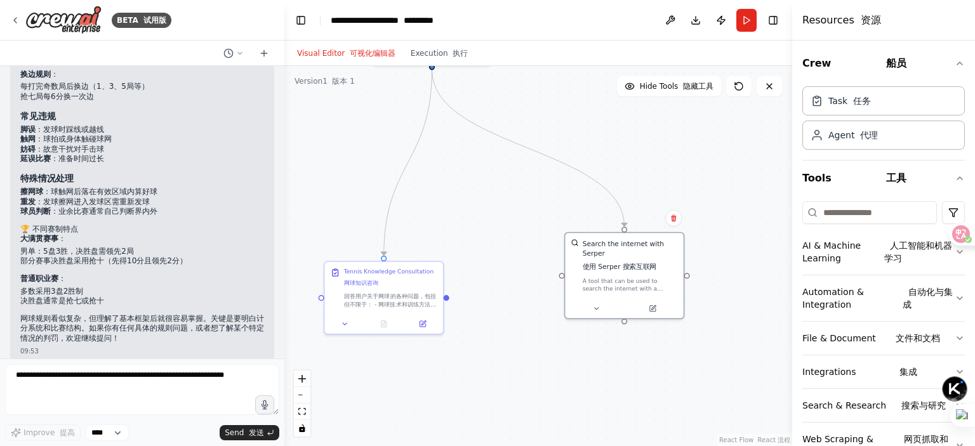
drag, startPoint x: 538, startPoint y: 278, endPoint x: 572, endPoint y: 467, distance: 192.1
click at [572, 446] on html "BETA 试用版 提供一个精通网球知识的智能对话机器人 09:47 ▼ Thought process 思维过程 The user wants to crea…" at bounding box center [487, 223] width 975 height 446
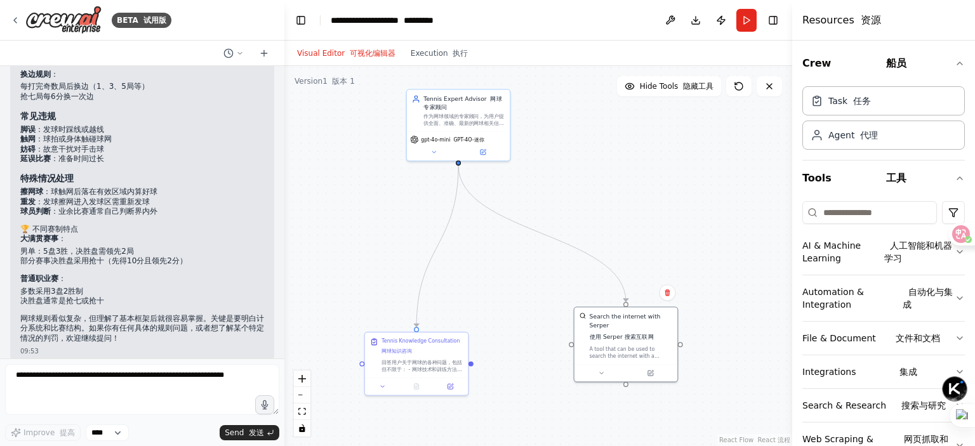
drag, startPoint x: 505, startPoint y: 262, endPoint x: 511, endPoint y: 291, distance: 30.5
click at [511, 291] on div ".deletable-edge-delete-btn { width: 20px; height: 20px; border: 0px solid #ffff…" at bounding box center [538, 256] width 508 height 380
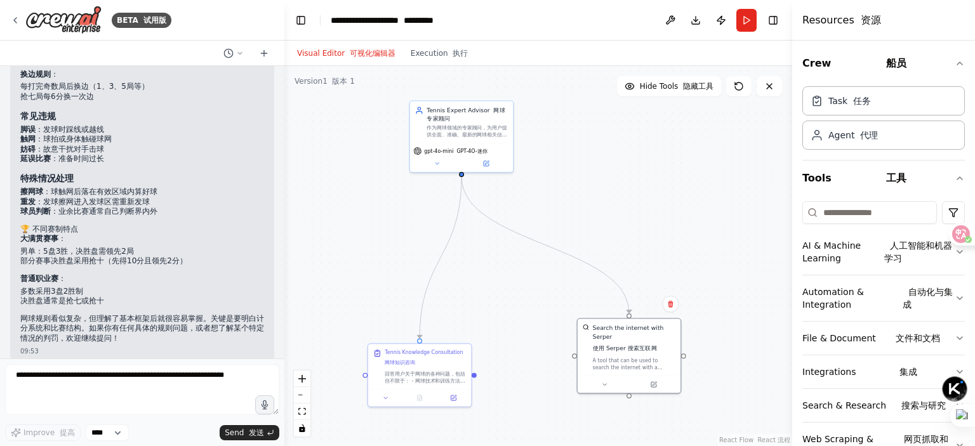
click at [324, 84] on div "Version 1 版本 1" at bounding box center [325, 81] width 60 height 10
click at [708, 168] on div ".deletable-edge-delete-btn { width: 20px; height: 20px; border: 0px solid #ffff…" at bounding box center [538, 256] width 508 height 380
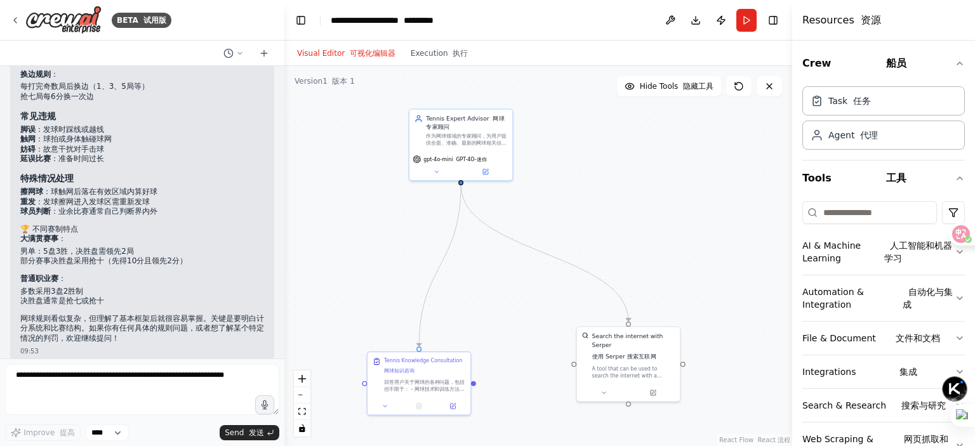
drag, startPoint x: 689, startPoint y: 213, endPoint x: 698, endPoint y: 265, distance: 52.7
click at [698, 265] on div ".deletable-edge-delete-btn { width: 20px; height: 20px; border: 0px solid #ffff…" at bounding box center [538, 256] width 508 height 380
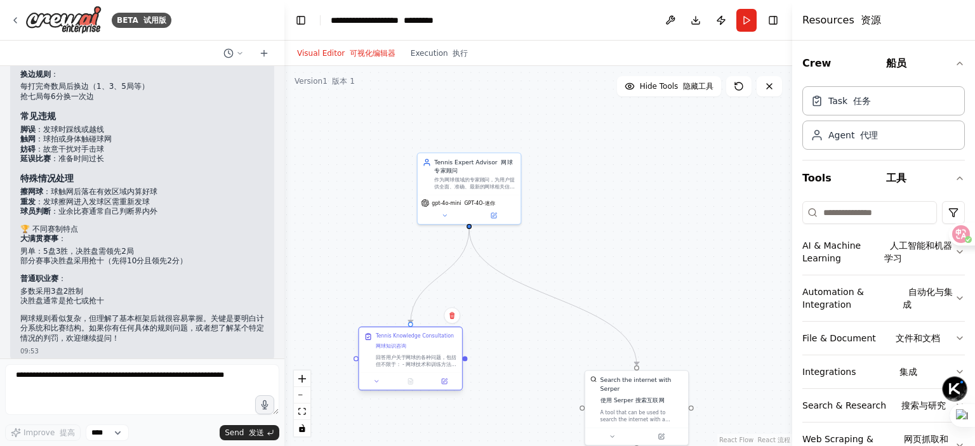
drag, startPoint x: 444, startPoint y: 416, endPoint x: 424, endPoint y: 347, distance: 71.5
click at [424, 347] on div "Tennis Knowledge Consultation 网球知识咨询" at bounding box center [415, 343] width 78 height 20
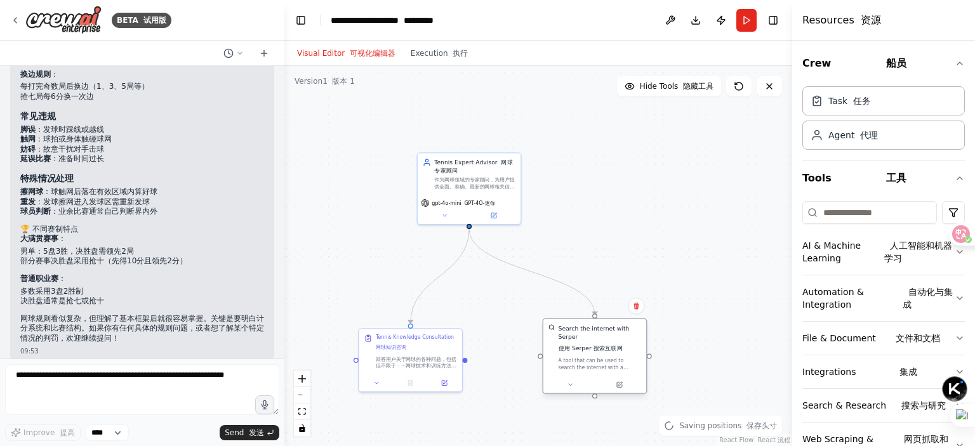
drag, startPoint x: 616, startPoint y: 404, endPoint x: 572, endPoint y: 356, distance: 65.6
click at [572, 356] on div "Search the internet with Serper 使用 Serper 搜索互联网 A tool that can be used to sear…" at bounding box center [600, 347] width 83 height 47
click at [698, 17] on button "Download" at bounding box center [696, 20] width 20 height 23
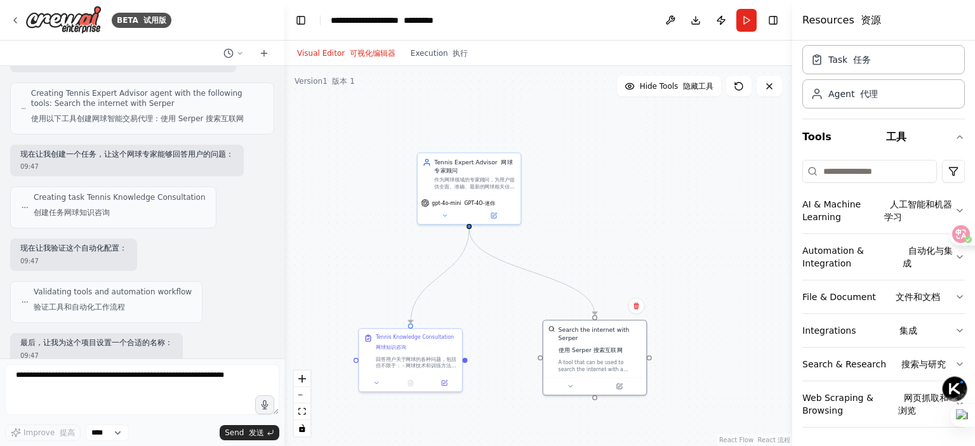
scroll to position [698, 0]
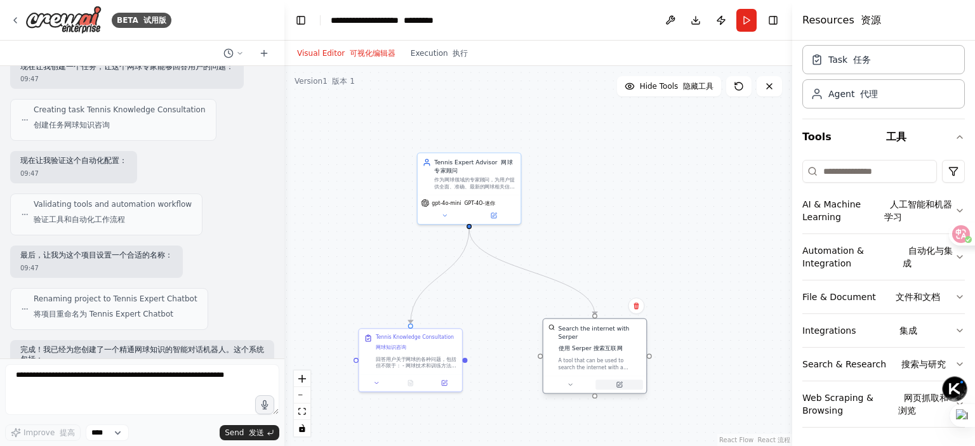
click at [618, 385] on icon at bounding box center [619, 384] width 5 height 5
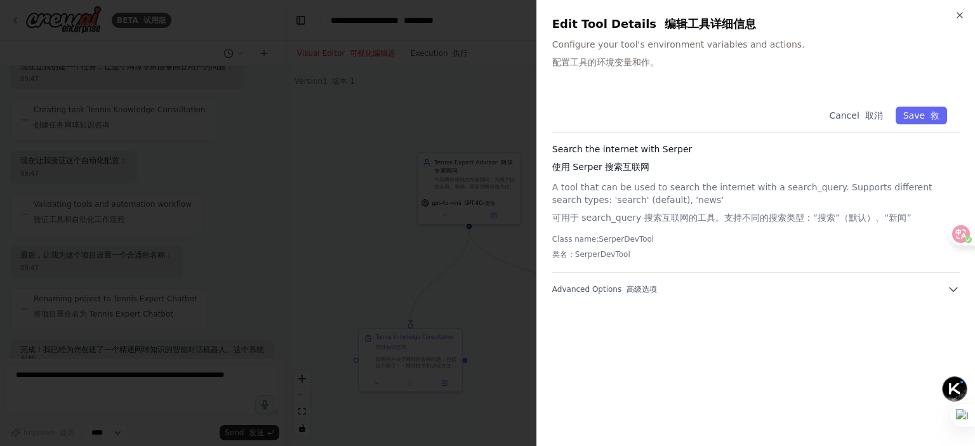
click at [694, 47] on p "Configure your tool's environment variables and actions. 配置工具的环境变量和作。" at bounding box center [756, 56] width 408 height 36
click at [581, 59] on font "配置工具的环境变量和作。" at bounding box center [605, 62] width 107 height 10
click at [620, 48] on p "Configure your tool's environment variables and actions. 配置工具的环境变量和作。" at bounding box center [756, 56] width 408 height 36
click at [678, 61] on p "Configure your tool's environment variables and actions. 配置工具的环境变量和作。" at bounding box center [756, 56] width 408 height 36
click at [951, 291] on icon "button" at bounding box center [953, 289] width 13 height 13
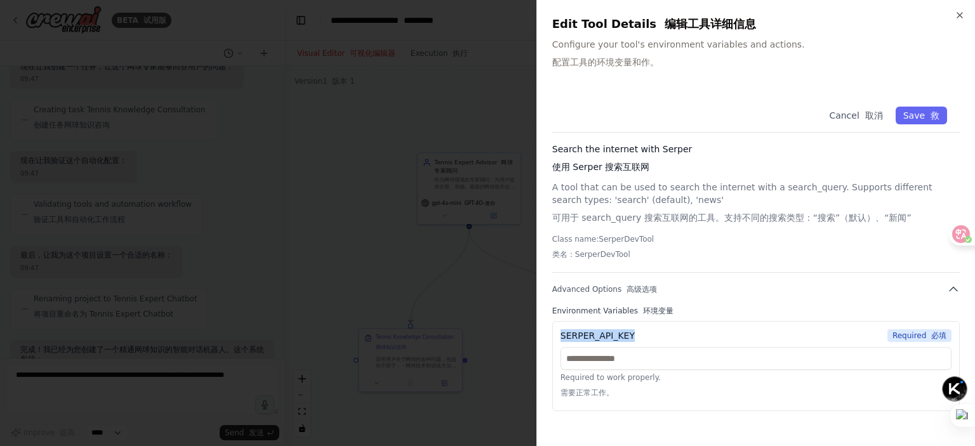
drag, startPoint x: 640, startPoint y: 340, endPoint x: 547, endPoint y: 335, distance: 92.8
click at [547, 335] on div "Close Edit Tool Details 编辑工具详细信息 Configure your tool's environment variables an…" at bounding box center [755, 223] width 439 height 446
copy div "SERPER_API_KEY"
click at [956, 14] on icon "button" at bounding box center [960, 15] width 10 height 10
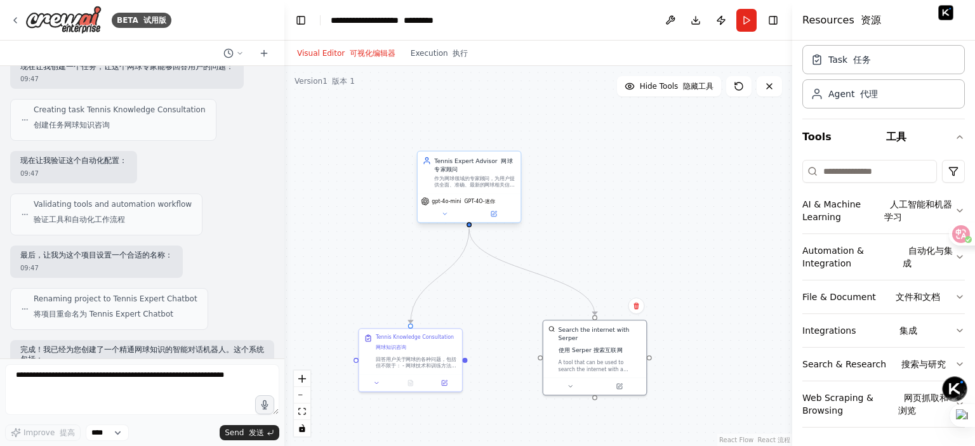
click at [498, 219] on div "gpt-4o-mini GPT-4O-迷你" at bounding box center [469, 208] width 103 height 29
click at [495, 219] on div "gpt-4o-mini GPT-4O-迷你" at bounding box center [469, 208] width 103 height 29
click at [666, 256] on div ".deletable-edge-delete-btn { width: 20px; height: 20px; border: 0px solid #ffff…" at bounding box center [538, 256] width 508 height 380
click at [494, 220] on div "gpt-4o-mini GPT-4O-迷你" at bounding box center [469, 208] width 103 height 29
click at [494, 217] on button at bounding box center [494, 214] width 48 height 10
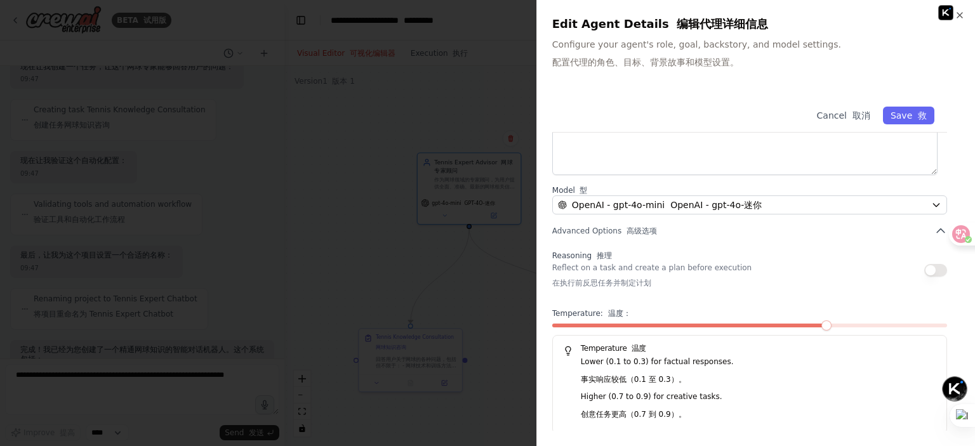
scroll to position [216, 0]
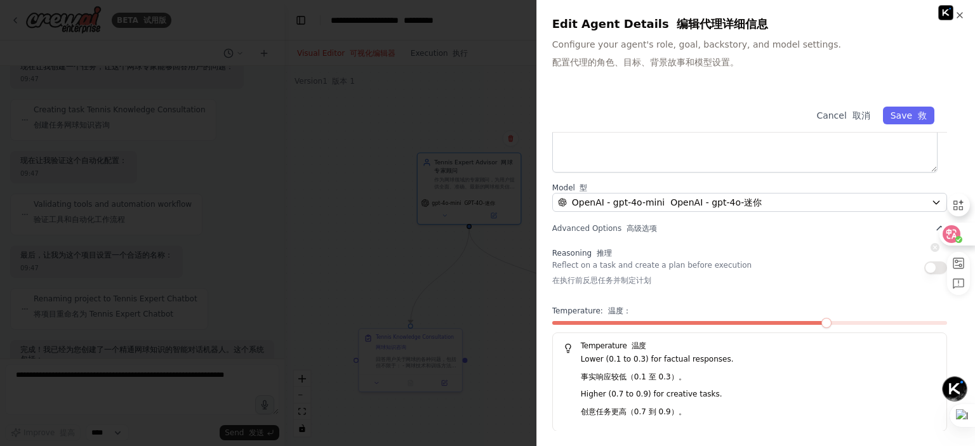
click at [931, 227] on div at bounding box center [953, 234] width 44 height 23
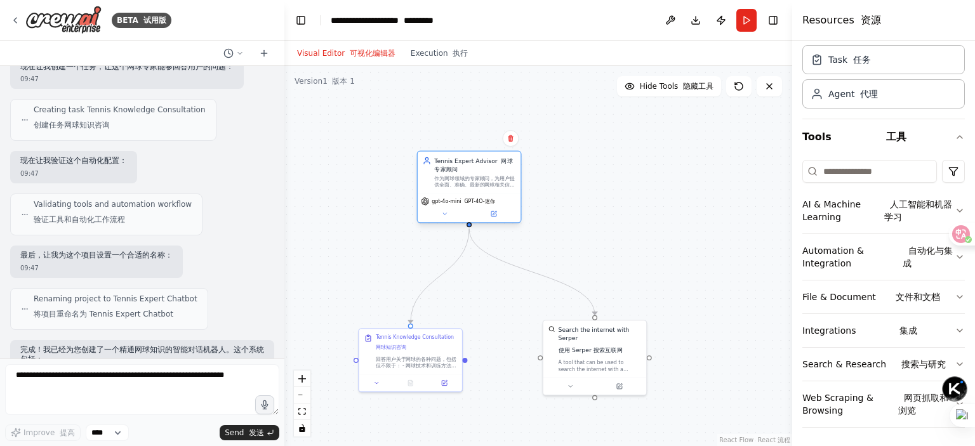
click at [496, 220] on div "gpt-4o-mini GPT-4O-迷你" at bounding box center [469, 208] width 103 height 29
click at [495, 220] on div "gpt-4o-mini GPT-4O-迷你" at bounding box center [469, 208] width 103 height 29
click at [495, 218] on button at bounding box center [494, 214] width 48 height 10
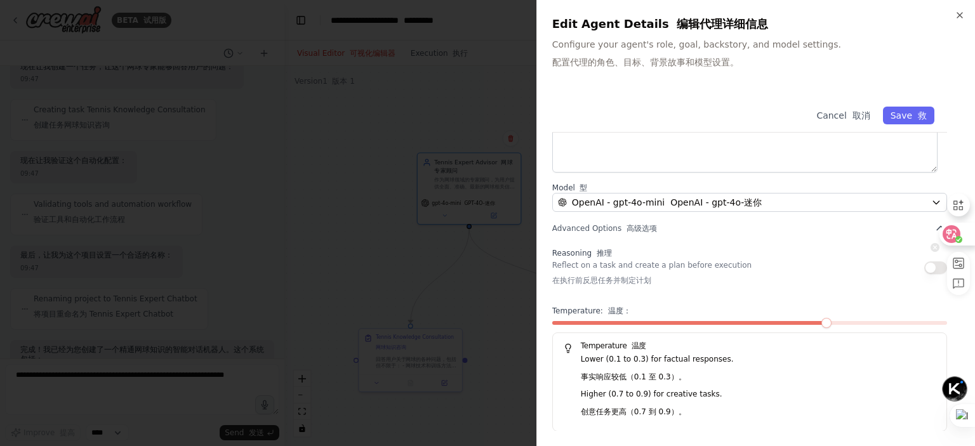
click at [932, 225] on div at bounding box center [953, 234] width 44 height 23
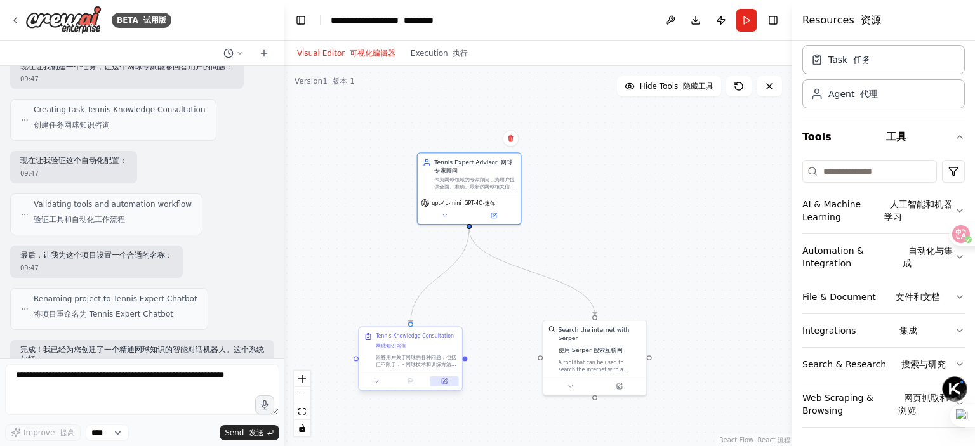
click at [445, 385] on button at bounding box center [444, 381] width 29 height 10
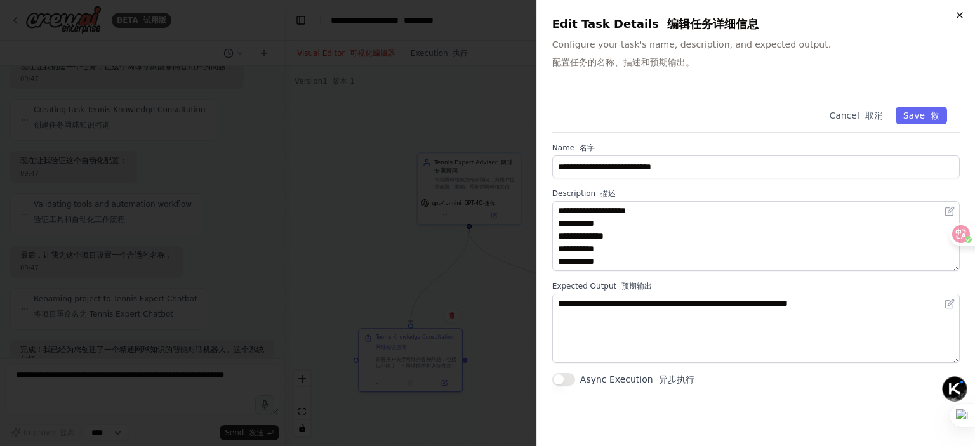
click at [955, 15] on icon "button" at bounding box center [960, 15] width 10 height 10
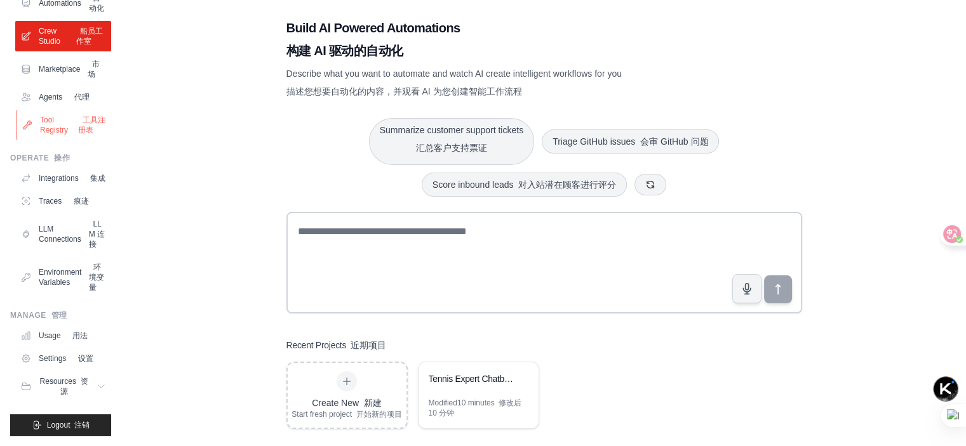
scroll to position [28, 0]
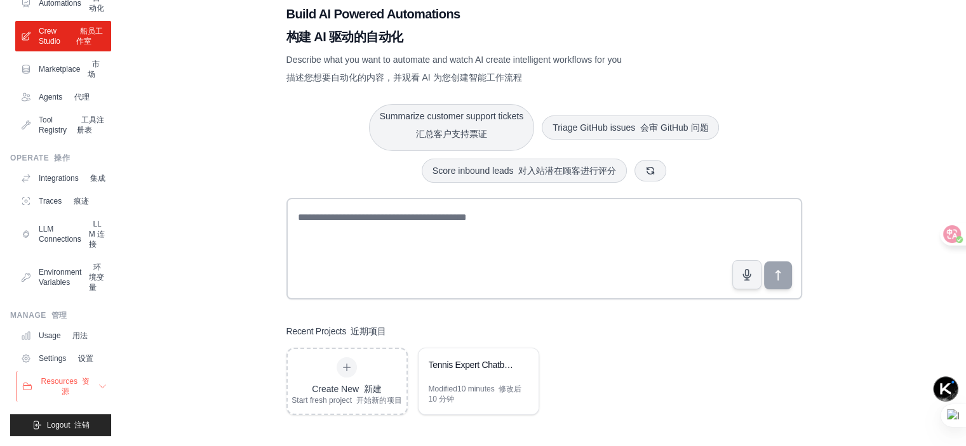
click at [98, 387] on icon at bounding box center [103, 387] width 10 height 10
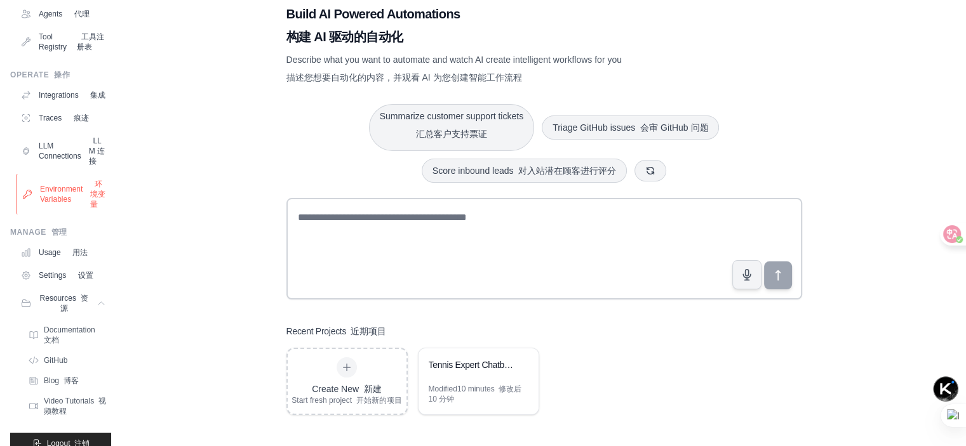
scroll to position [156, 0]
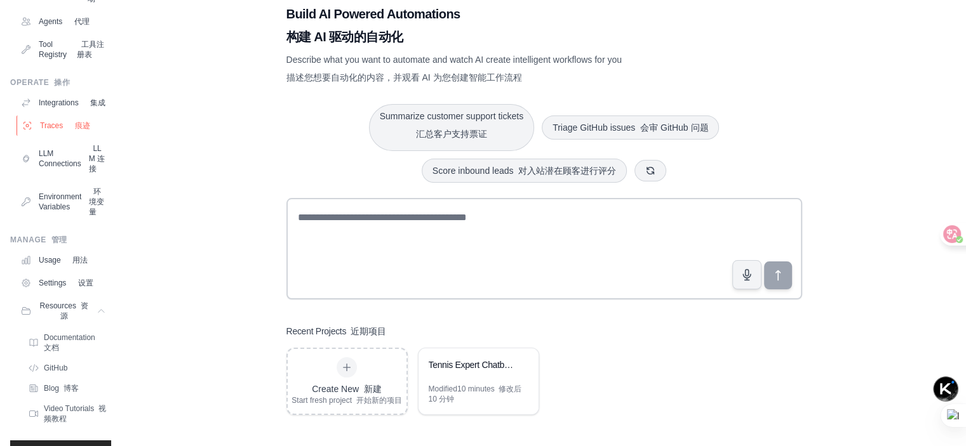
click at [66, 136] on link "Traces 痕迹" at bounding box center [65, 126] width 96 height 20
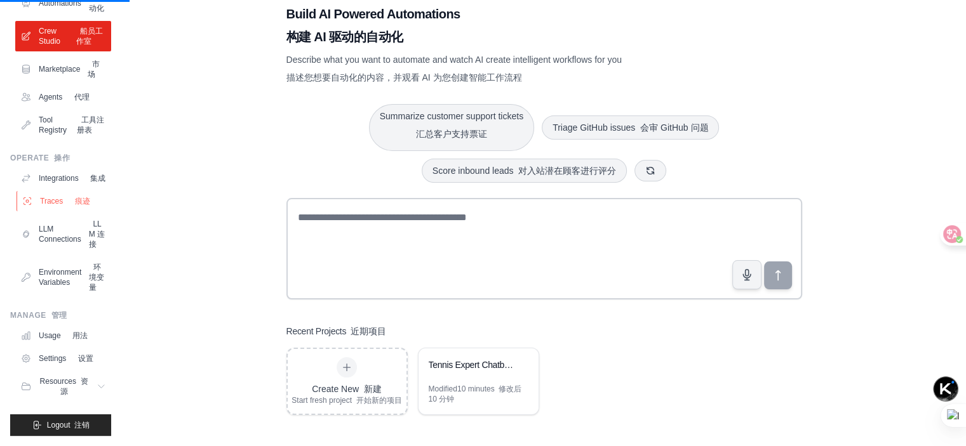
click at [53, 191] on link "Traces 痕迹" at bounding box center [65, 201] width 96 height 20
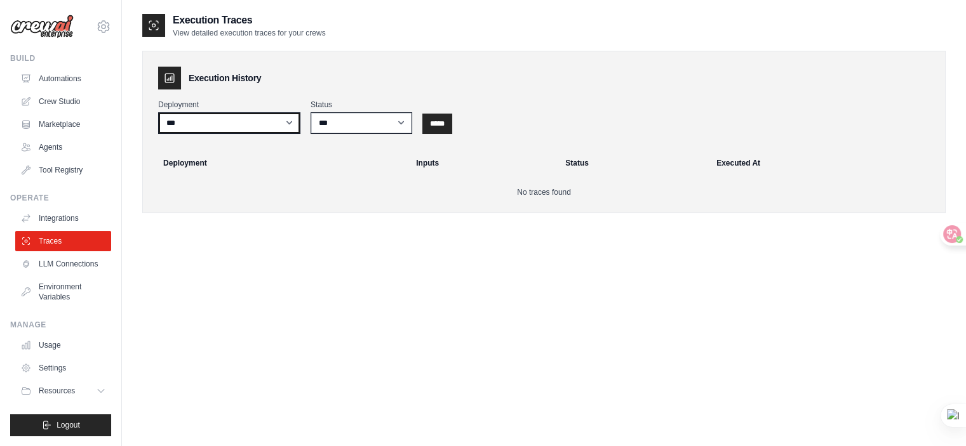
click at [279, 124] on select "***" at bounding box center [229, 123] width 142 height 22
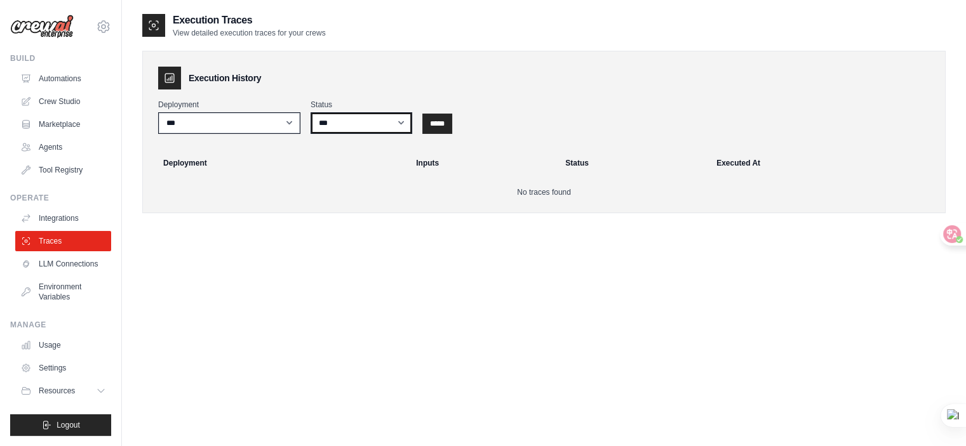
click at [368, 124] on select "*** ********* ******* *****" at bounding box center [361, 123] width 102 height 22
click at [476, 175] on th "Inputs" at bounding box center [482, 163] width 149 height 28
click at [79, 222] on link "Integrations" at bounding box center [65, 218] width 96 height 20
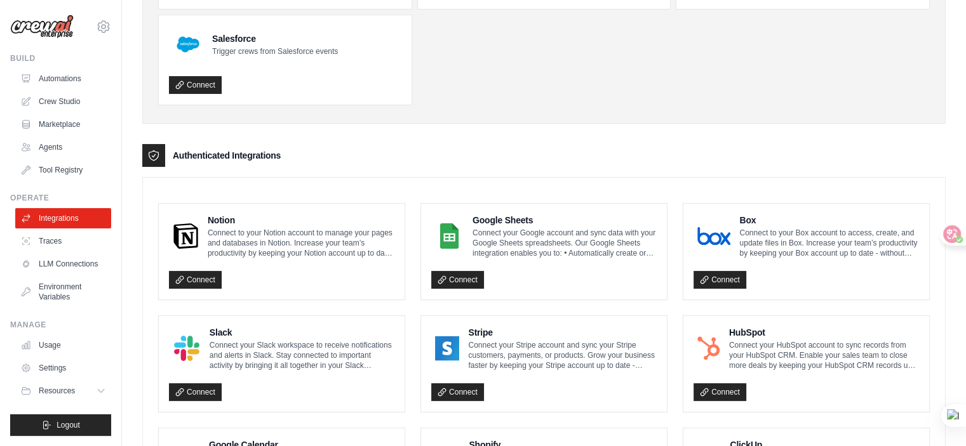
scroll to position [254, 0]
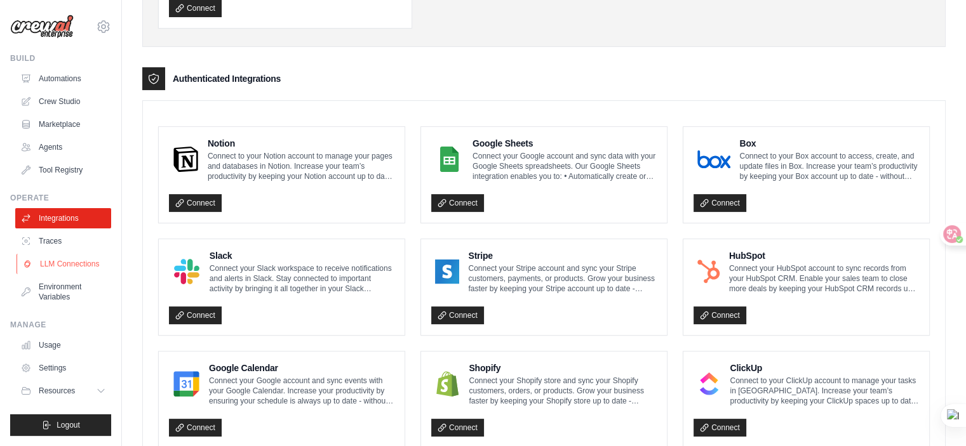
click at [80, 258] on link "LLM Connections" at bounding box center [65, 264] width 96 height 20
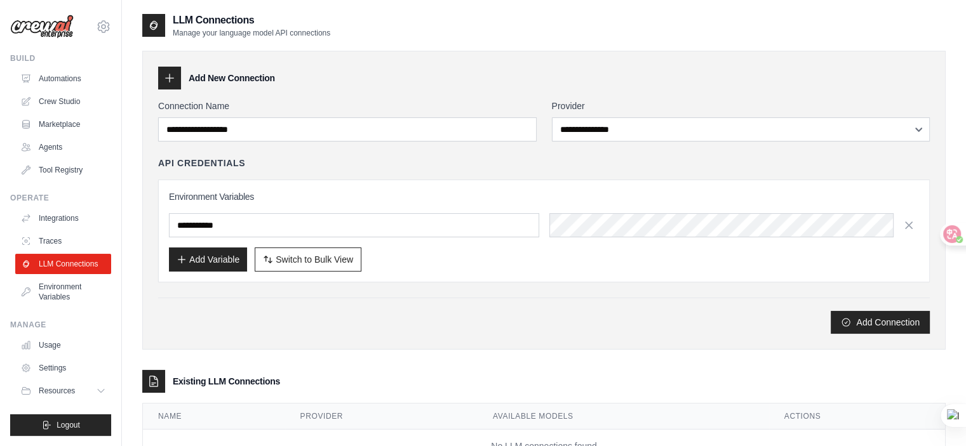
click at [729, 107] on label "Provider" at bounding box center [741, 106] width 378 height 13
click at [729, 117] on select "**********" at bounding box center [741, 129] width 378 height 24
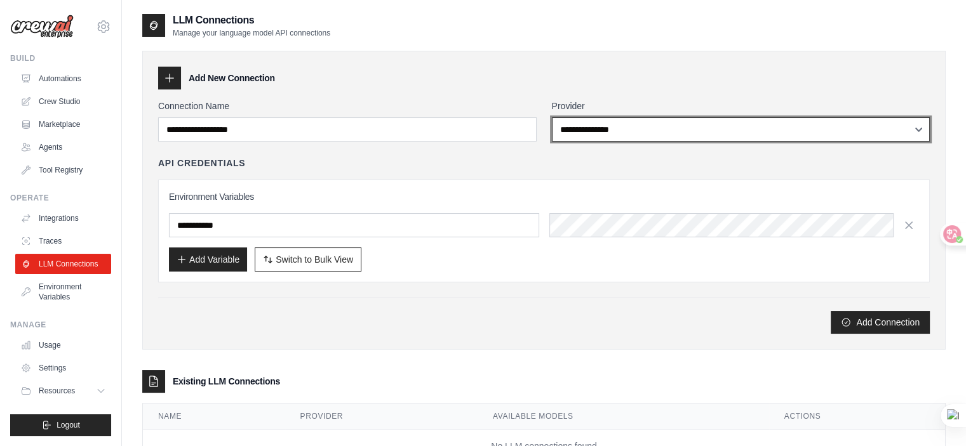
click at [749, 124] on select "**********" at bounding box center [741, 129] width 378 height 24
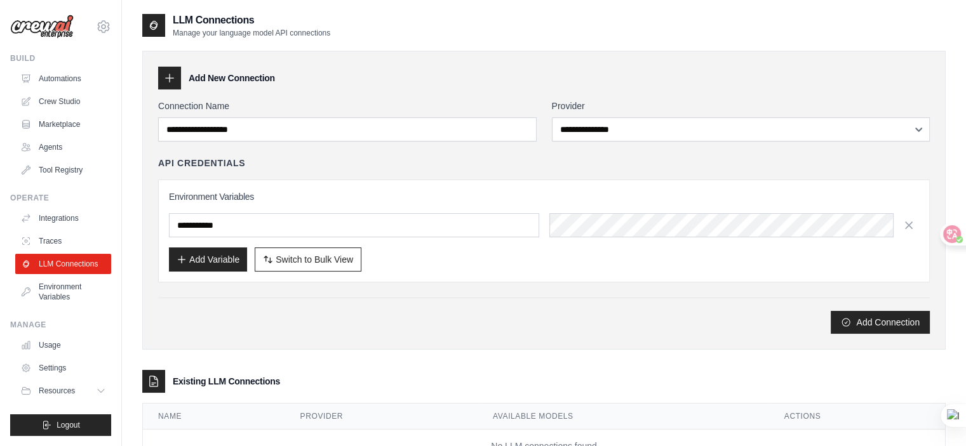
click at [390, 91] on div "**********" at bounding box center [543, 200] width 803 height 299
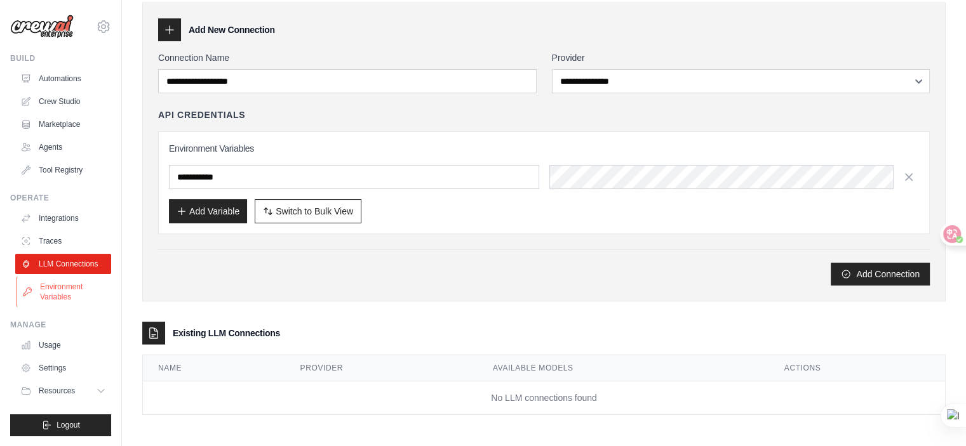
click at [71, 285] on link "Environment Variables" at bounding box center [65, 292] width 96 height 30
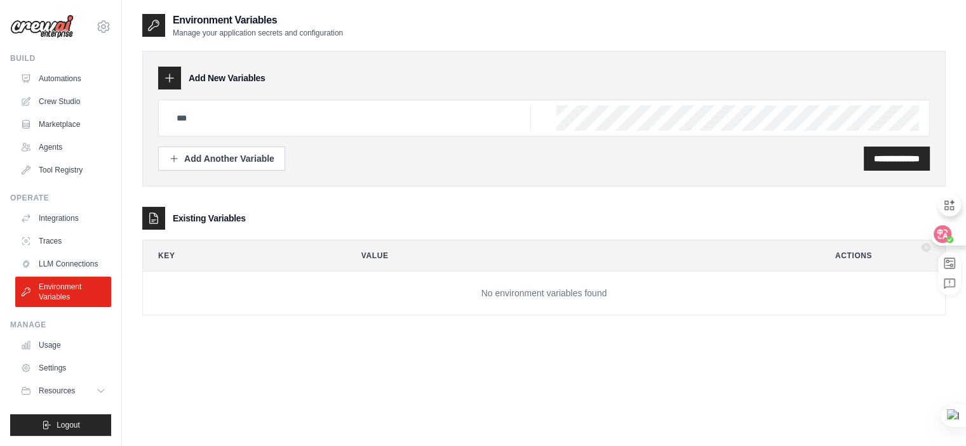
click at [953, 232] on div at bounding box center [947, 234] width 34 height 23
click at [945, 233] on icon at bounding box center [942, 234] width 11 height 10
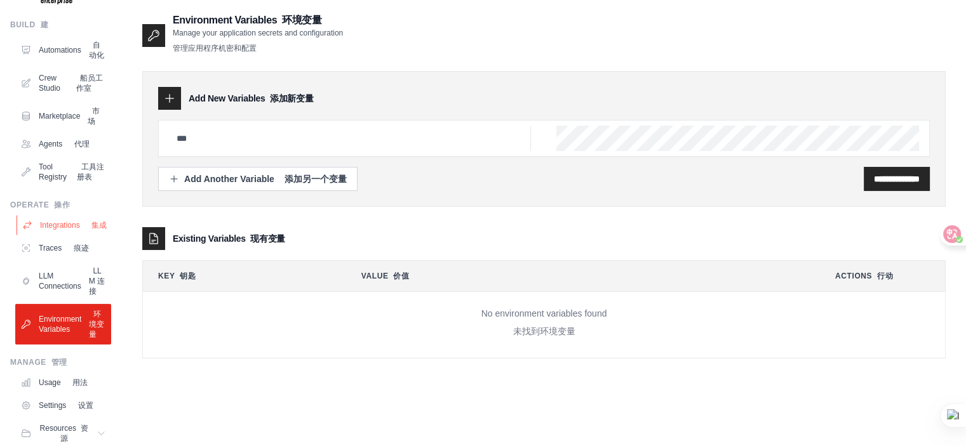
scroll to position [63, 0]
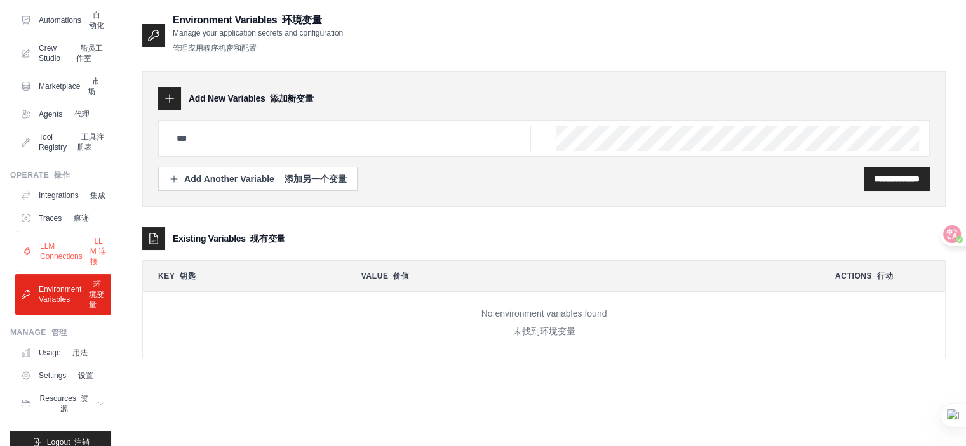
click at [91, 272] on link "LLM Connections LLM 连接" at bounding box center [65, 251] width 96 height 41
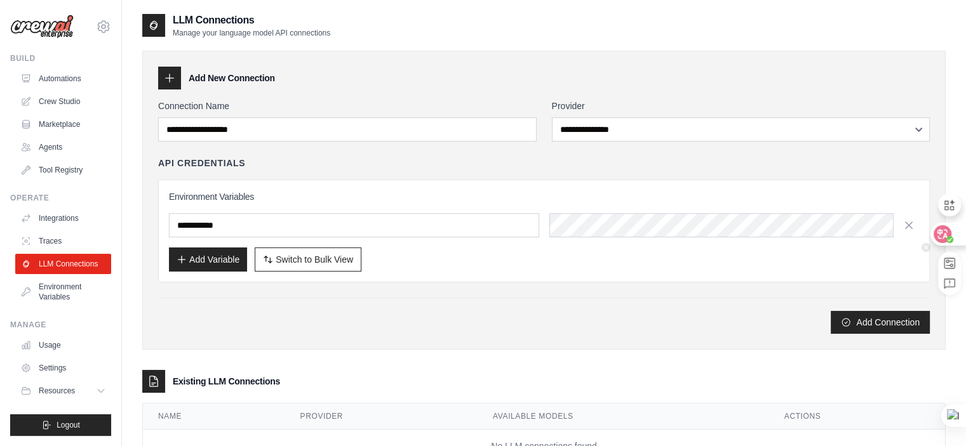
click at [940, 236] on icon at bounding box center [942, 234] width 13 height 13
click at [945, 232] on icon at bounding box center [942, 234] width 13 height 13
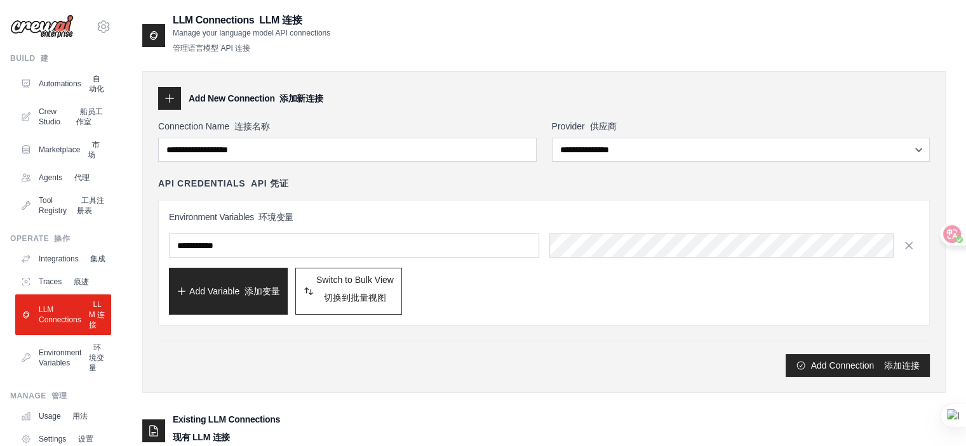
click at [614, 261] on div "Environment Variables 环境变量 Add Variable 添加变量 Switch to Bulk View 切换到批量视图 Switch…" at bounding box center [544, 263] width 750 height 104
click at [355, 190] on div "API Credentials API 凭证 Environment Variables 环境变量 Add Variable 添加变量 Switch to B…" at bounding box center [543, 251] width 771 height 149
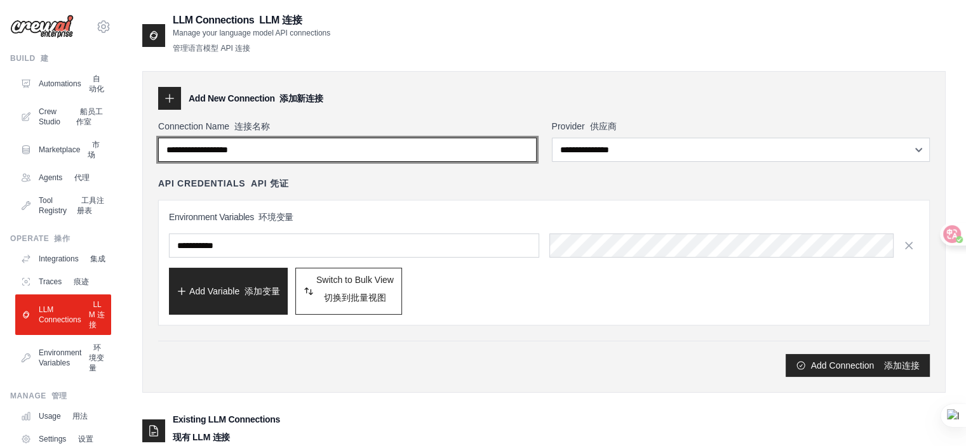
click at [339, 142] on input "Connection Name 连接名称" at bounding box center [347, 150] width 378 height 24
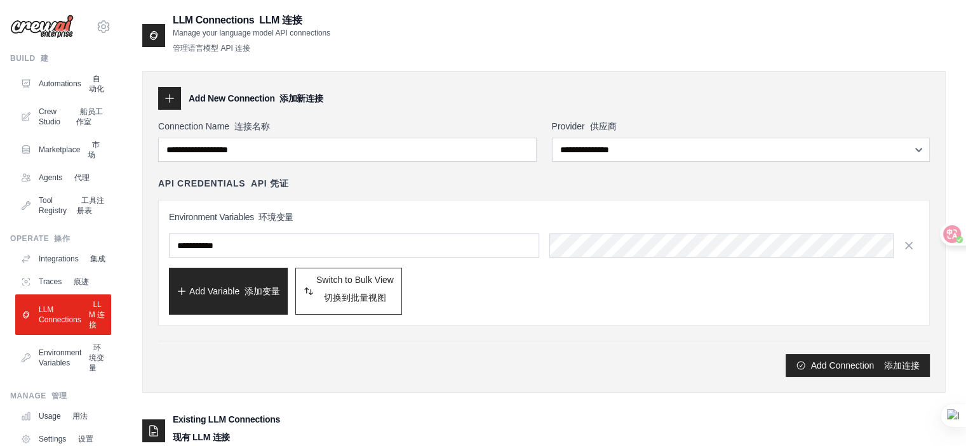
click at [326, 177] on div "API Credentials API 凭证" at bounding box center [543, 183] width 771 height 13
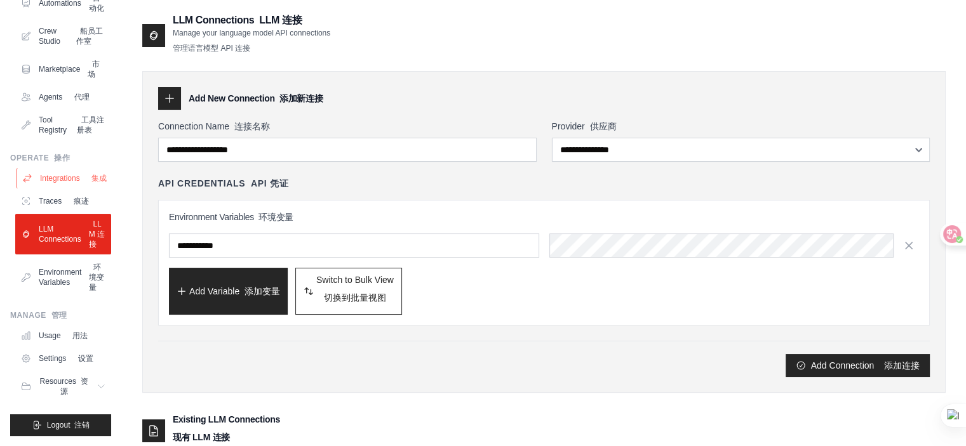
scroll to position [182, 0]
click at [98, 384] on icon at bounding box center [103, 387] width 10 height 10
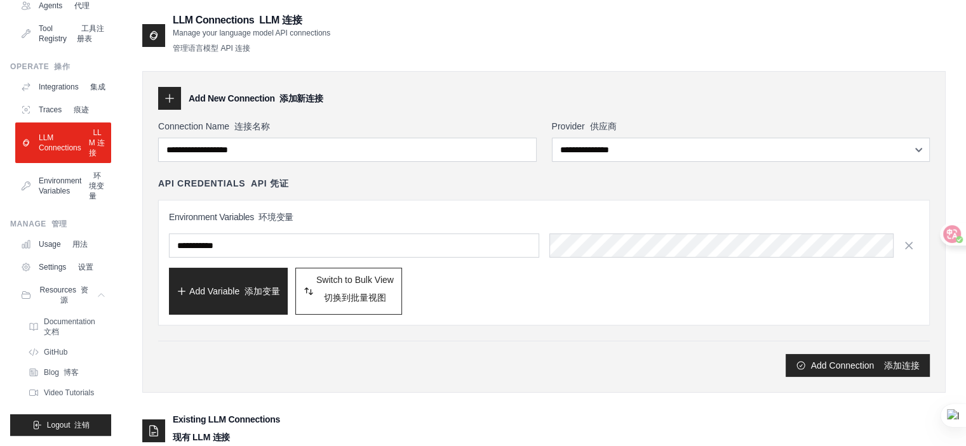
scroll to position [283, 0]
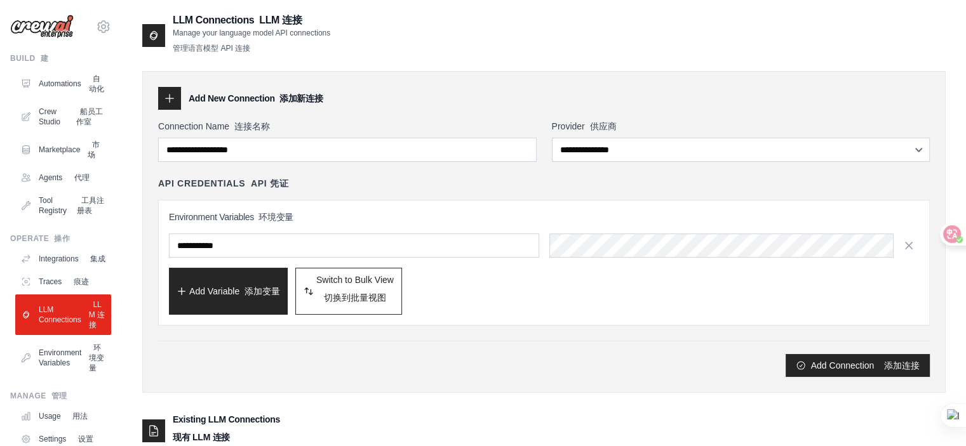
scroll to position [283, 0]
